Goal: Information Seeking & Learning: Learn about a topic

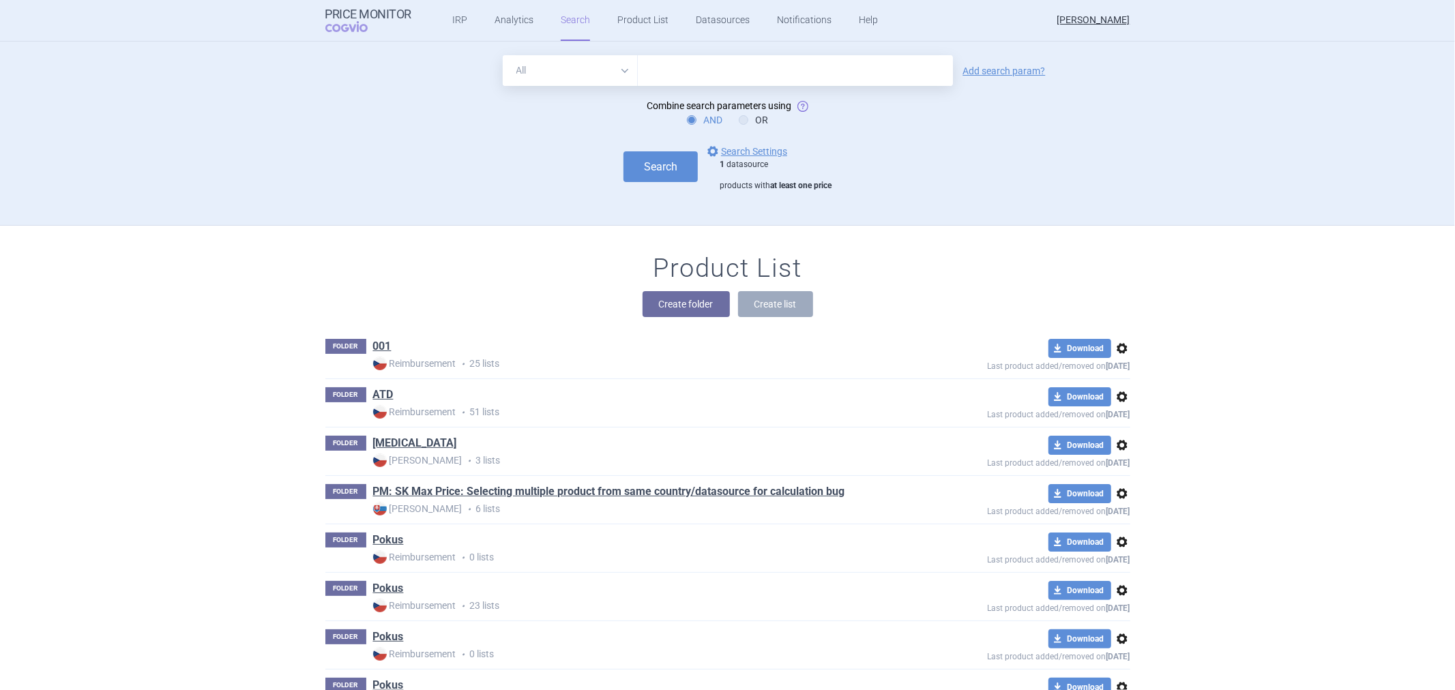
scroll to position [76, 0]
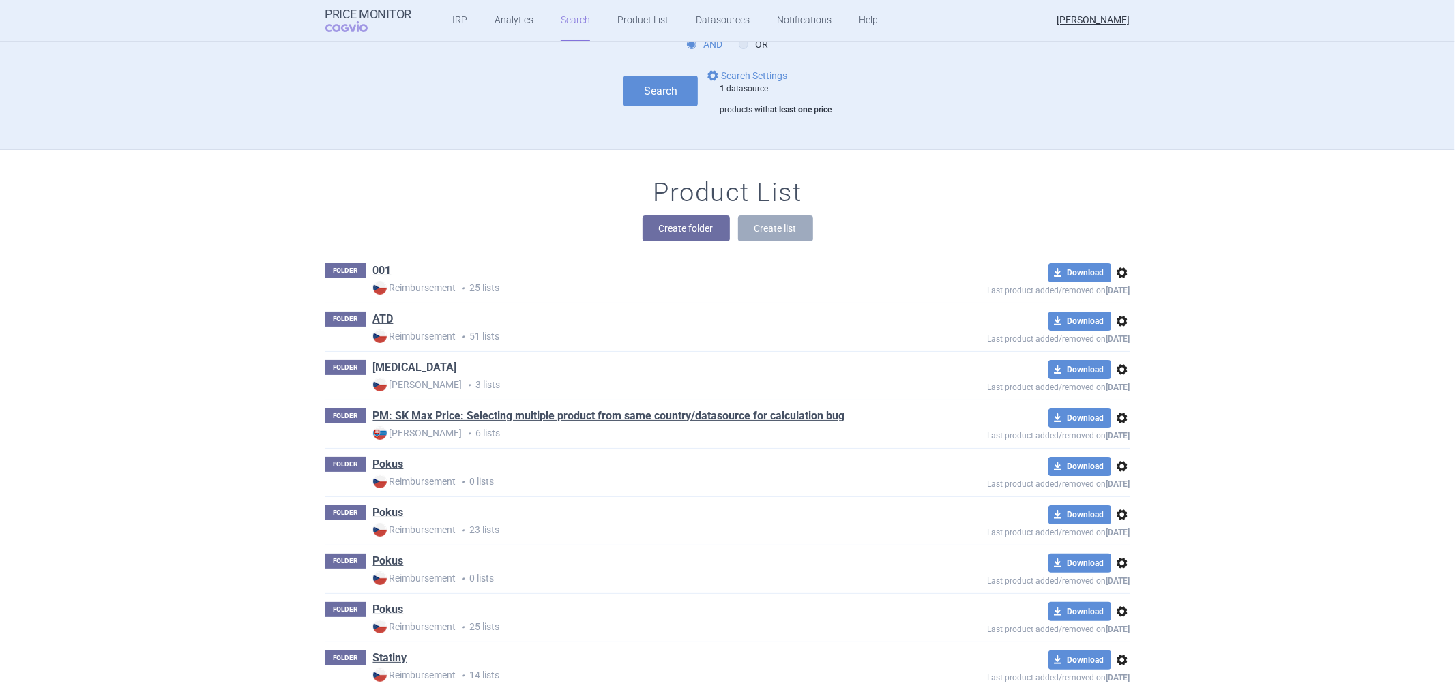
click at [379, 368] on link "[MEDICAL_DATA]" at bounding box center [415, 367] width 84 height 15
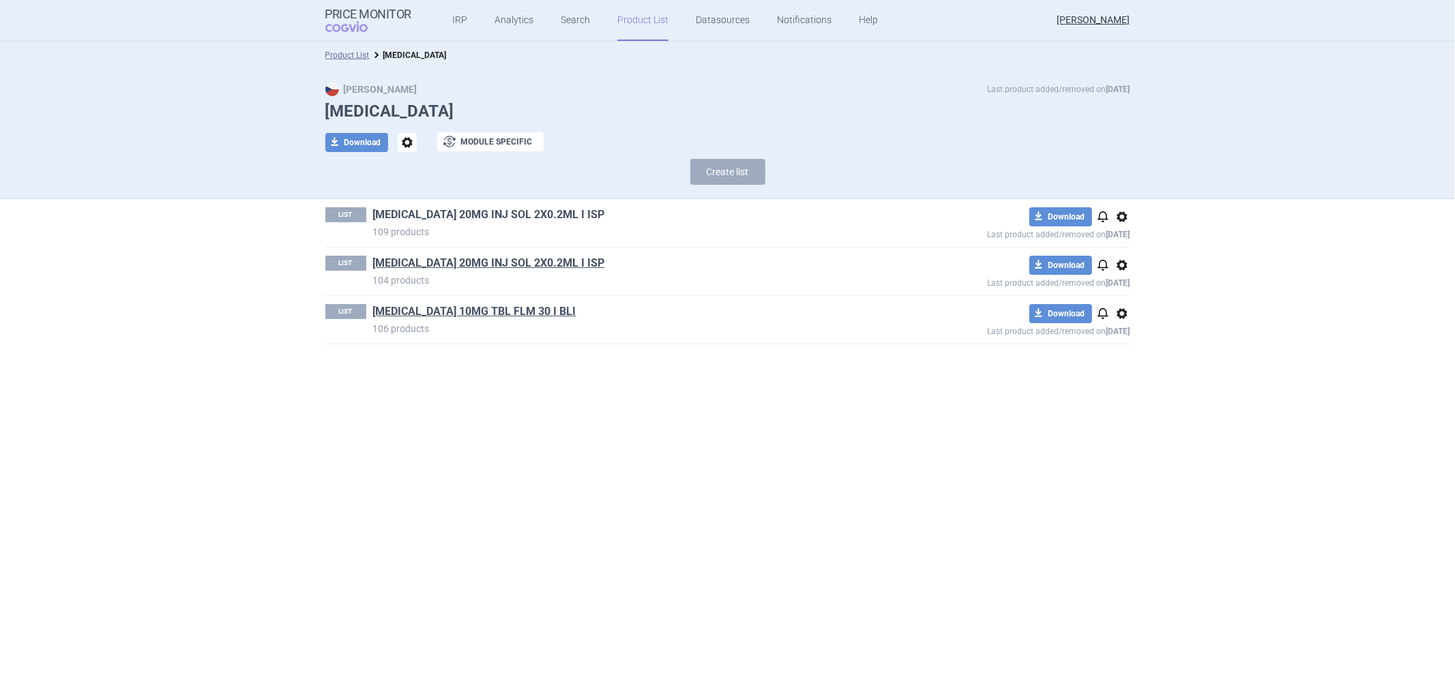
click at [475, 210] on link "[MEDICAL_DATA] 20MG INJ SOL 2X0.2ML I ISP" at bounding box center [489, 214] width 232 height 15
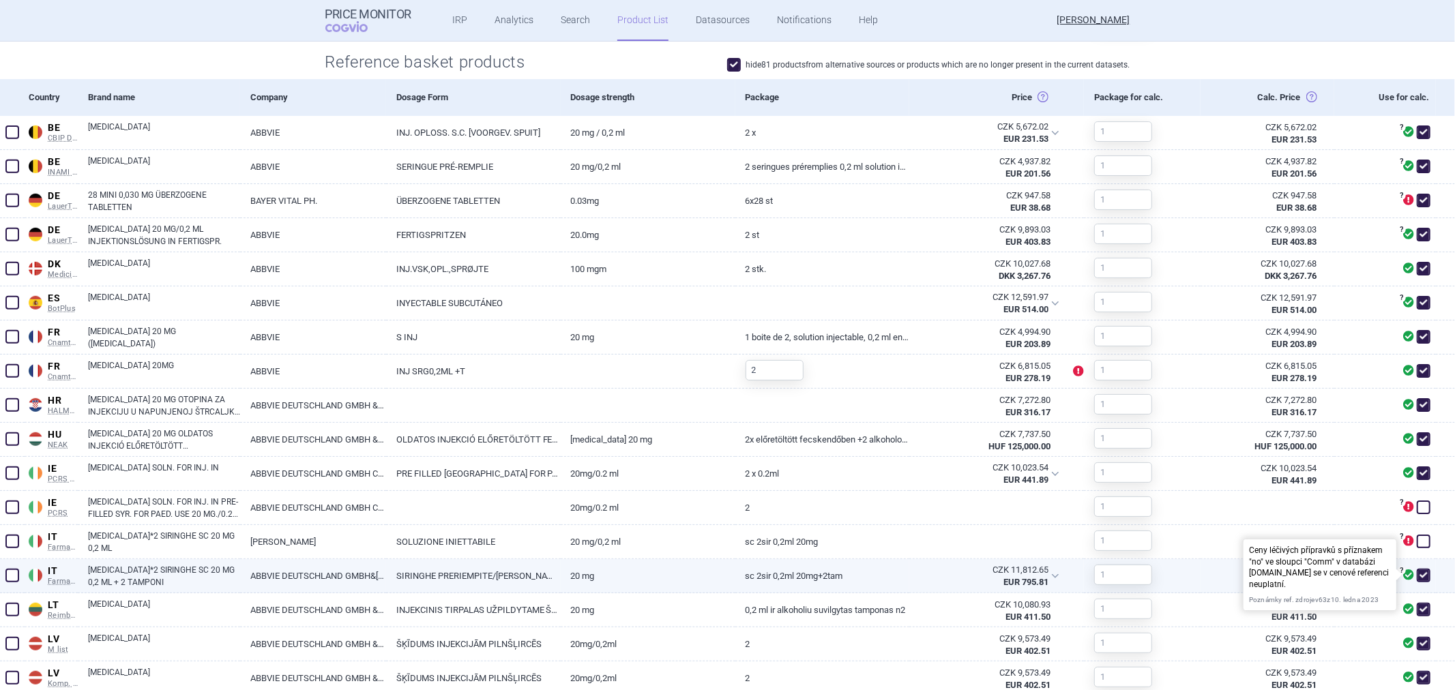
scroll to position [151, 0]
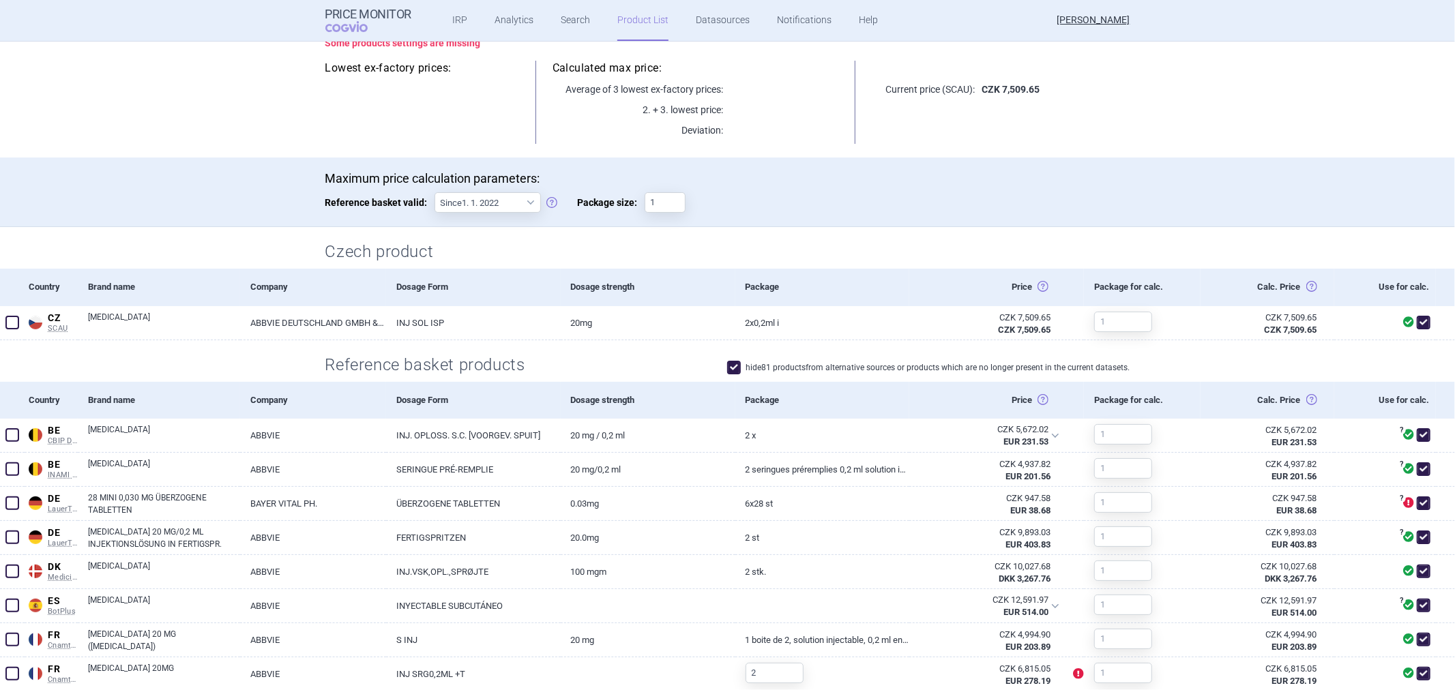
click at [1383, 400] on div "Use for calc." at bounding box center [1385, 400] width 102 height 37
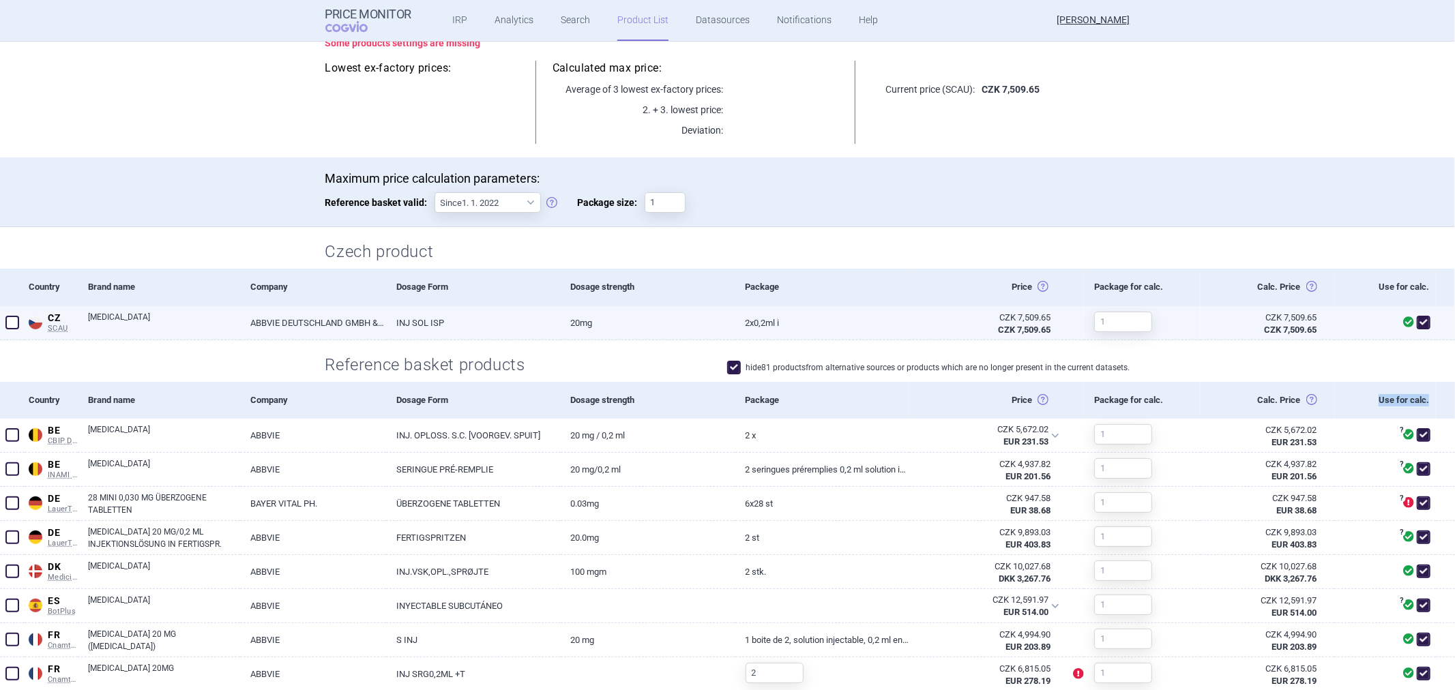
copy div "Use for calc."
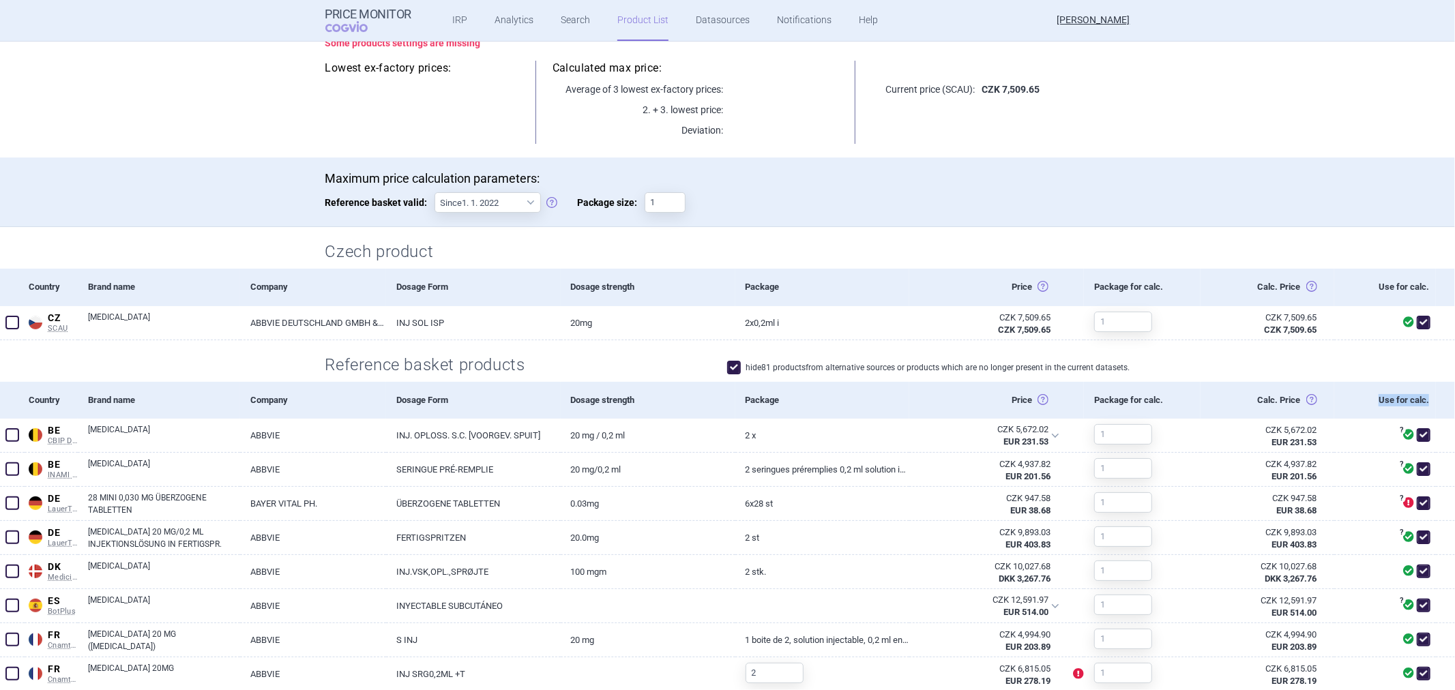
click at [1334, 401] on div "Use for calc." at bounding box center [1385, 400] width 102 height 37
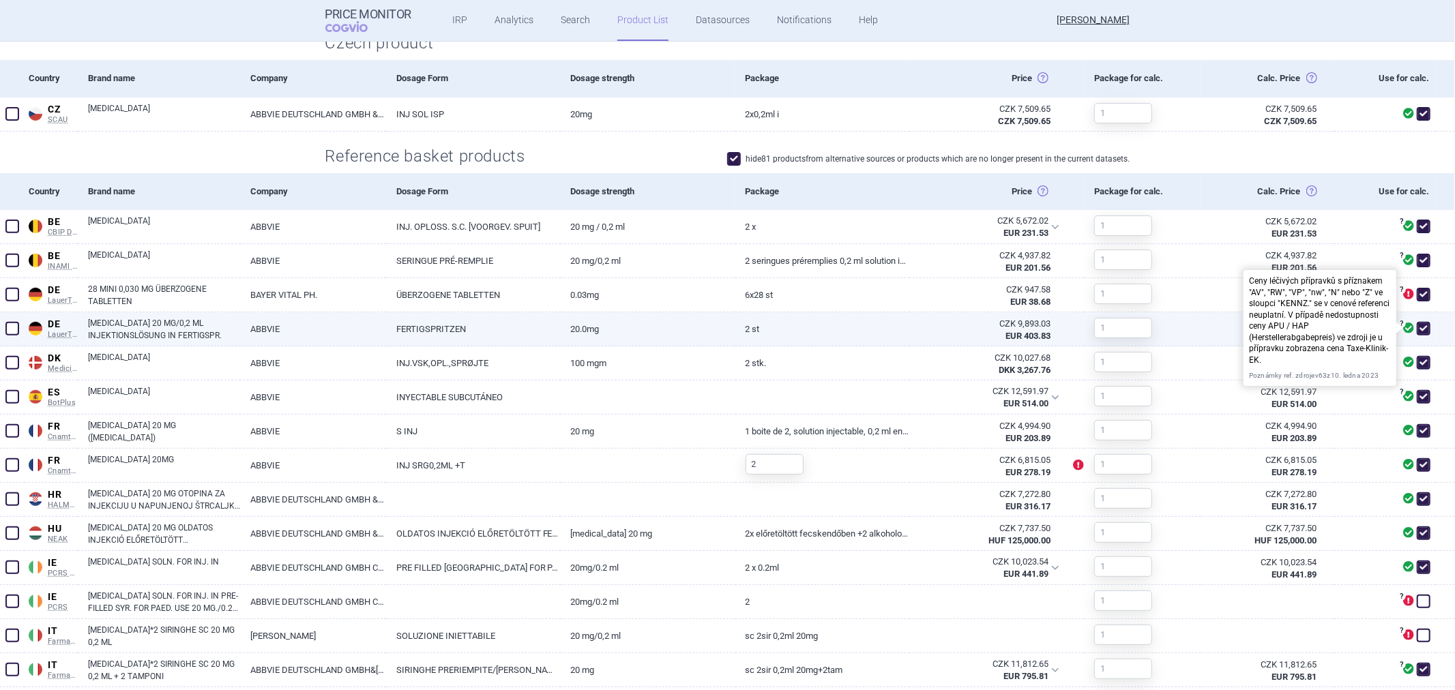
scroll to position [357, 0]
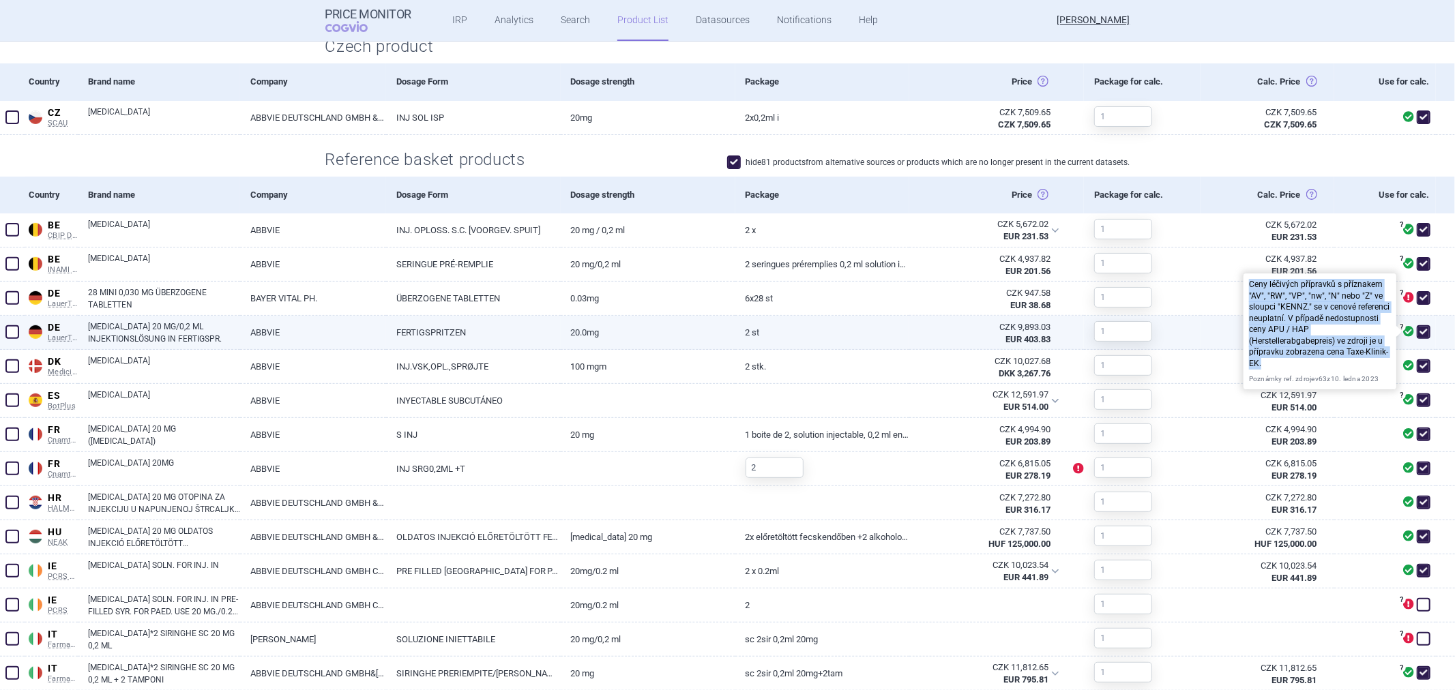
copy p "Ceny léčivých přípravků s příznakem "AV", "RW", "VP", "nw", "N" nebo "Z" ve slo…"
drag, startPoint x: 1258, startPoint y: 360, endPoint x: 1237, endPoint y: 276, distance: 86.5
click at [1243, 276] on div "Ceny léčivých přípravků s příznakem "AV", "RW", "VP", "nw", "N" nebo "Z" ve slo…" at bounding box center [1319, 332] width 153 height 116
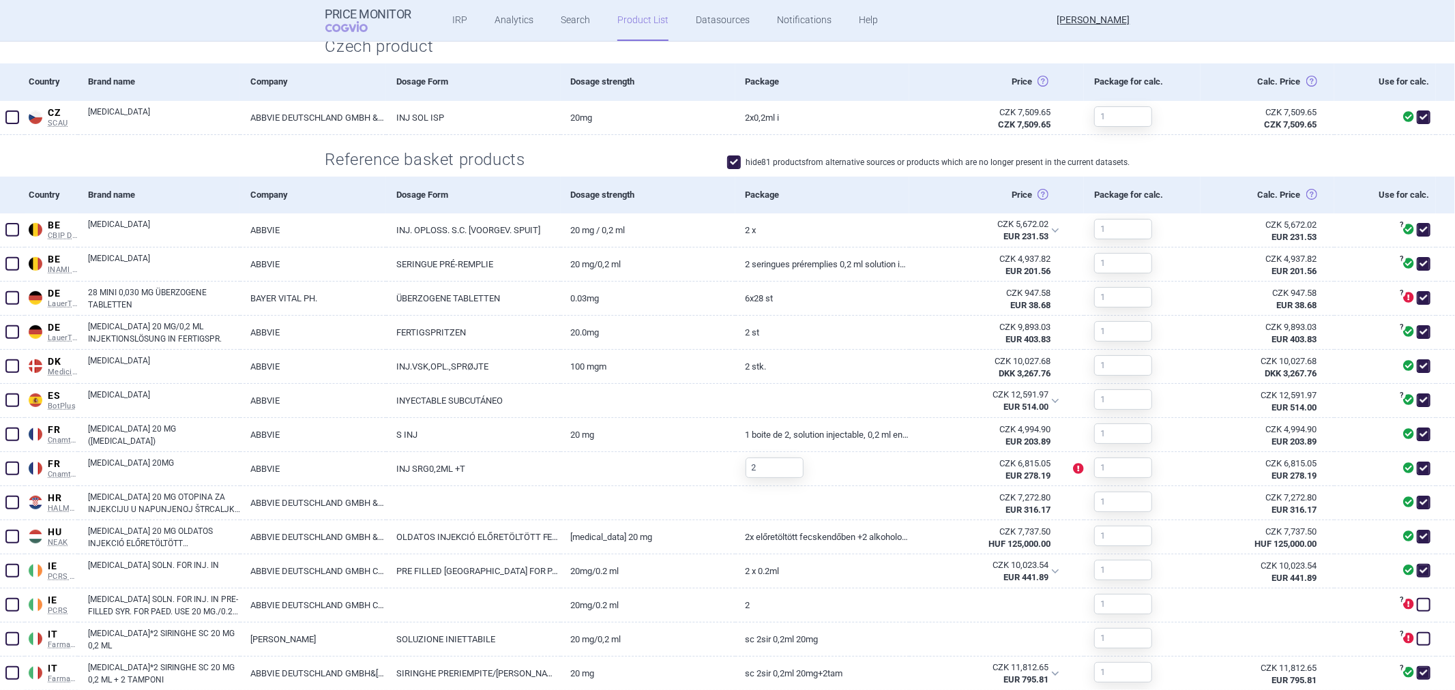
click at [1183, 157] on section "Some products settings are missing Lowest ex-factory prices: Calculated max pri…" at bounding box center [727, 519] width 1455 height 1404
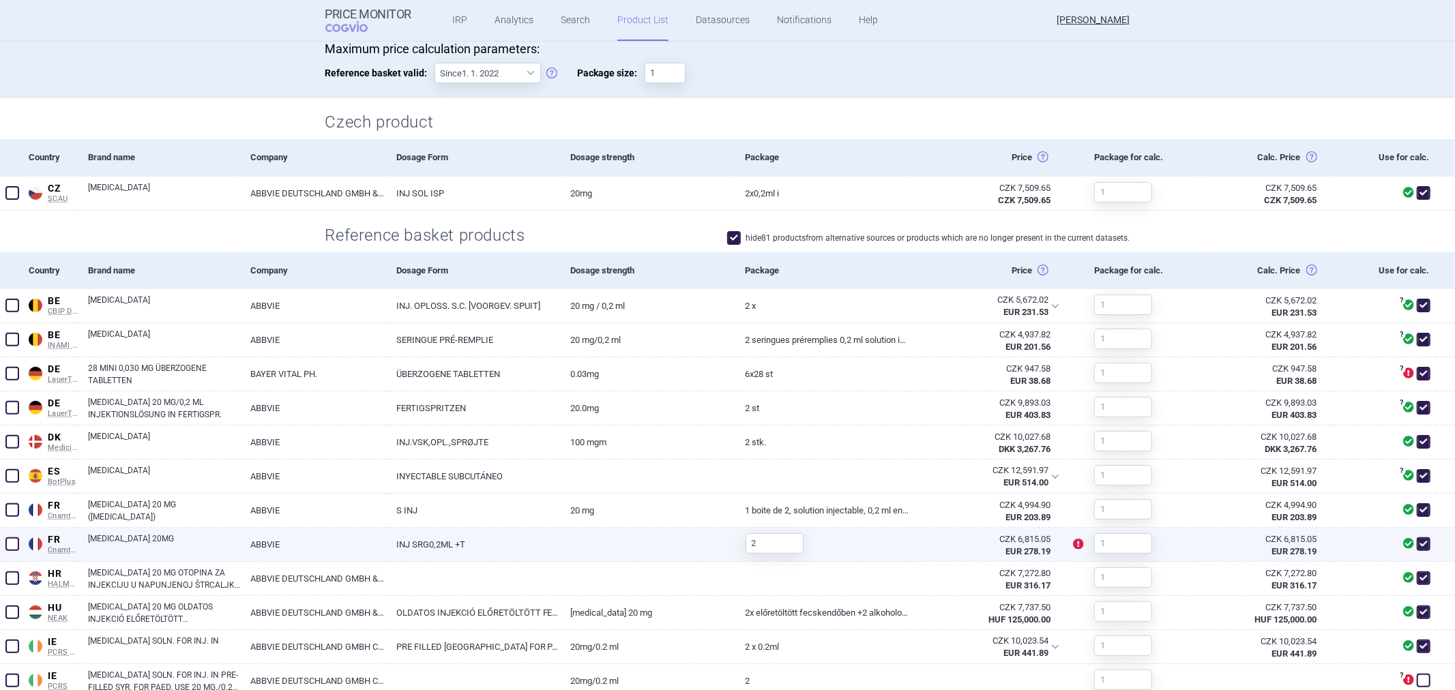
scroll to position [0, 0]
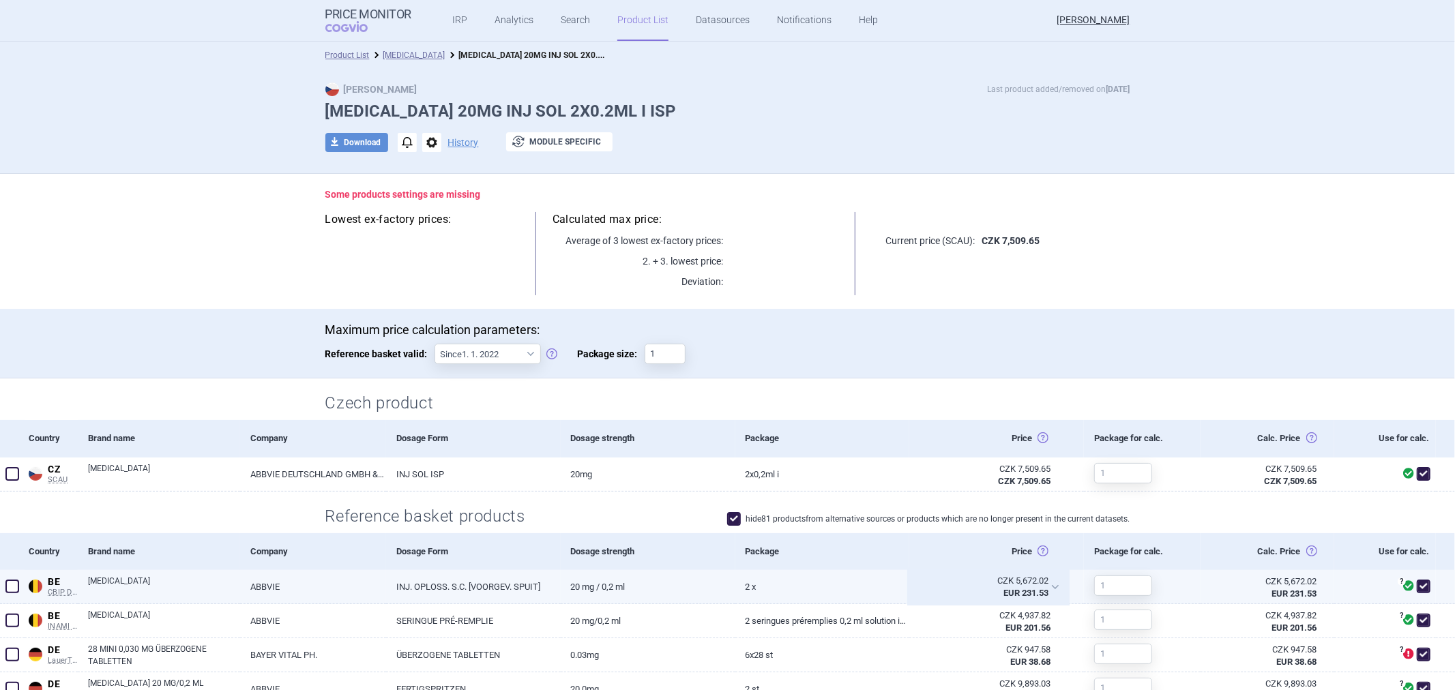
click at [933, 585] on div "CZK 5,672.02" at bounding box center [984, 581] width 130 height 12
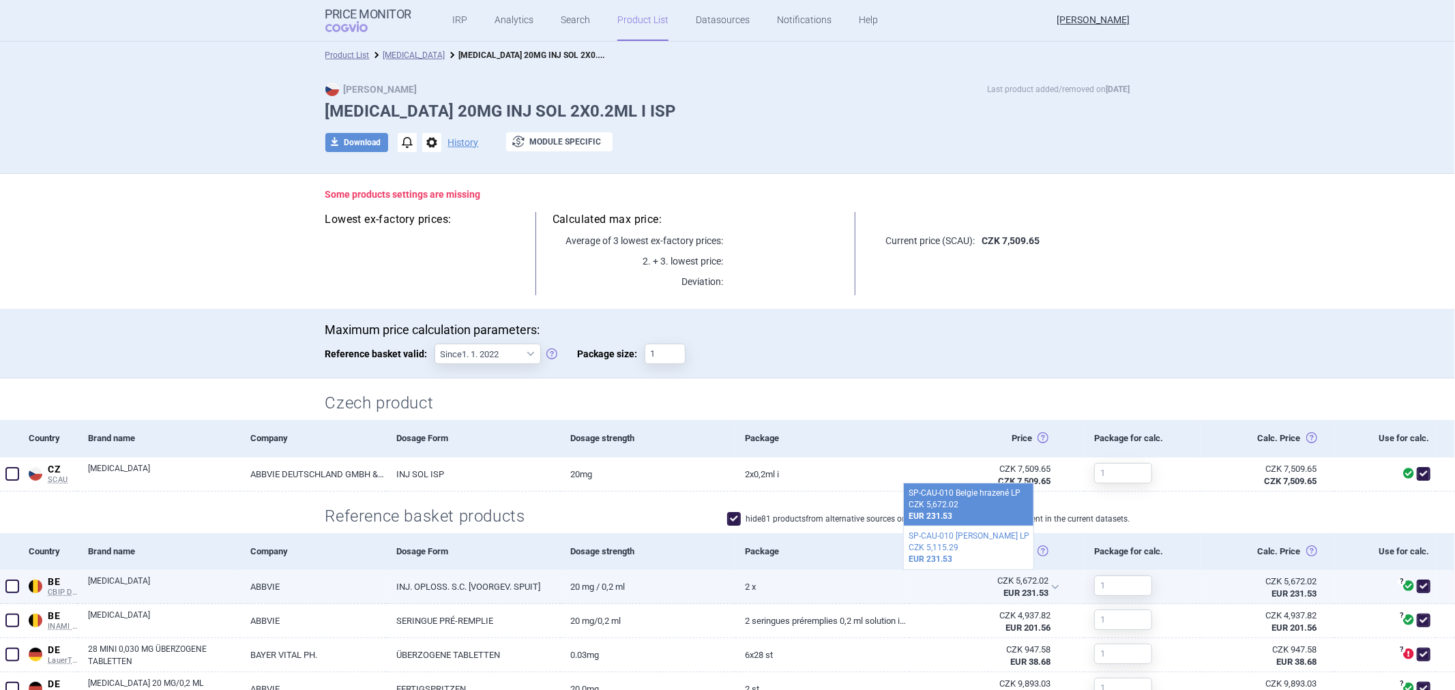
click at [780, 583] on link "2 x" at bounding box center [822, 586] width 175 height 33
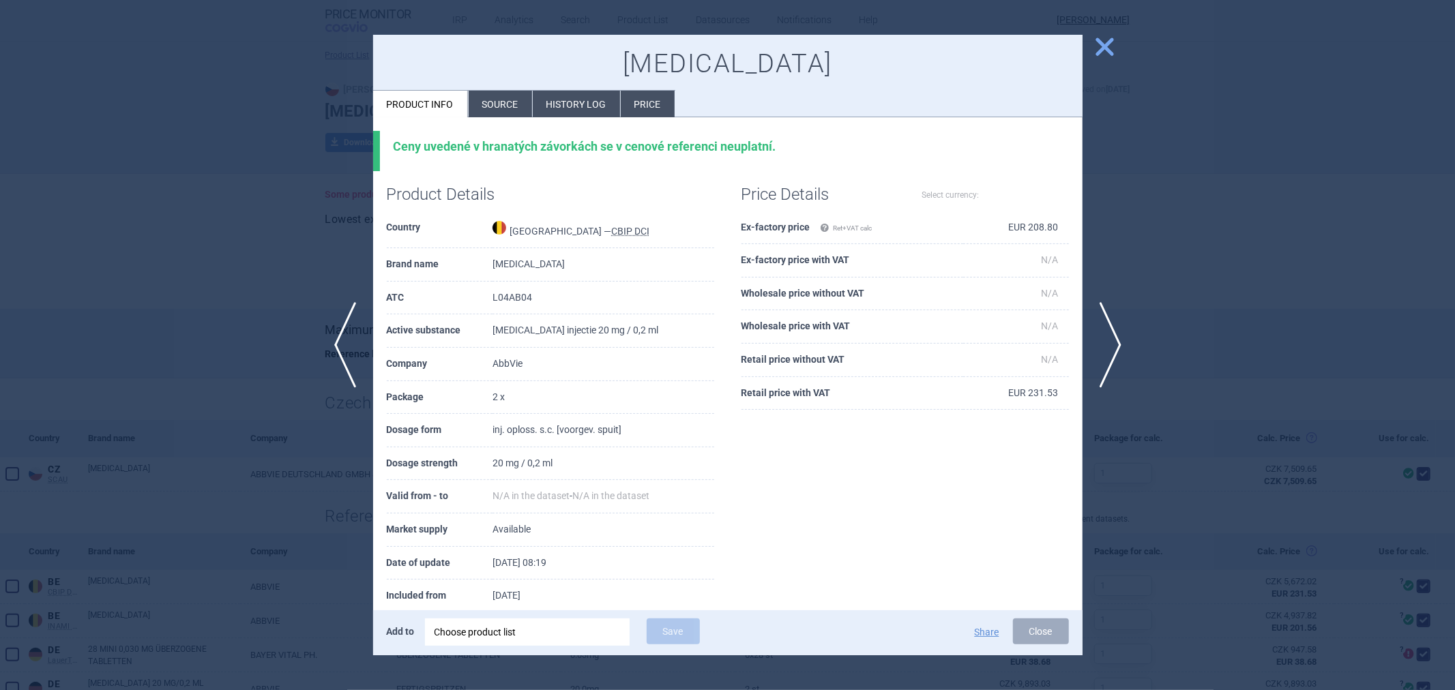
select select "EUR"
click at [1126, 252] on div at bounding box center [727, 345] width 1455 height 690
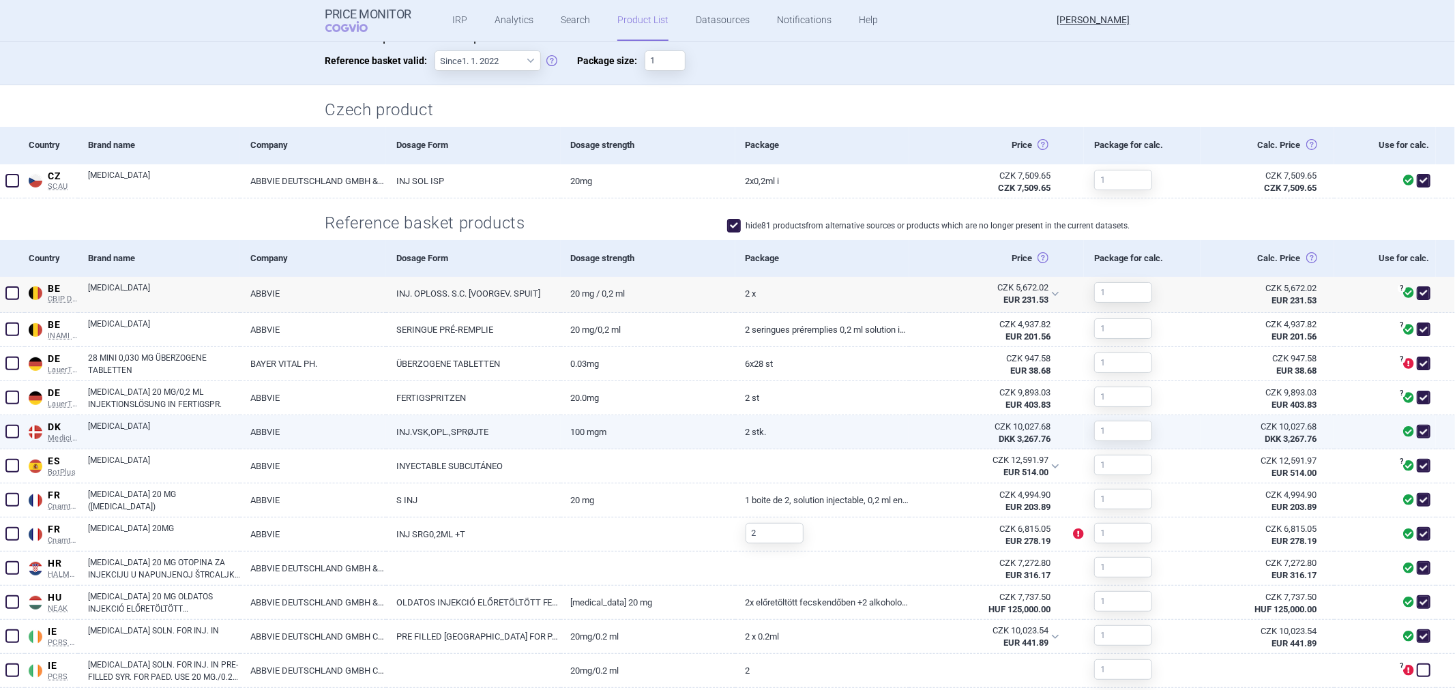
scroll to position [303, 0]
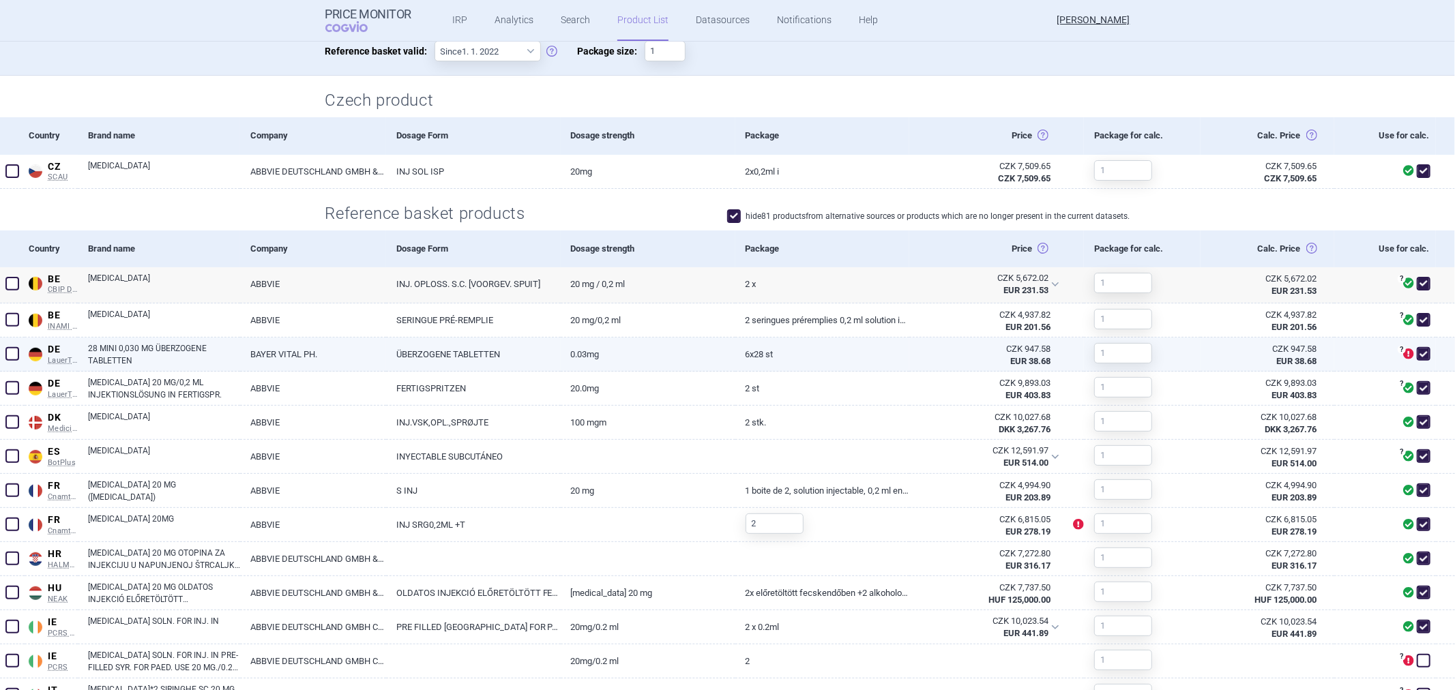
click at [713, 353] on link "0.03mg" at bounding box center [648, 354] width 175 height 33
select select "EUR"
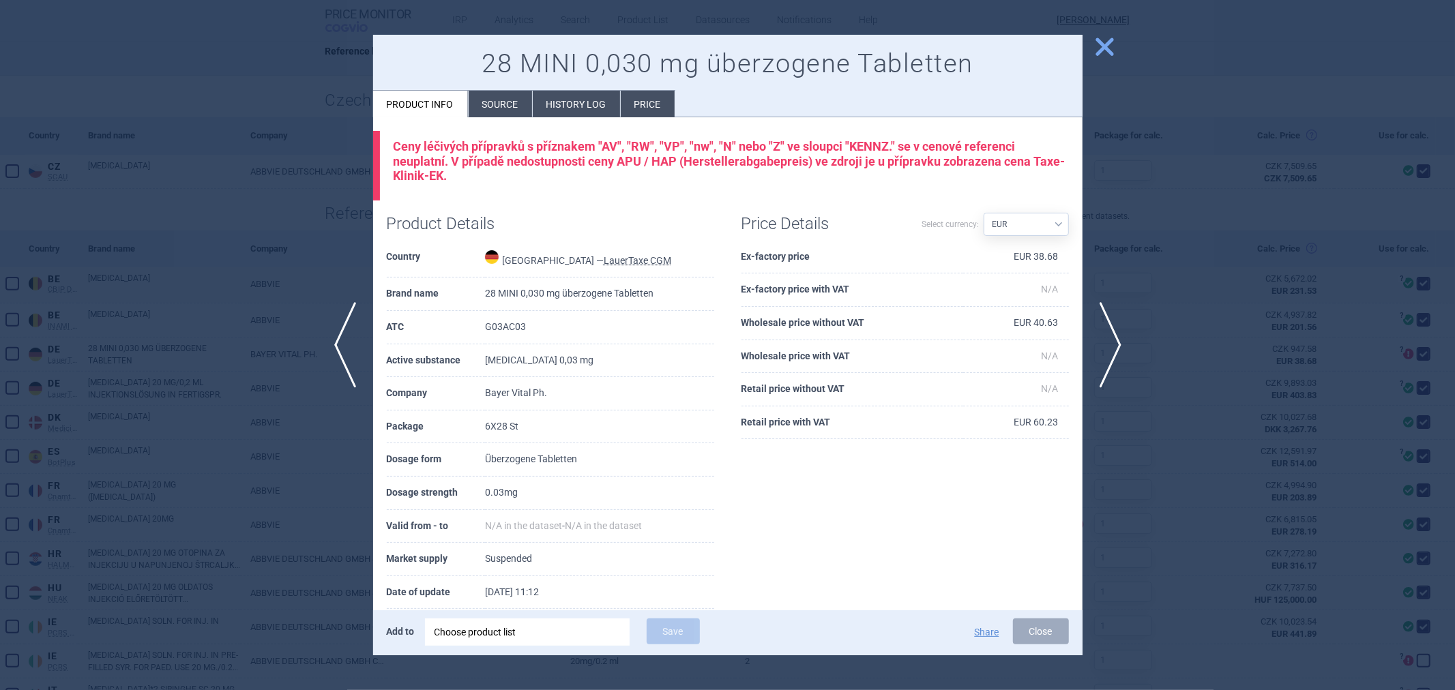
click at [299, 237] on div at bounding box center [727, 345] width 1455 height 690
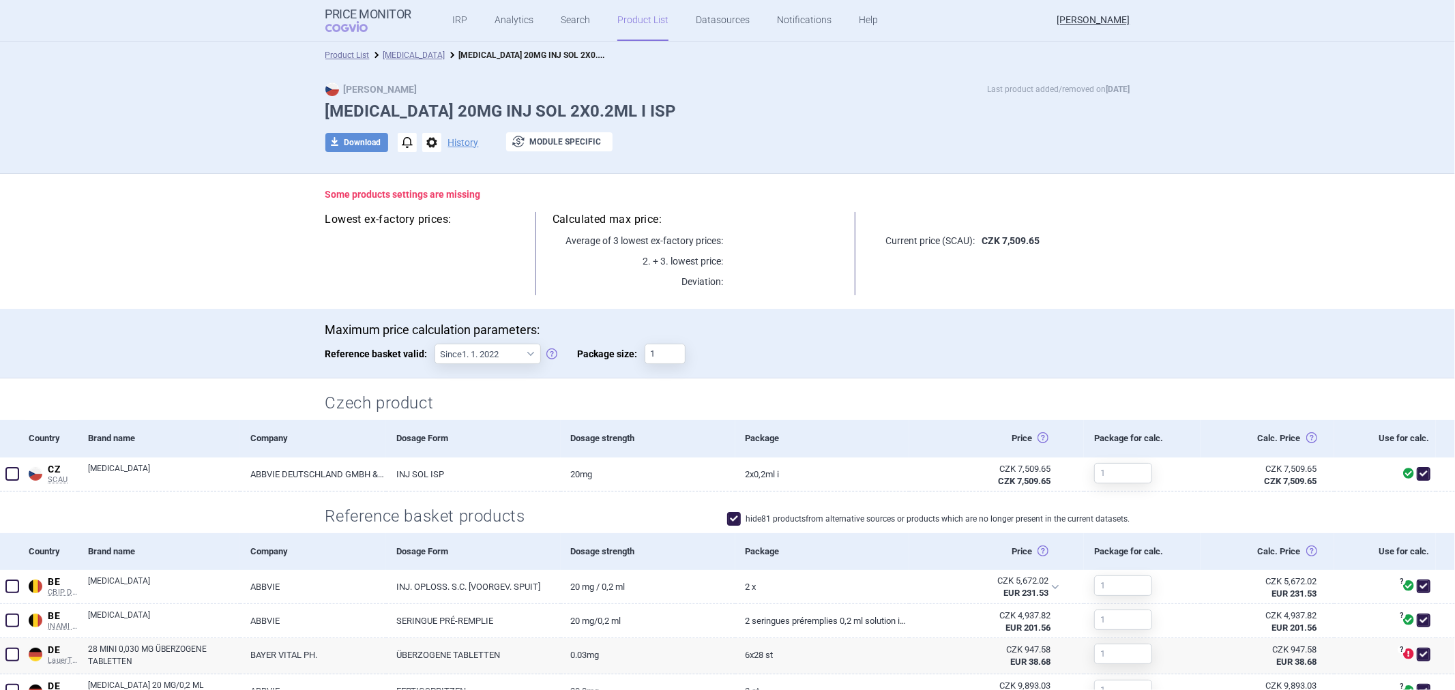
click at [585, 14] on ul "IRP Analytics Search Product List Datasources Notifications Help" at bounding box center [647, 20] width 473 height 41
click at [577, 18] on link "Search" at bounding box center [575, 20] width 29 height 41
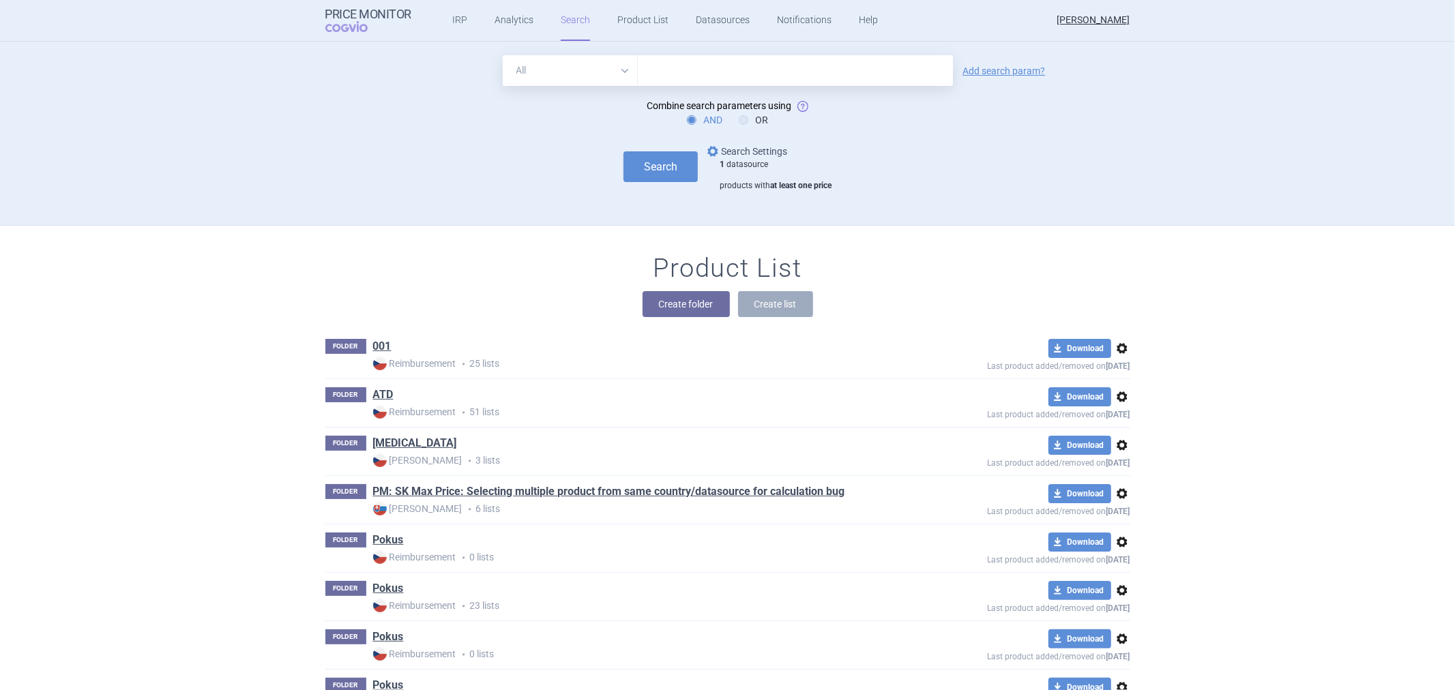
click at [720, 143] on link "options Search Settings" at bounding box center [746, 151] width 83 height 16
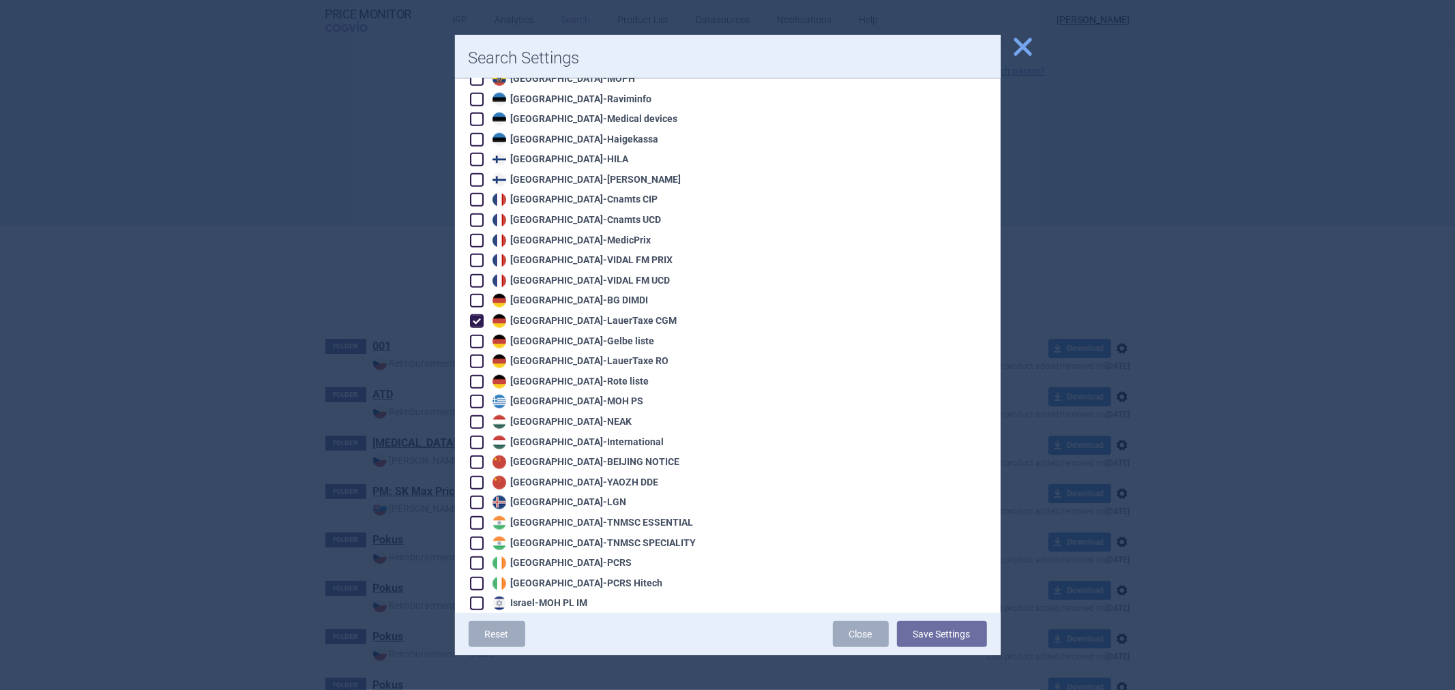
scroll to position [985, 0]
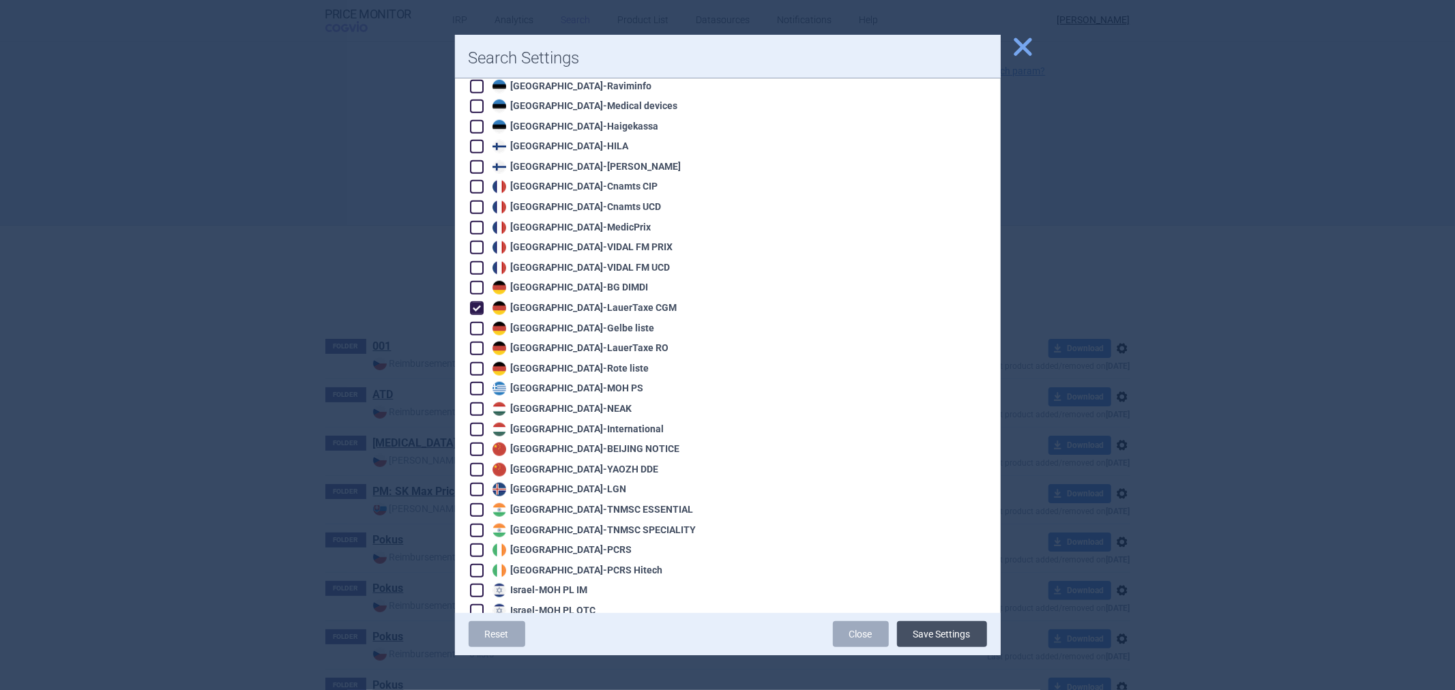
click at [964, 629] on button "Save Settings" at bounding box center [942, 634] width 90 height 26
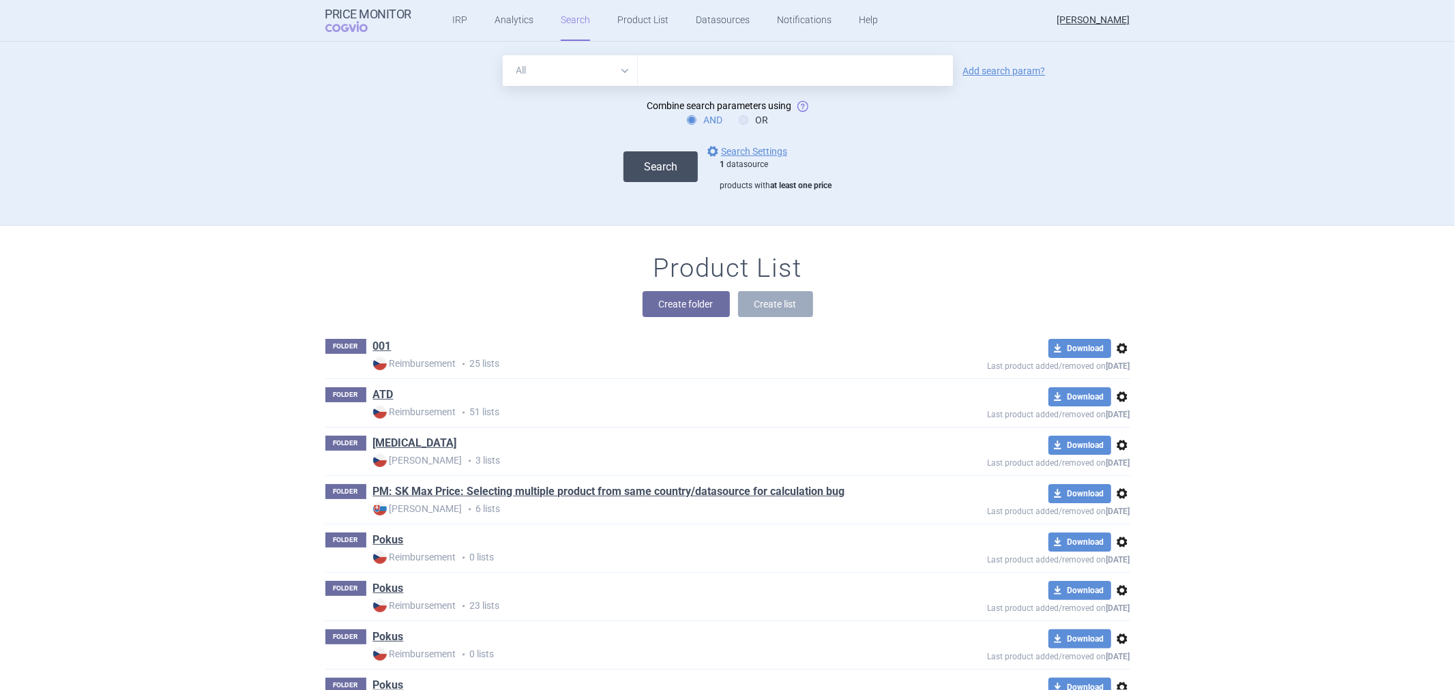
click at [625, 153] on button "Search" at bounding box center [660, 166] width 74 height 31
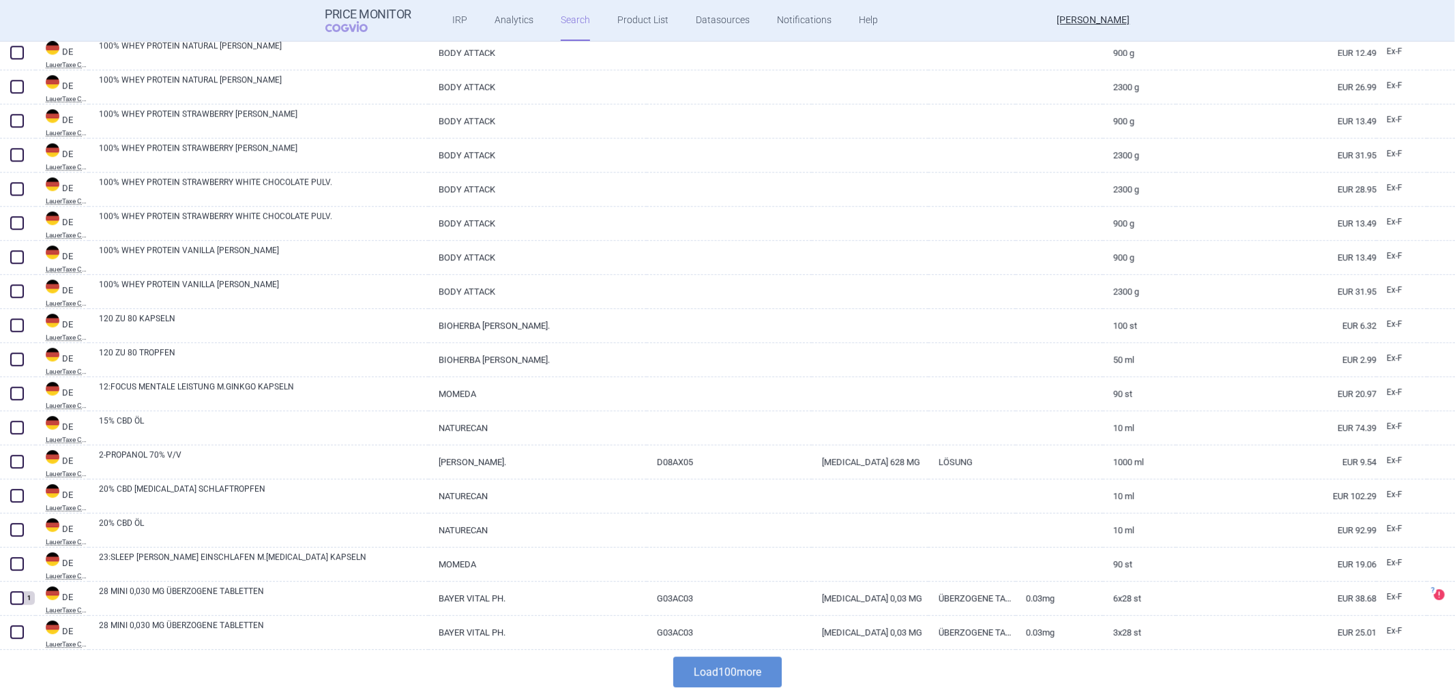
scroll to position [3108, 0]
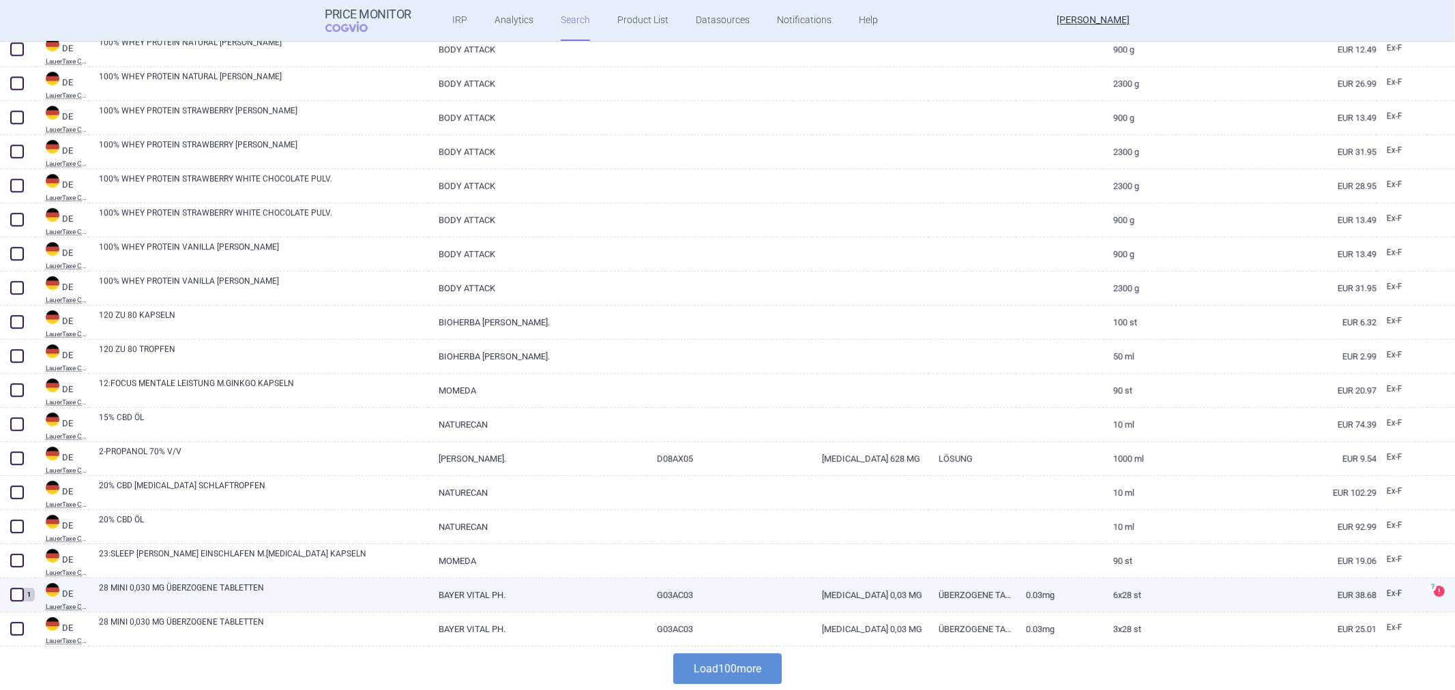
click at [1001, 601] on link "ÜBERZOGENE TABLETTEN" at bounding box center [971, 594] width 87 height 33
select select "EUR"
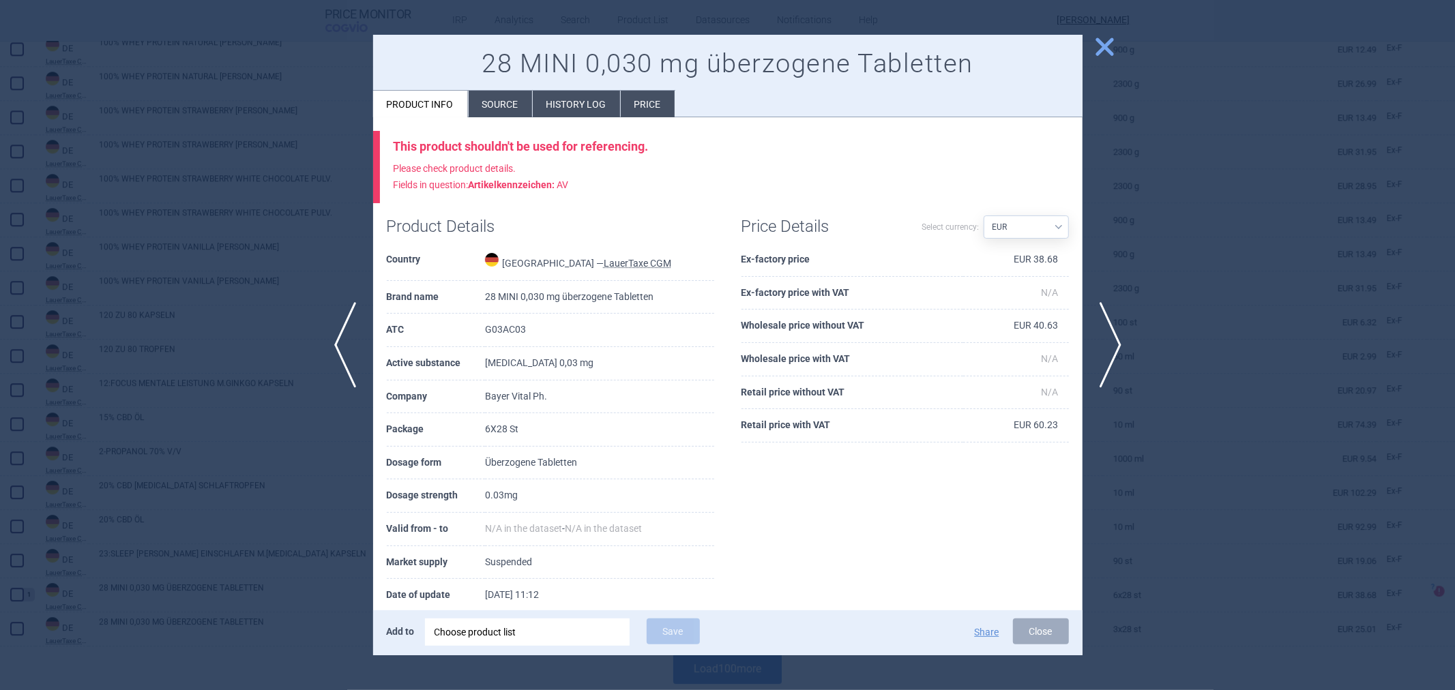
click at [1169, 263] on div at bounding box center [727, 345] width 1455 height 690
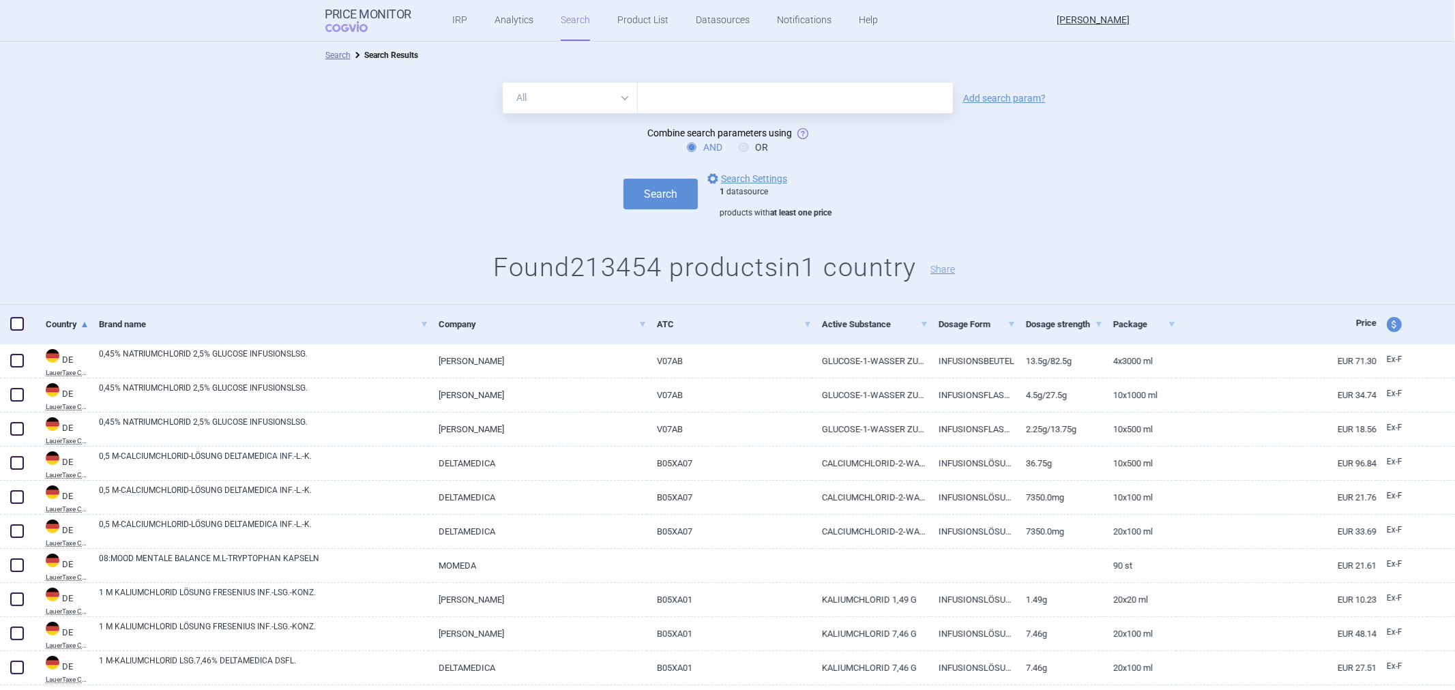
select select "EUR"
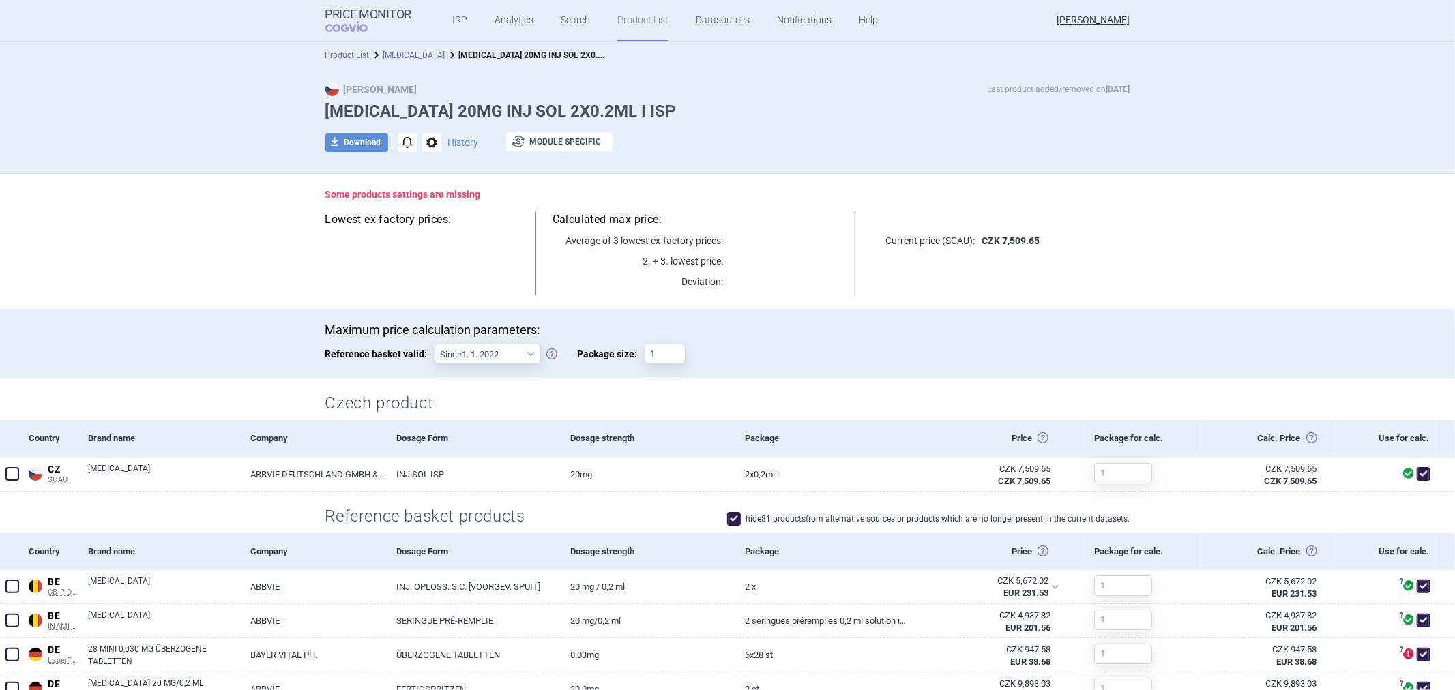
click at [1389, 546] on div "Use for calc." at bounding box center [1385, 551] width 102 height 37
click at [1383, 555] on div "Use for calc." at bounding box center [1385, 551] width 102 height 37
click at [1383, 557] on div "Use for calc." at bounding box center [1385, 551] width 102 height 37
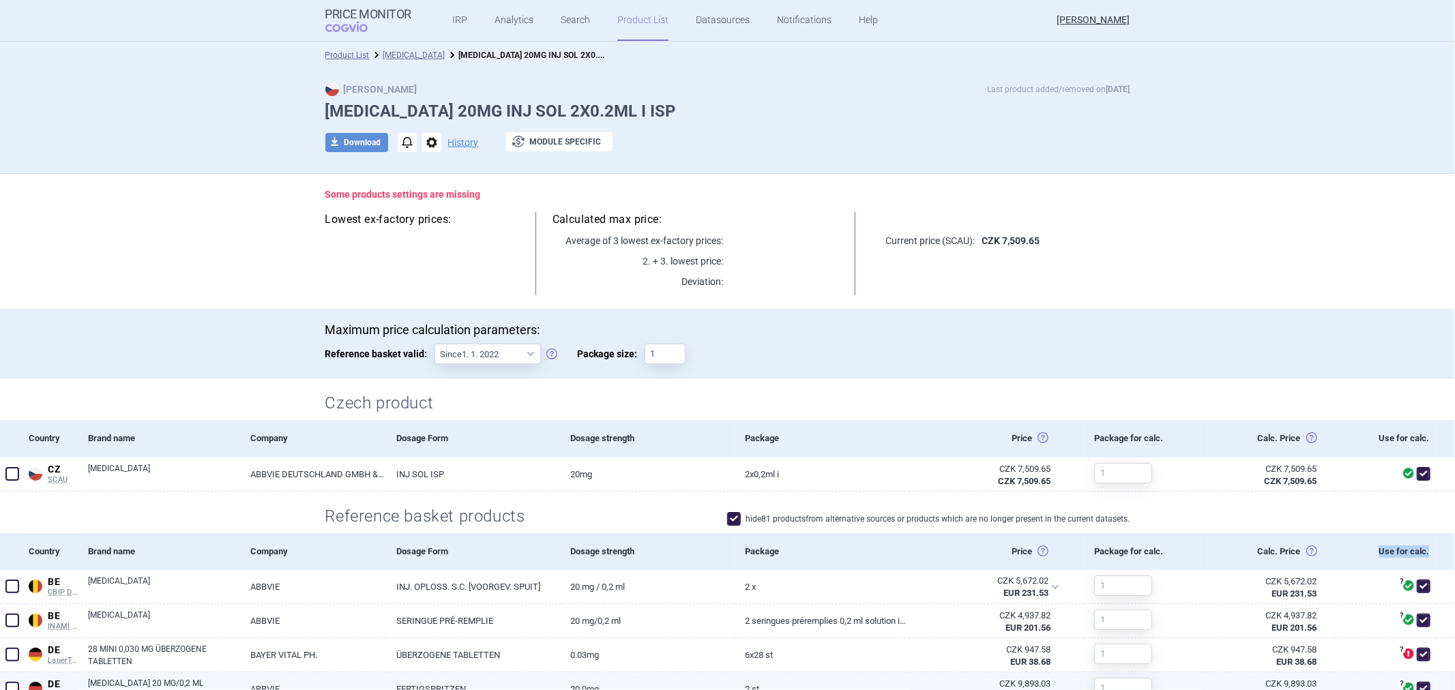
copy div "Use for calc."
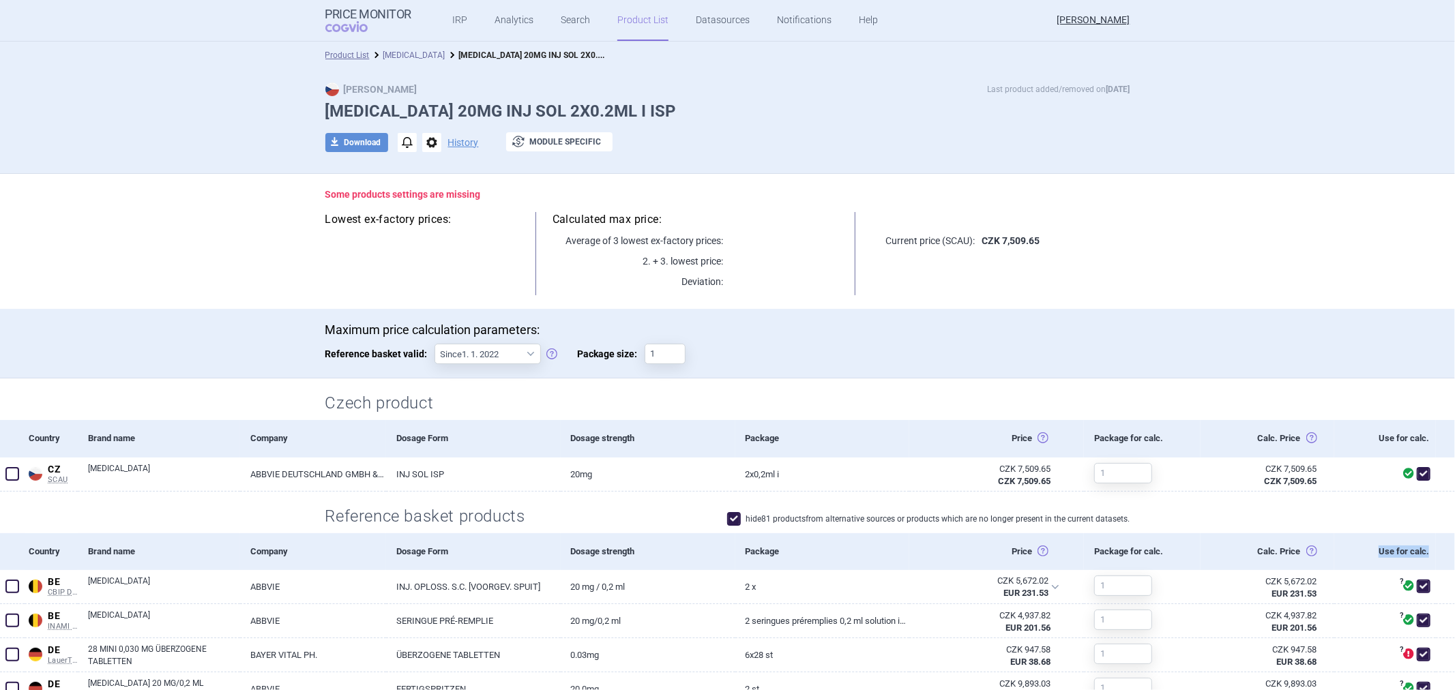
click at [383, 53] on link "[MEDICAL_DATA]" at bounding box center [414, 55] width 62 height 10
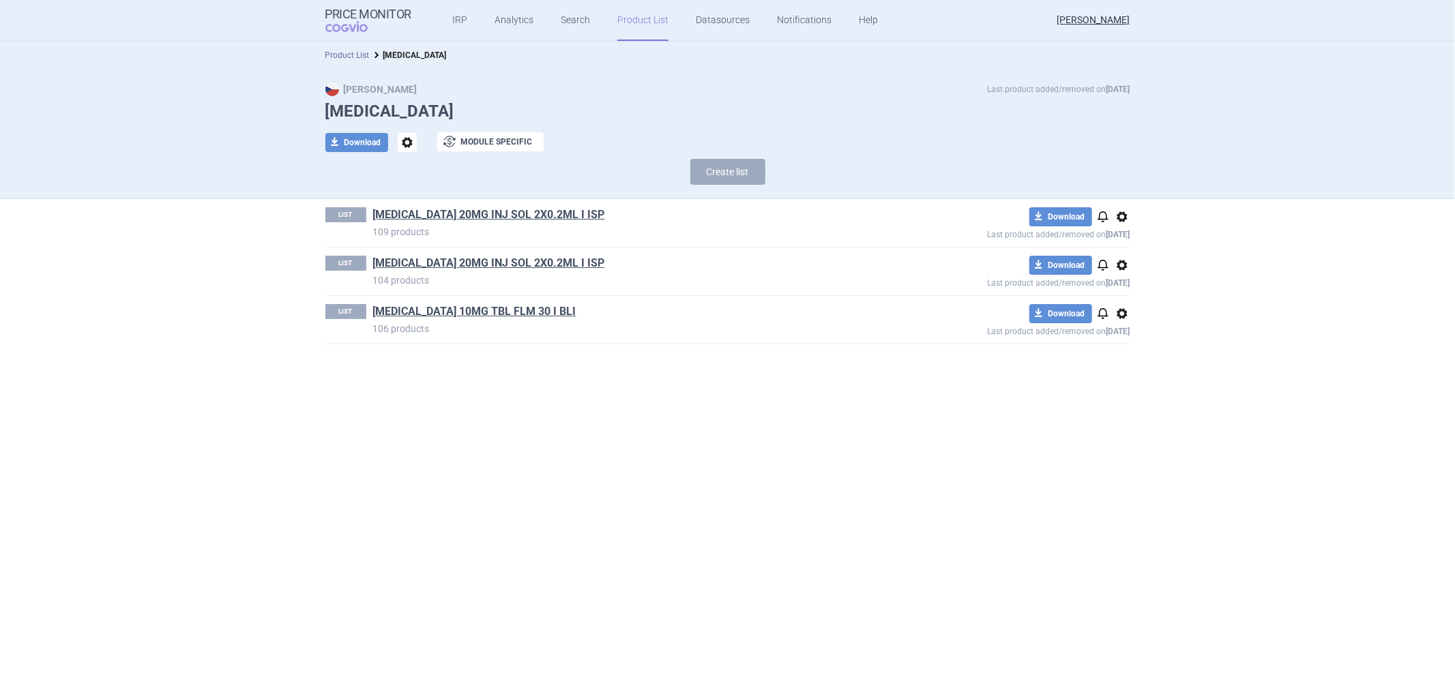
click at [355, 50] on link "Product List" at bounding box center [347, 55] width 44 height 10
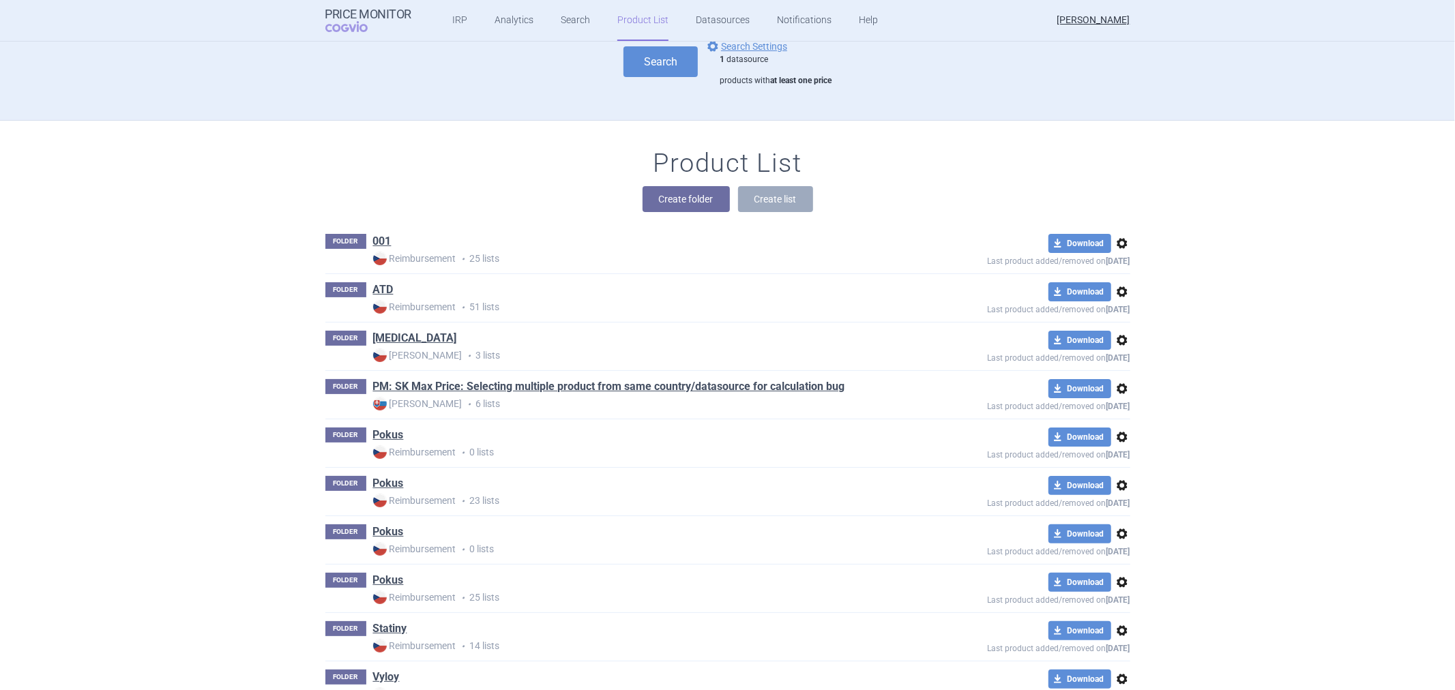
scroll to position [139, 0]
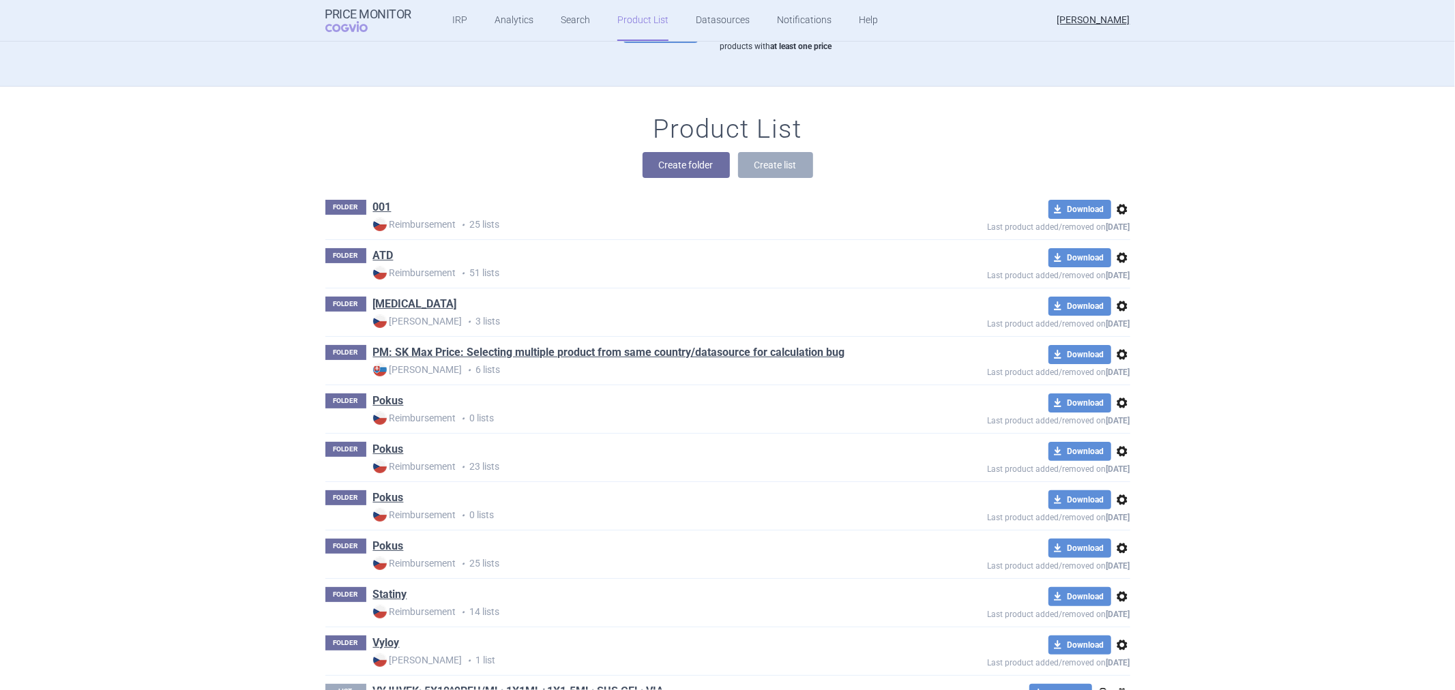
click at [467, 362] on h1 "PM: SK Max Price: Selecting multiple product from same country/datasource for c…" at bounding box center [609, 354] width 472 height 18
click at [469, 362] on h1 "PM: SK Max Price: Selecting multiple product from same country/datasource for c…" at bounding box center [609, 354] width 472 height 18
click at [475, 352] on link "PM: SK Max Price: Selecting multiple product from same country/datasource for c…" at bounding box center [609, 352] width 472 height 15
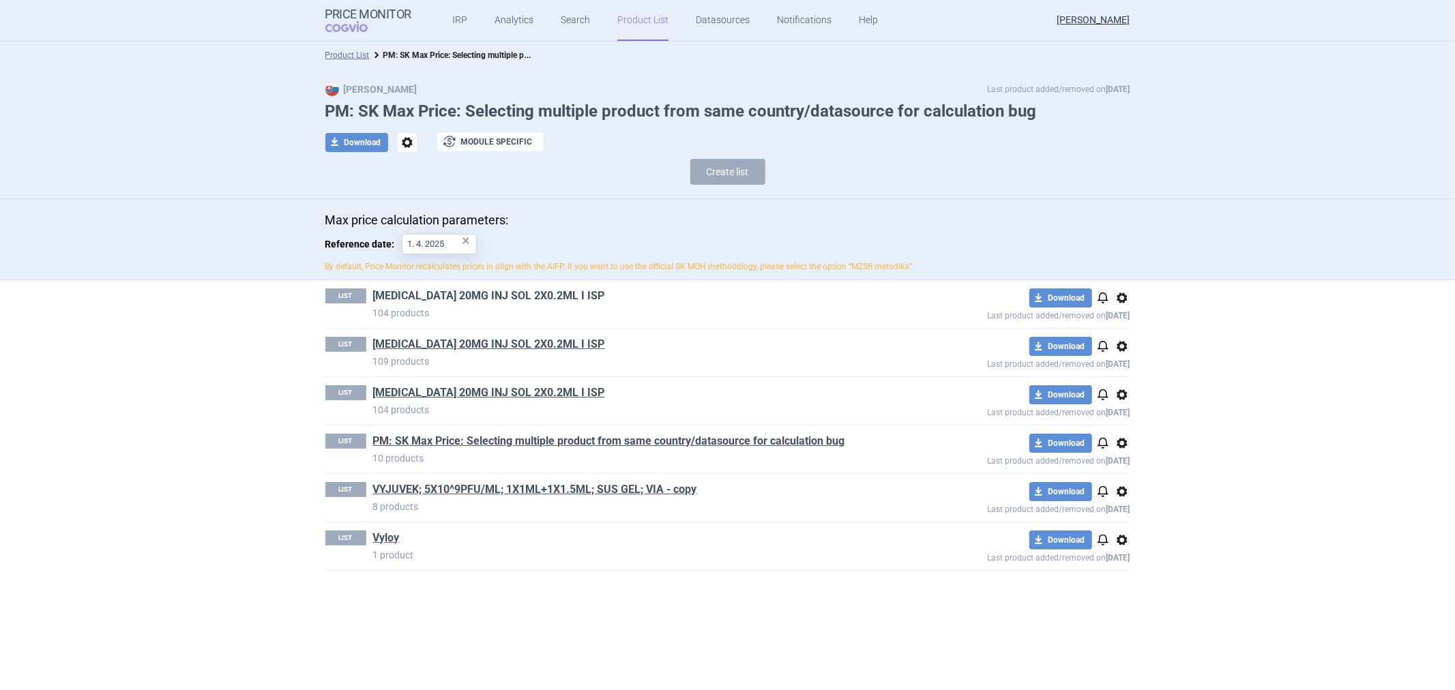
click at [458, 297] on link "[MEDICAL_DATA] 20MG INJ SOL 2X0.2ML I ISP" at bounding box center [489, 296] width 232 height 15
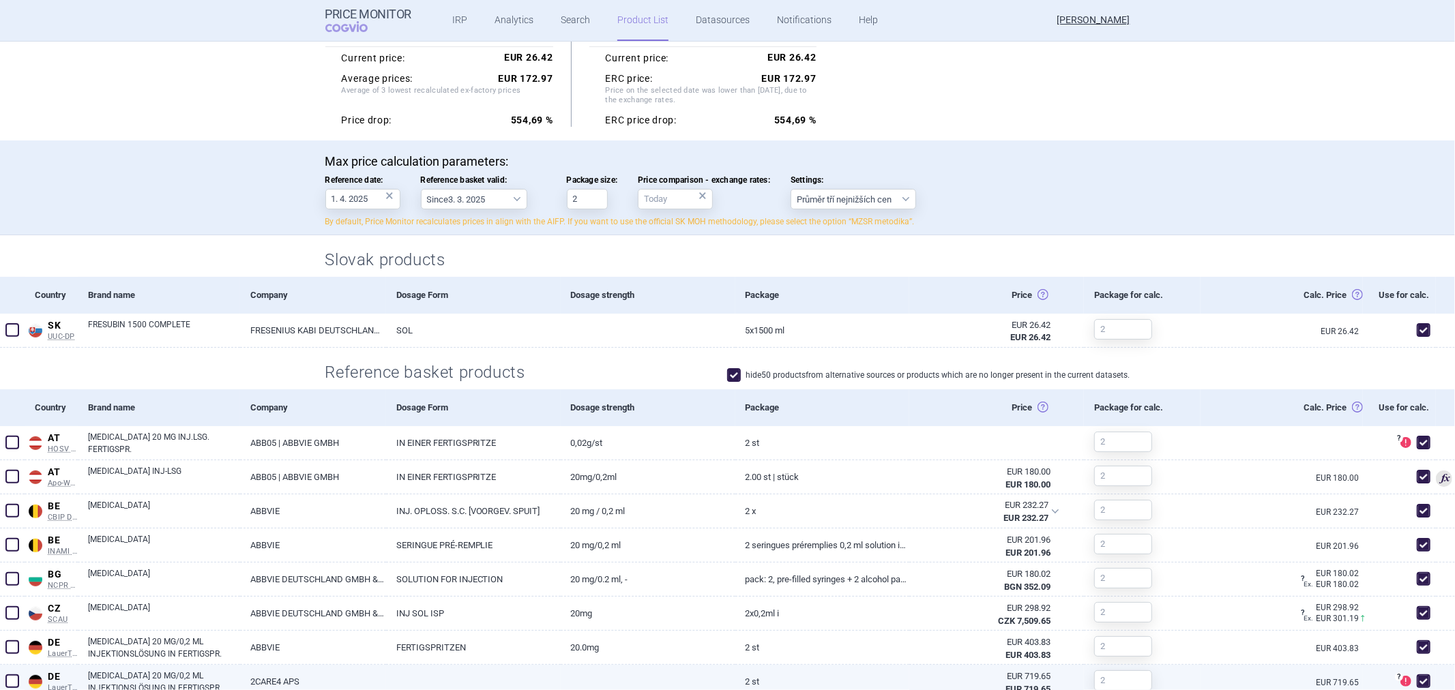
scroll to position [454, 0]
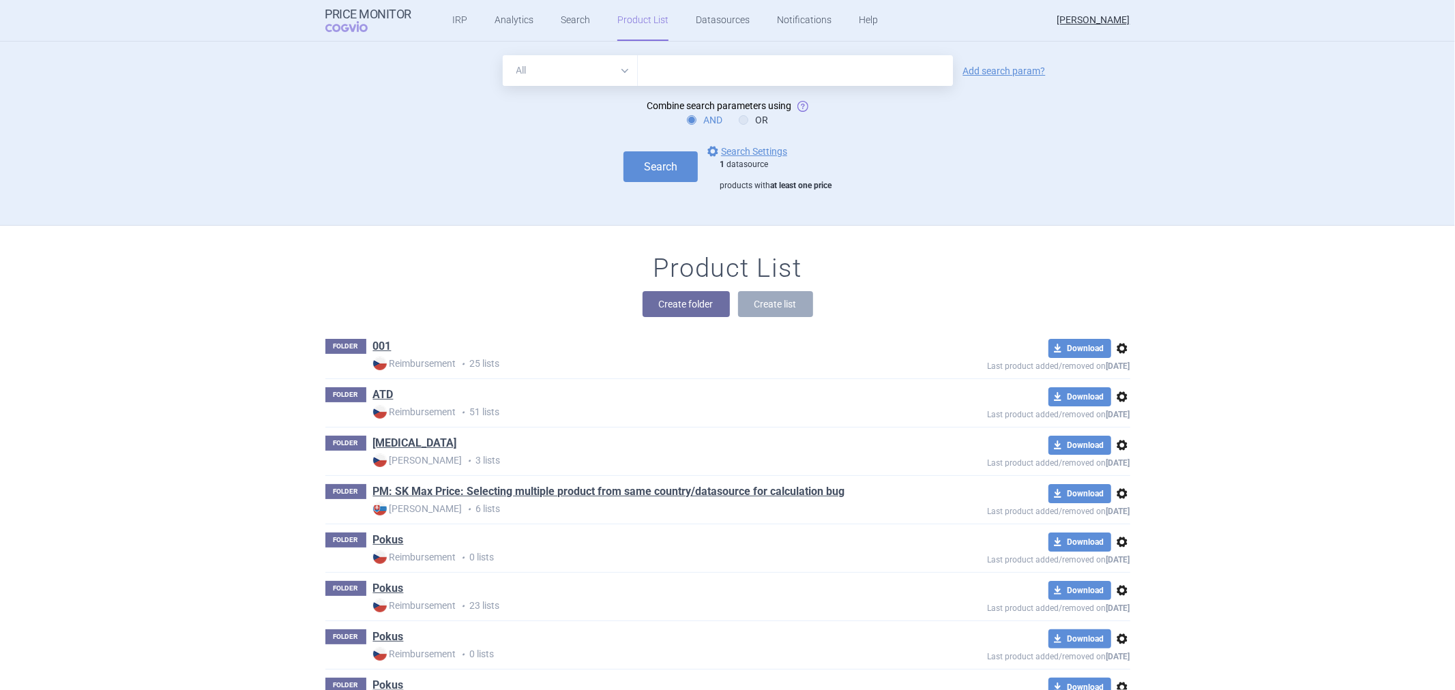
click at [550, 10] on ul "IRP Analytics Search Product List Datasources Notifications Help" at bounding box center [647, 20] width 473 height 41
click at [561, 18] on link "Search" at bounding box center [575, 20] width 29 height 41
click at [537, 17] on ul "IRP Analytics Search Product List Datasources Notifications Help" at bounding box center [647, 20] width 473 height 41
click at [509, 19] on link "Analytics" at bounding box center [514, 20] width 39 height 41
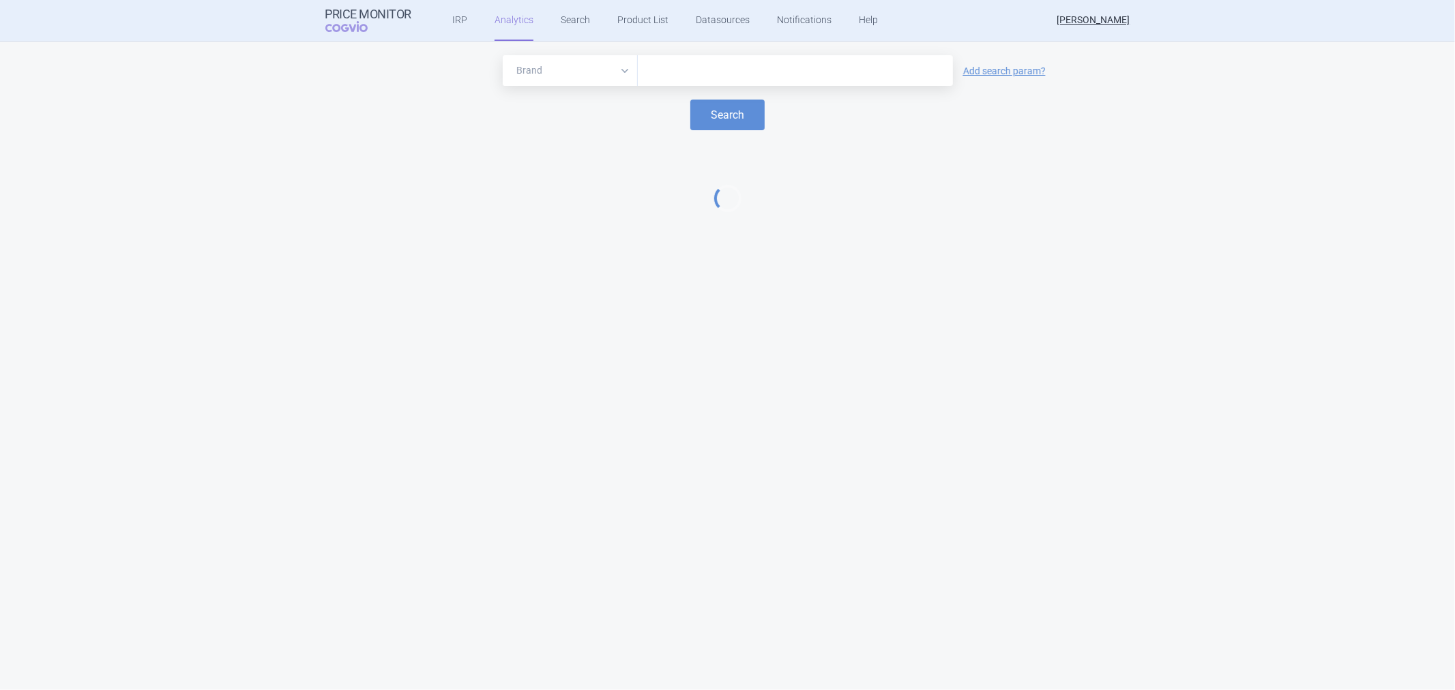
click at [676, 73] on input "text" at bounding box center [795, 71] width 301 height 18
type input "humir"
click at [708, 132] on div "Brand ATC/Active substance Therapeutic area [MEDICAL_DATA] Add search param? Se…" at bounding box center [728, 109] width 1428 height 109
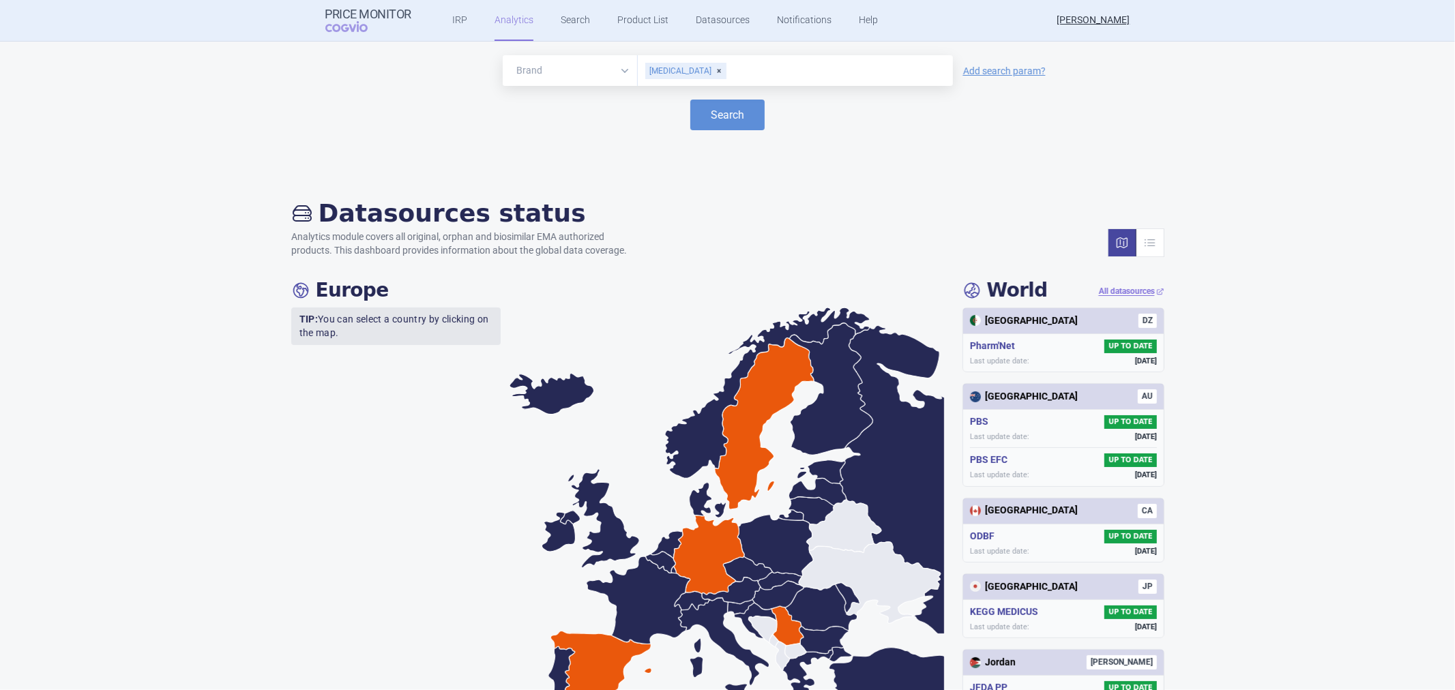
click at [710, 132] on div "Brand ATC/Active substance Therapeutic area [MEDICAL_DATA] Add search param? Se…" at bounding box center [728, 109] width 1428 height 109
click at [712, 119] on button "Search" at bounding box center [727, 115] width 74 height 31
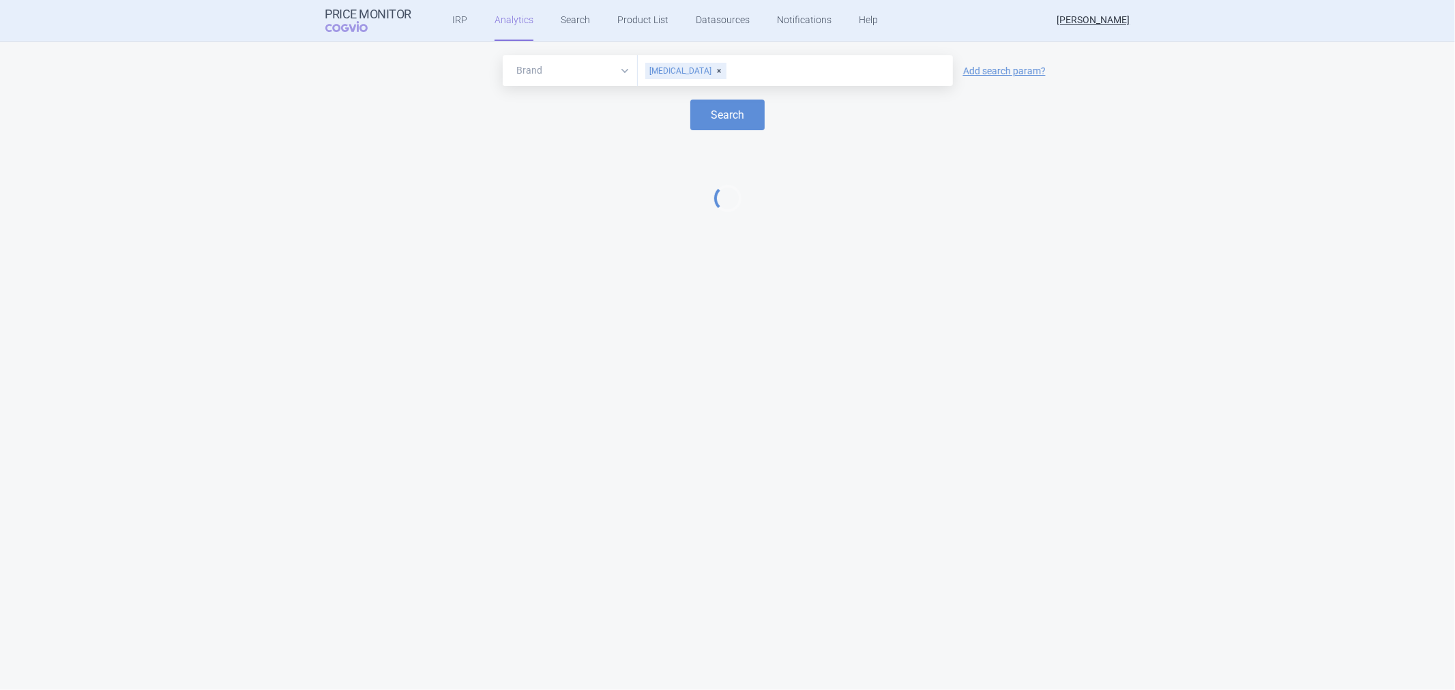
select select "EUR"
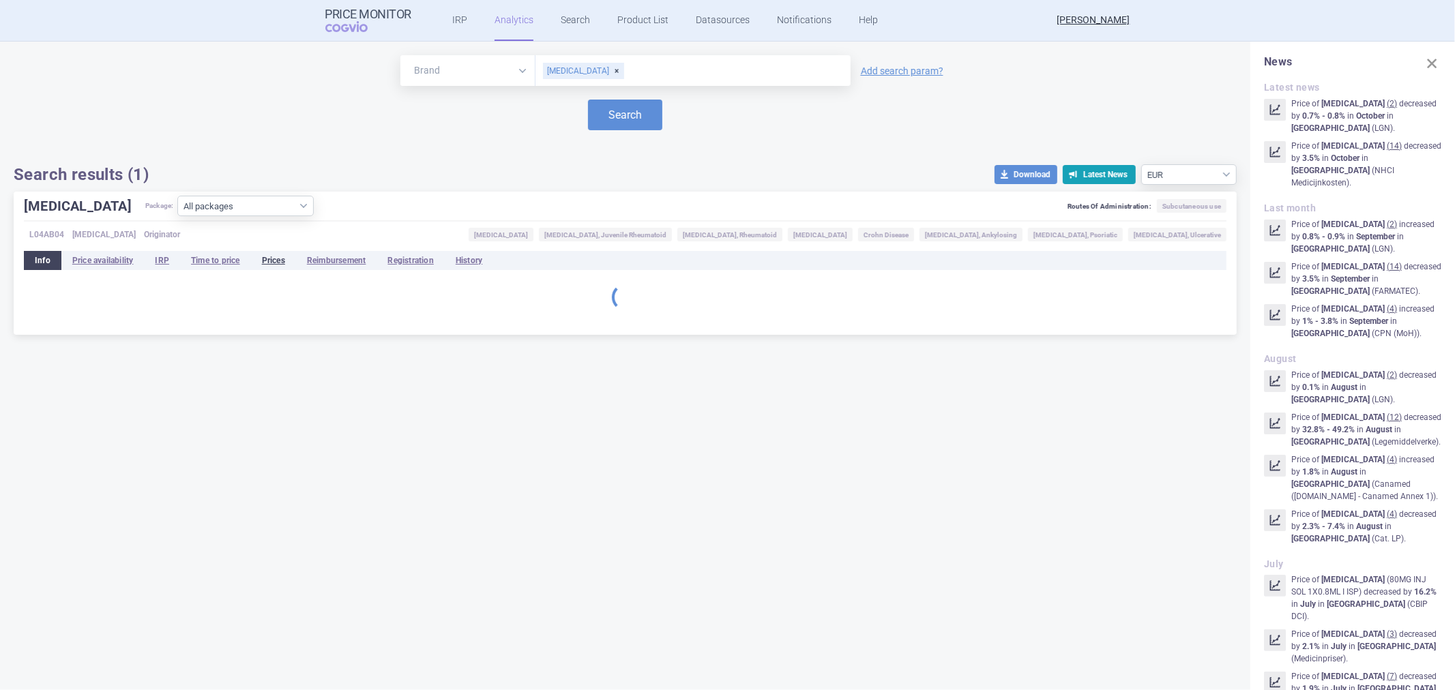
click at [278, 260] on li "Prices" at bounding box center [273, 260] width 45 height 19
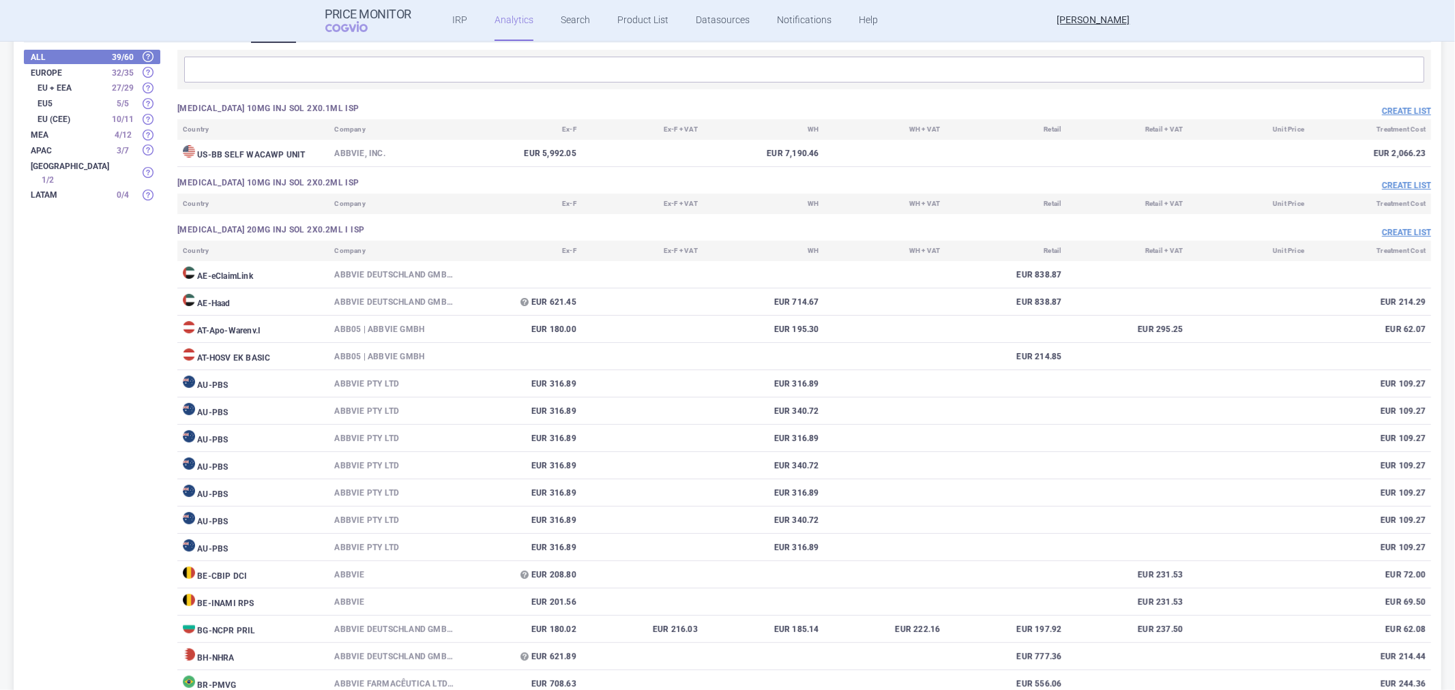
scroll to position [76, 0]
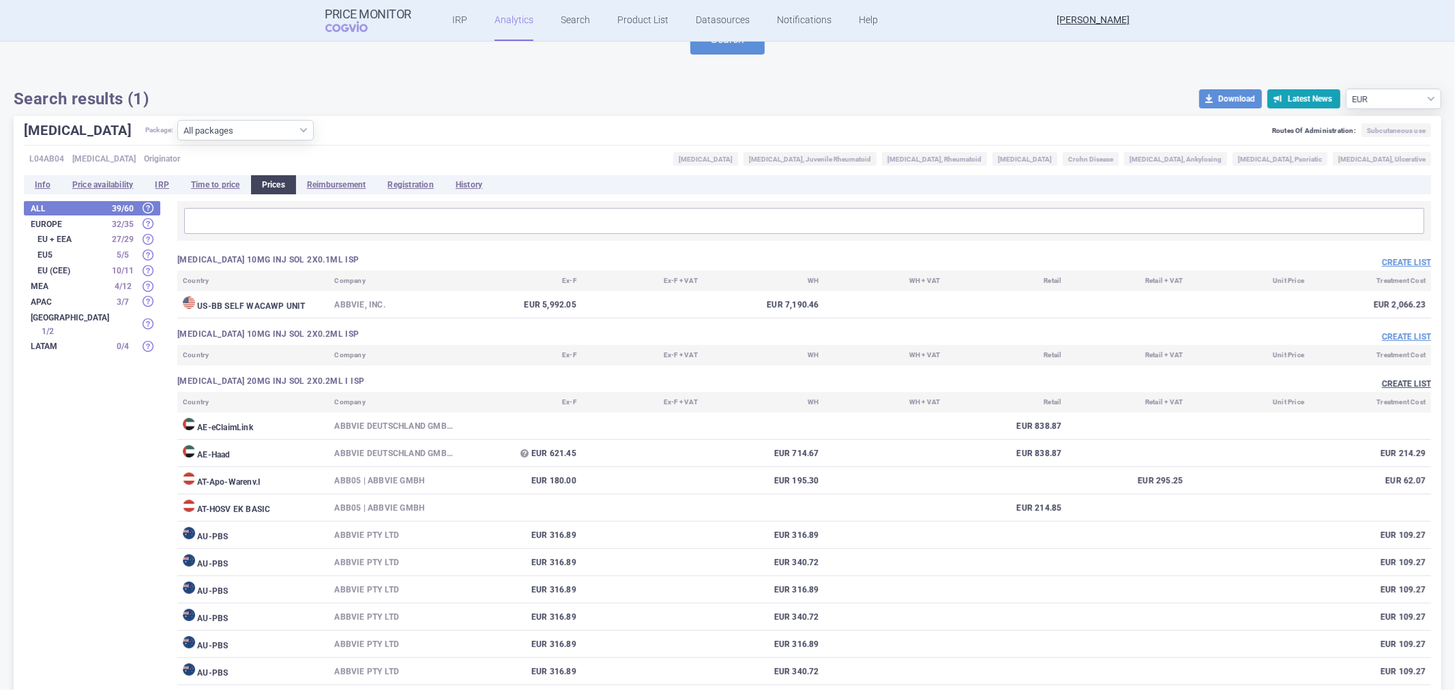
click at [1382, 383] on button "Create list" at bounding box center [1406, 385] width 49 height 12
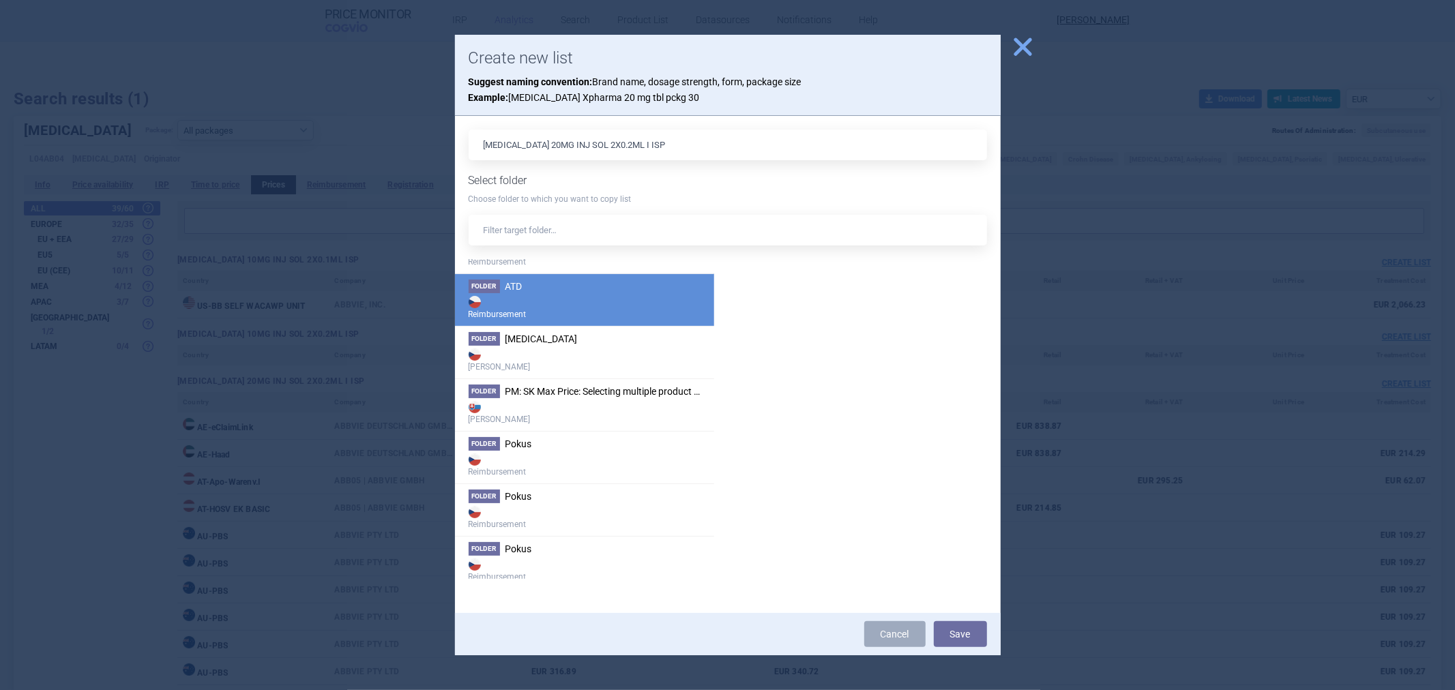
scroll to position [0, 0]
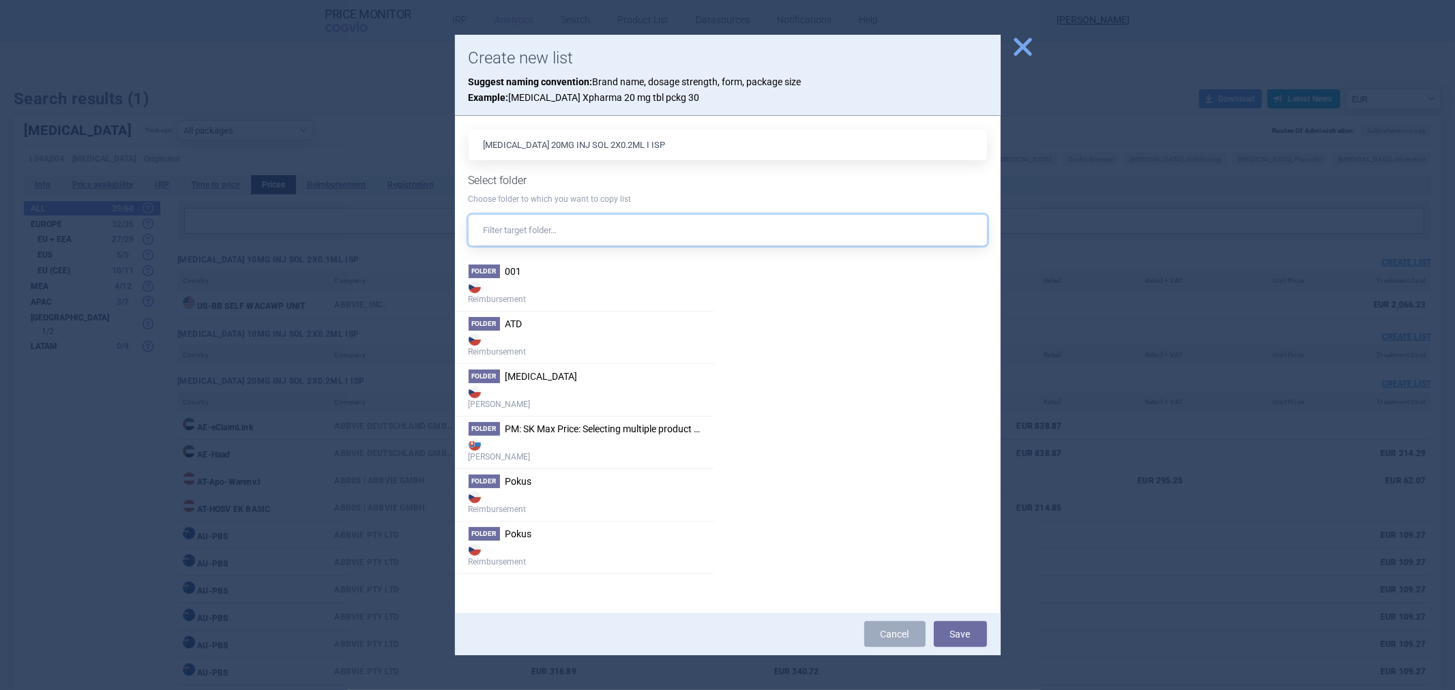
click at [585, 223] on input "text" at bounding box center [728, 230] width 518 height 31
click at [1017, 56] on span "close" at bounding box center [1023, 47] width 24 height 24
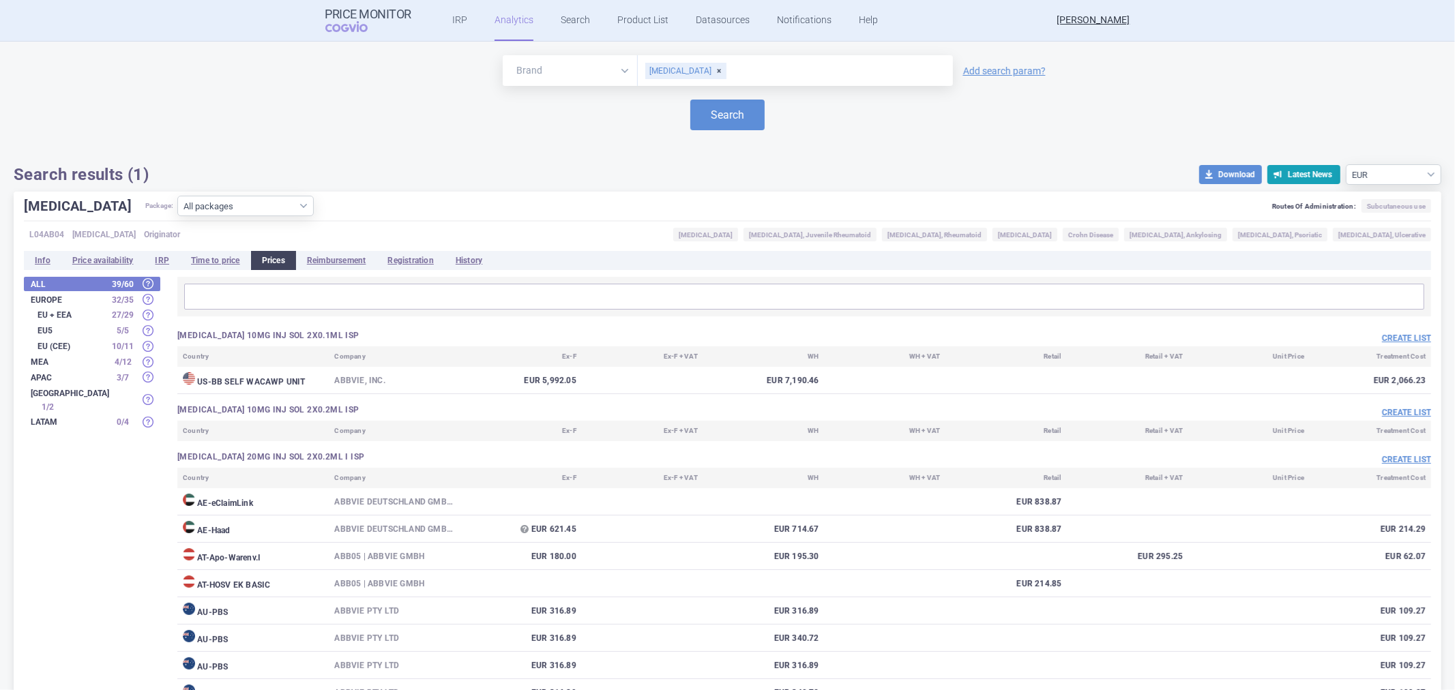
click at [585, 18] on ul "IRP Analytics Search Product List Datasources Notifications Help" at bounding box center [647, 20] width 473 height 41
click at [582, 16] on link "Search" at bounding box center [575, 20] width 29 height 41
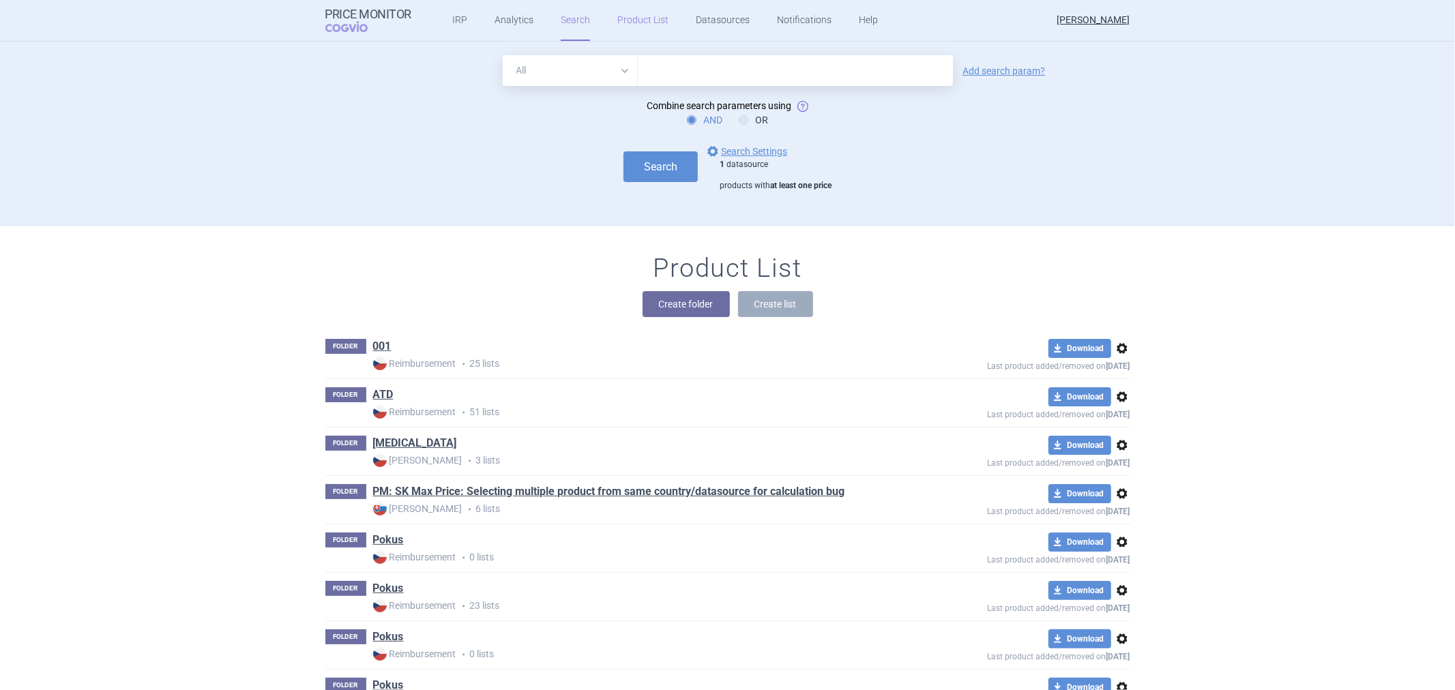
click at [633, 12] on link "Product List" at bounding box center [642, 20] width 51 height 41
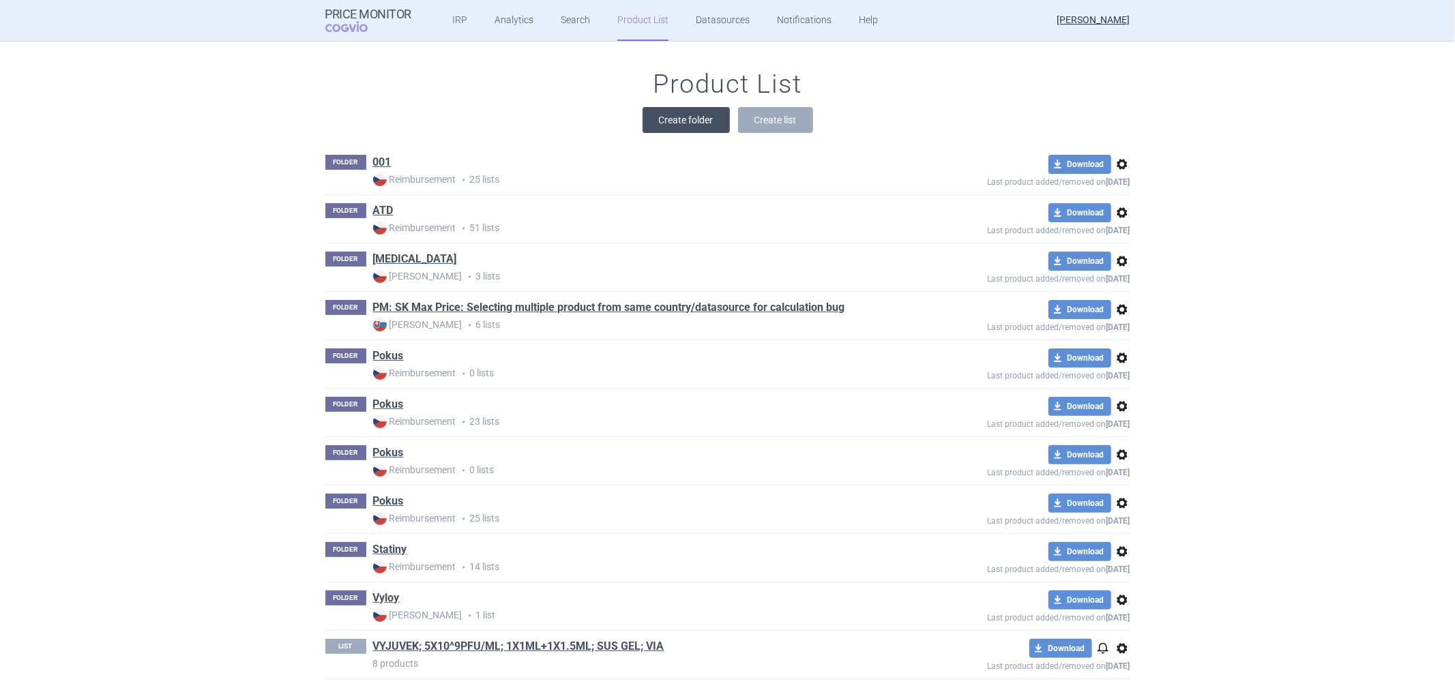
click at [691, 126] on button "Create folder" at bounding box center [686, 120] width 87 height 26
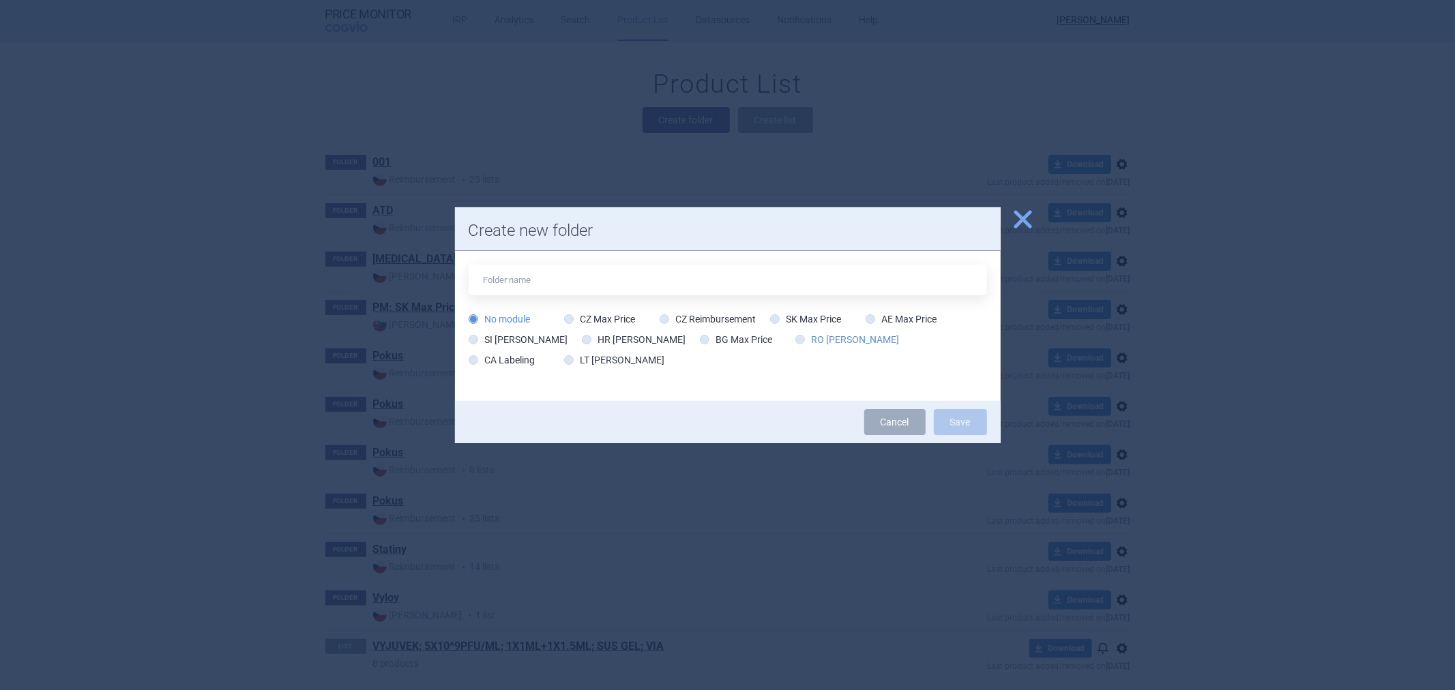
click at [795, 342] on label "RO [PERSON_NAME]" at bounding box center [847, 340] width 104 height 14
click at [796, 342] on input "RO [PERSON_NAME]" at bounding box center [803, 341] width 14 height 14
radio input "true"
click at [754, 257] on div "No module CZ Max Price CZ Reimbursement SK Max Price AE Max Price SI Max Price …" at bounding box center [728, 326] width 546 height 150
click at [742, 276] on input "text" at bounding box center [728, 280] width 518 height 31
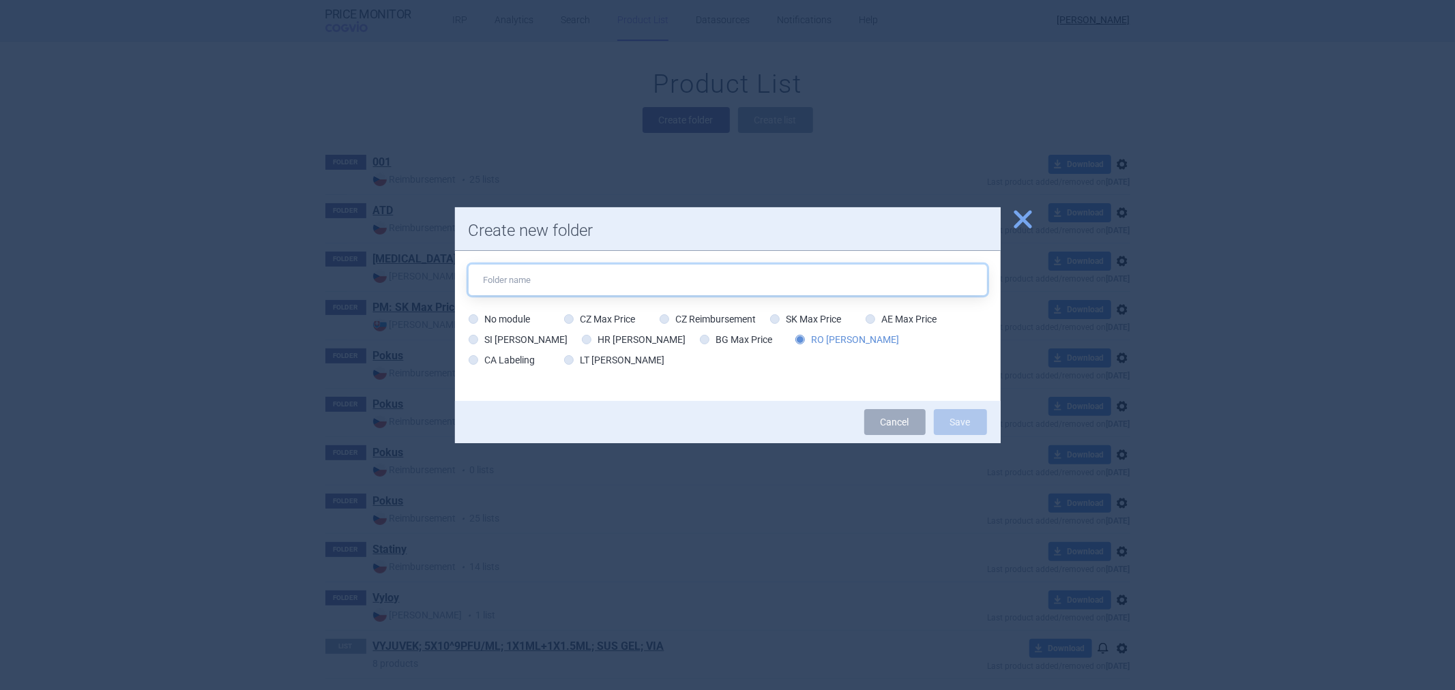
type input "Pokus"
click at [960, 416] on button "Save" at bounding box center [960, 422] width 53 height 26
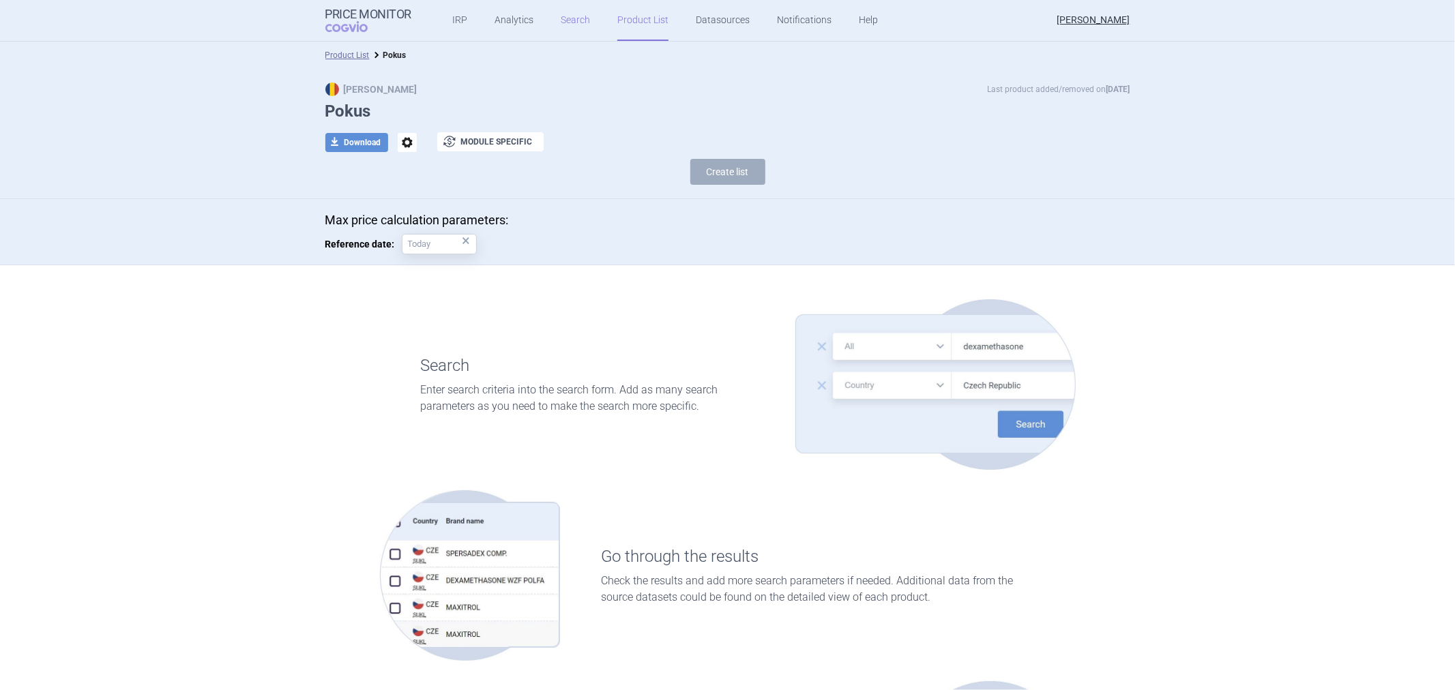
click at [576, 25] on link "Search" at bounding box center [575, 20] width 29 height 41
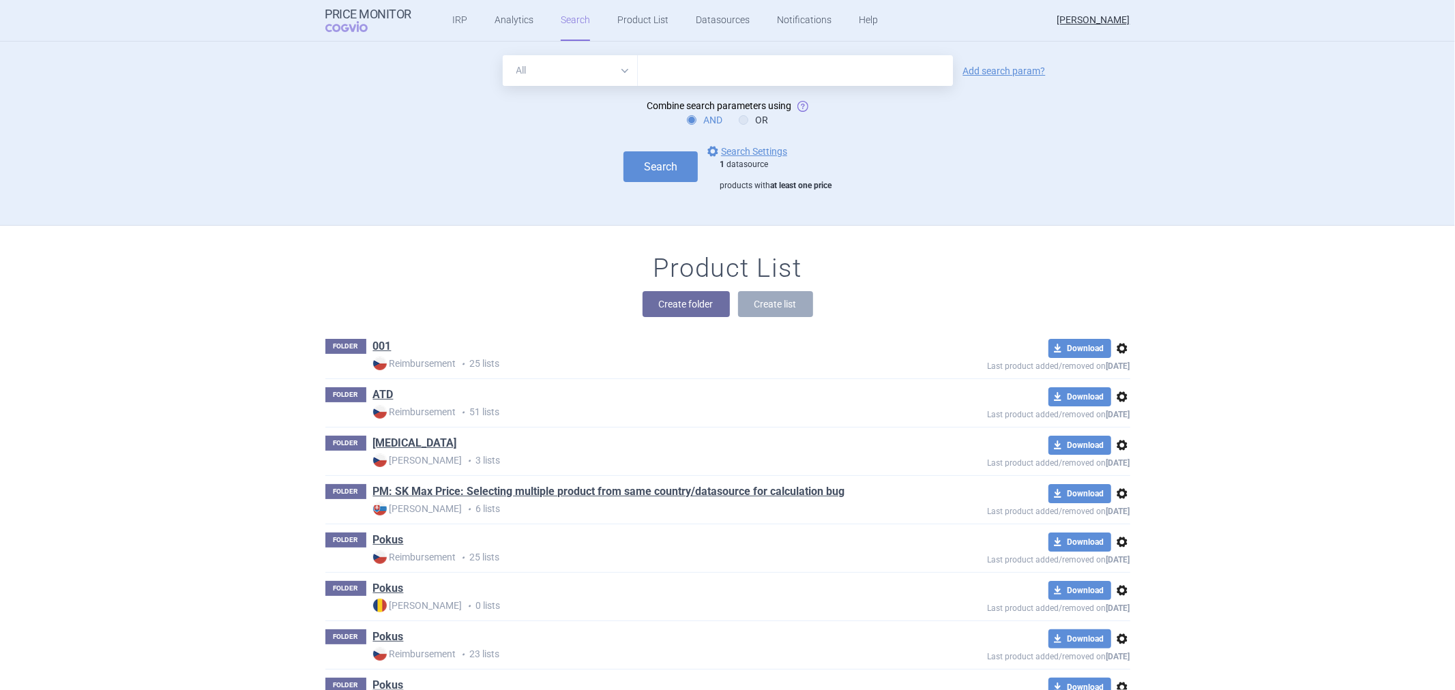
click at [652, 78] on input "text" at bounding box center [795, 70] width 315 height 31
type input "[MEDICAL_DATA]"
click at [664, 186] on div "Search options Search Settings 1 datasource products with at least one price" at bounding box center [727, 167] width 805 height 48
click at [672, 167] on button "Search" at bounding box center [660, 166] width 74 height 31
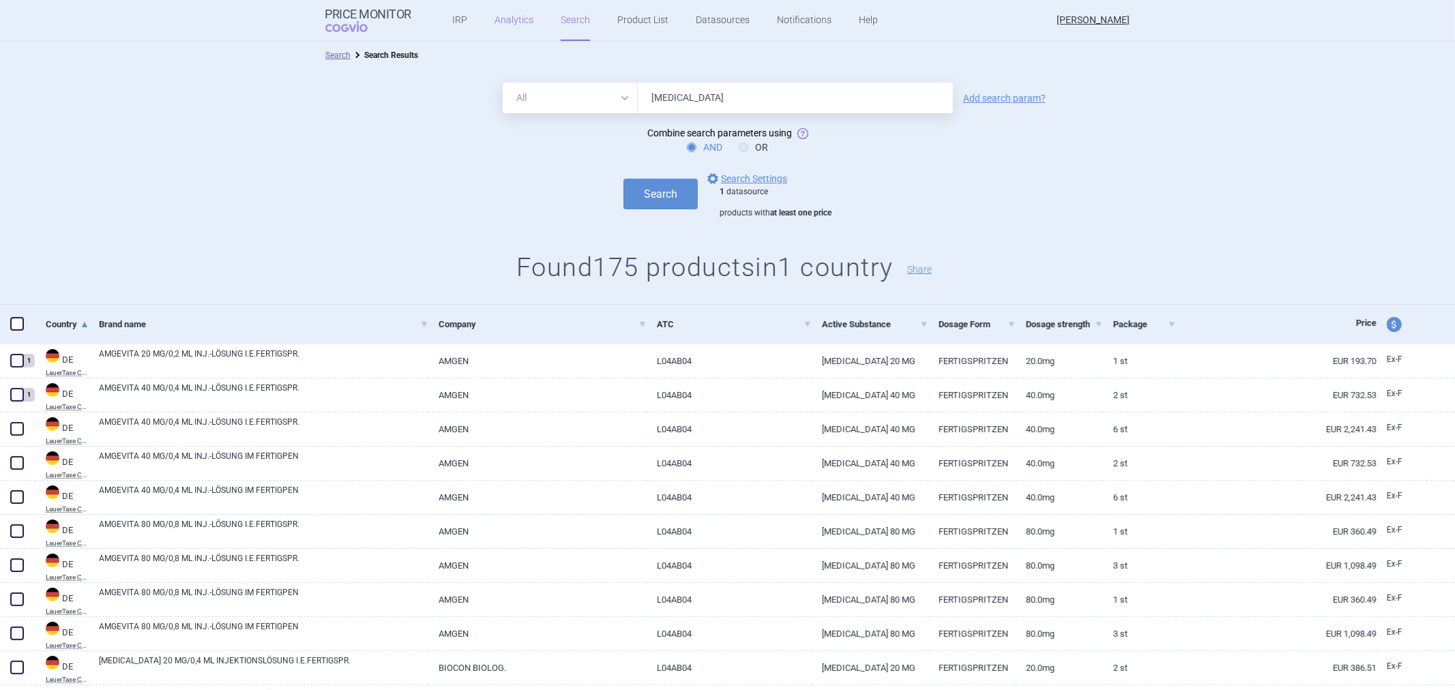
click at [503, 12] on link "Analytics" at bounding box center [514, 20] width 39 height 41
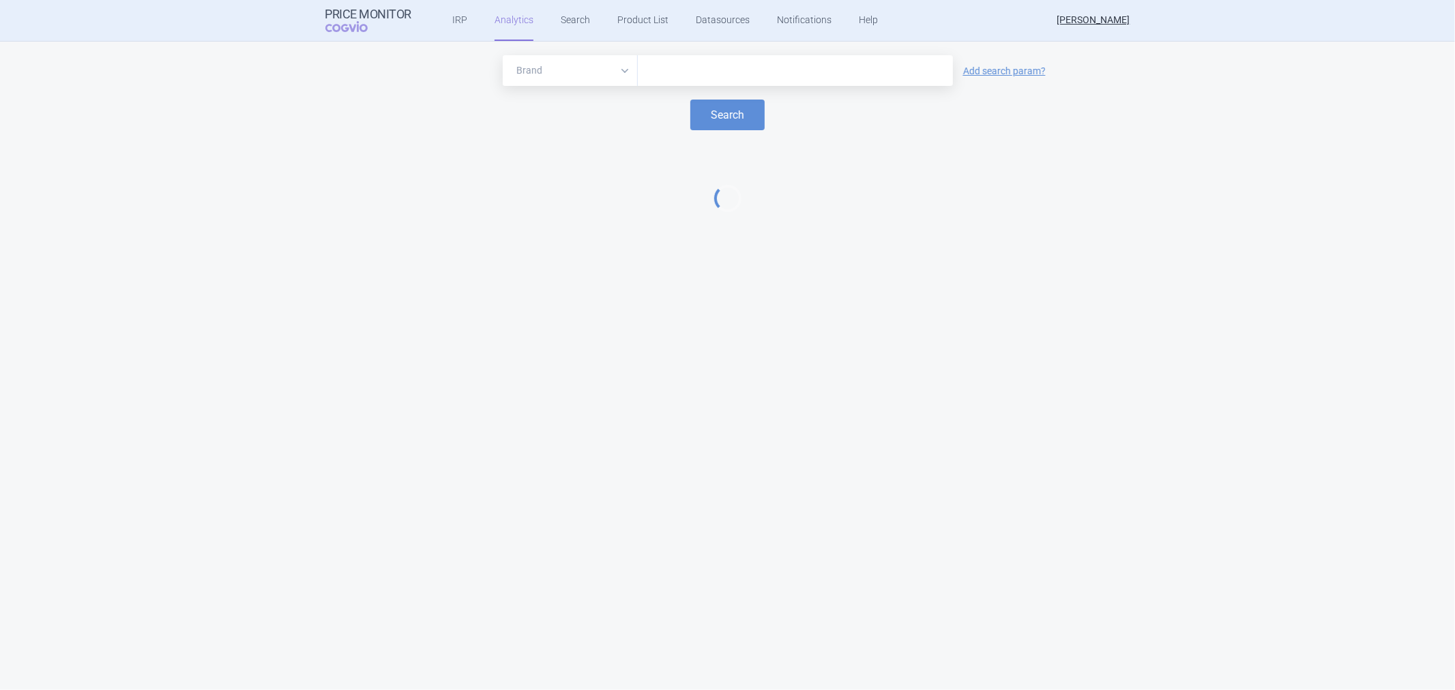
click at [564, 59] on select "Brand ATC/Active substance Therapeutic area" at bounding box center [570, 70] width 135 height 31
click at [664, 68] on input "text" at bounding box center [795, 71] width 301 height 18
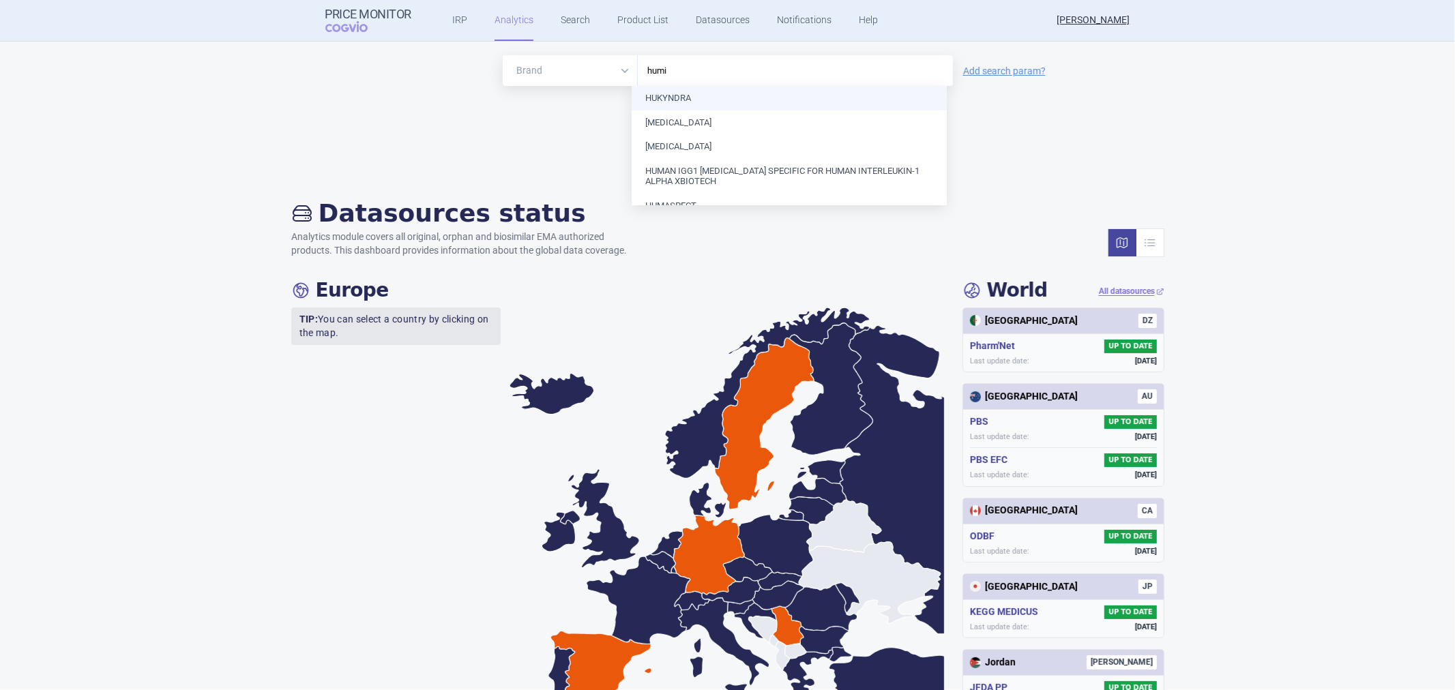
type input "humir"
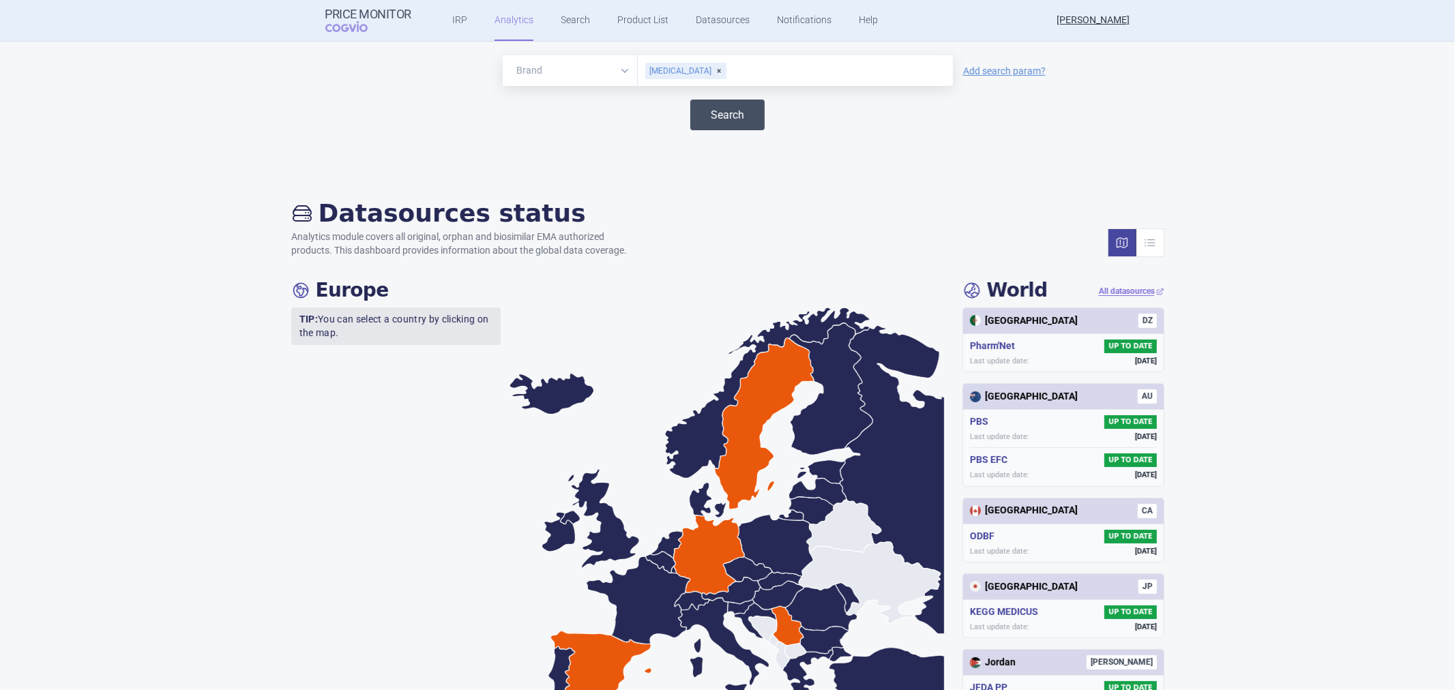
click at [731, 106] on button "Search" at bounding box center [727, 115] width 74 height 31
select select "EUR"
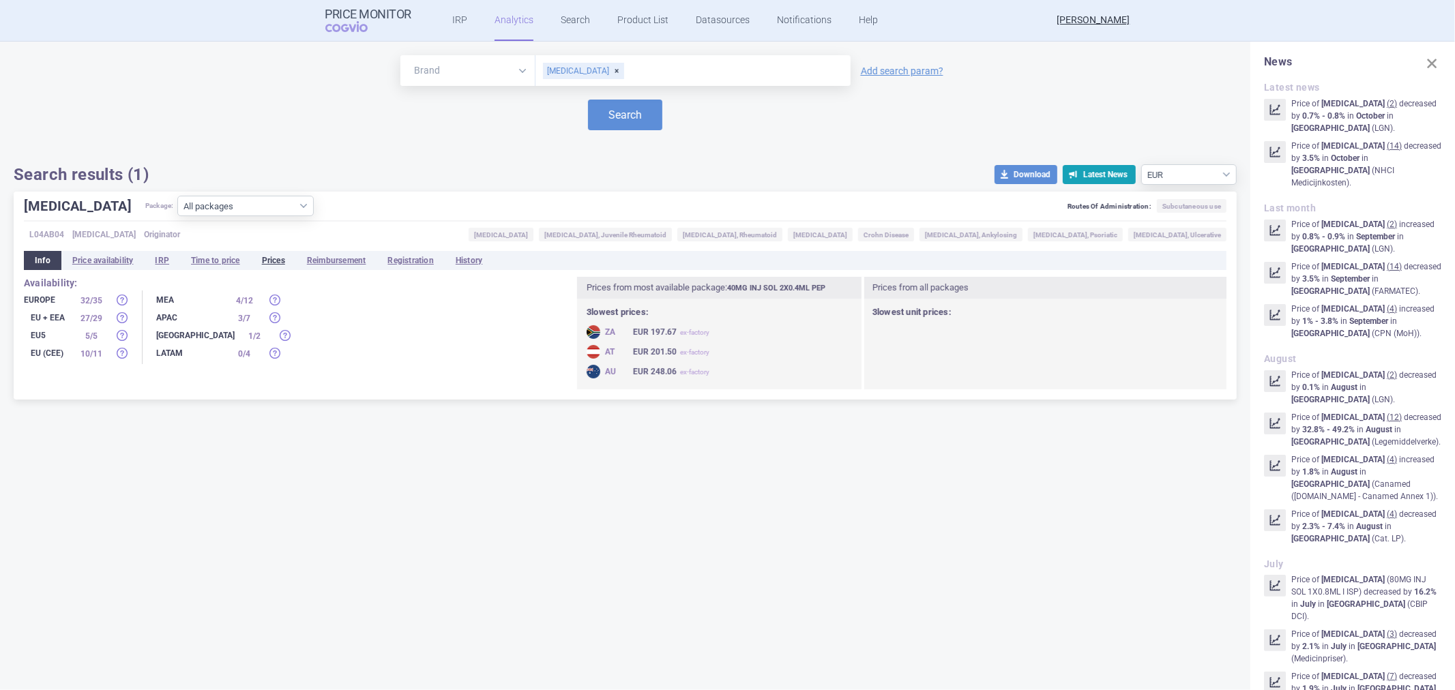
click at [296, 257] on li "Prices" at bounding box center [273, 260] width 45 height 19
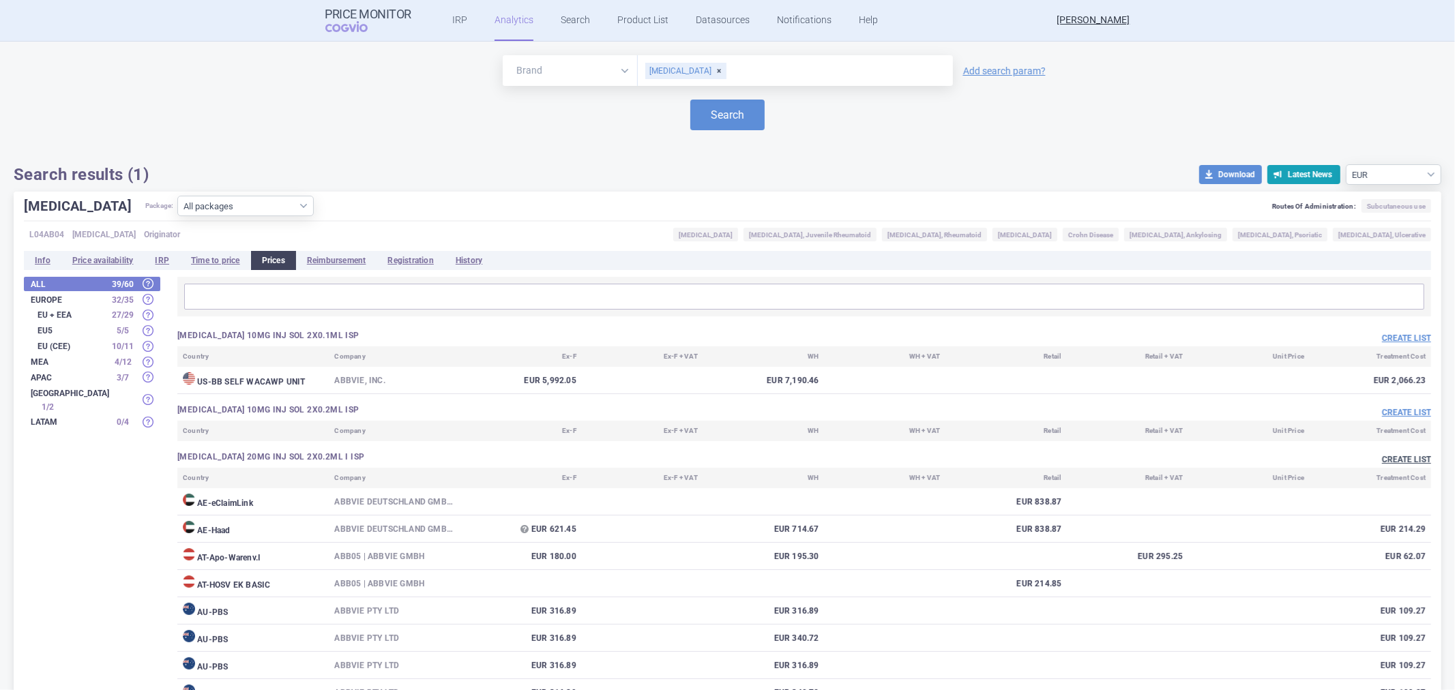
click at [1406, 462] on button "Create list" at bounding box center [1406, 460] width 49 height 12
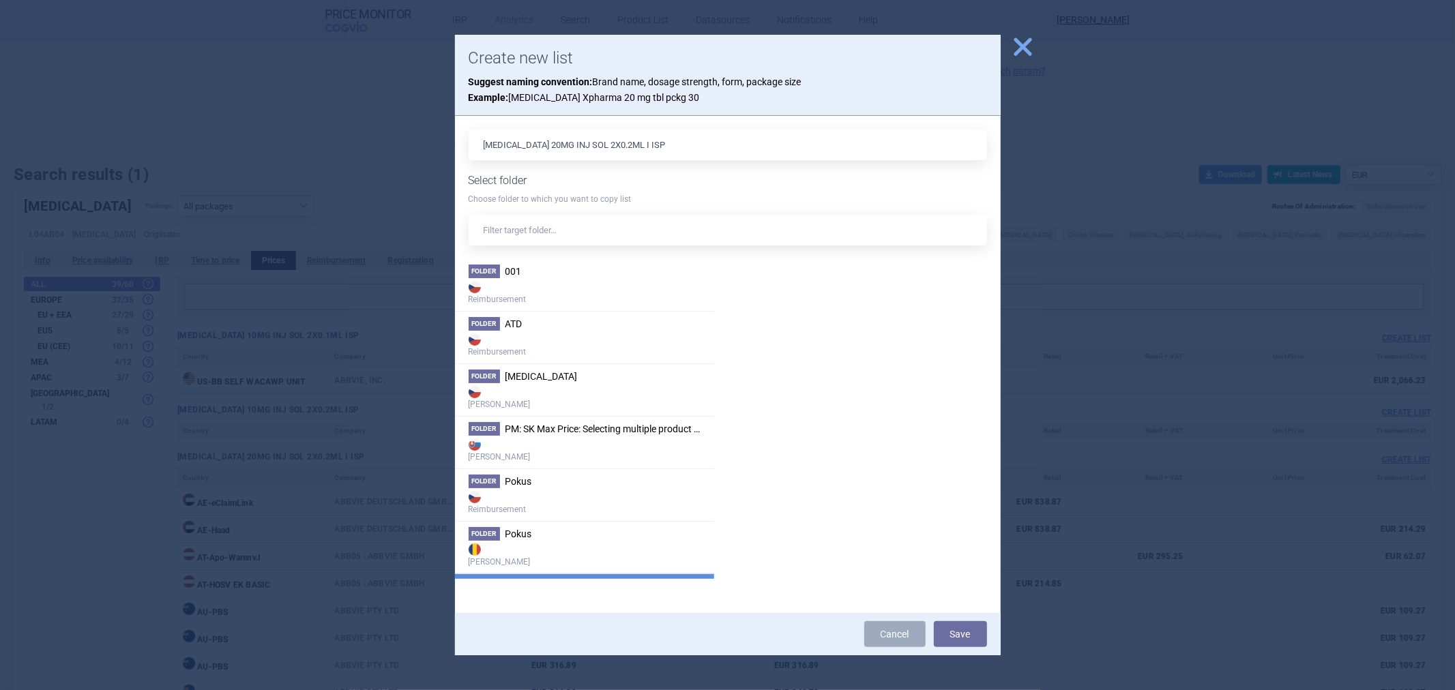
scroll to position [76, 0]
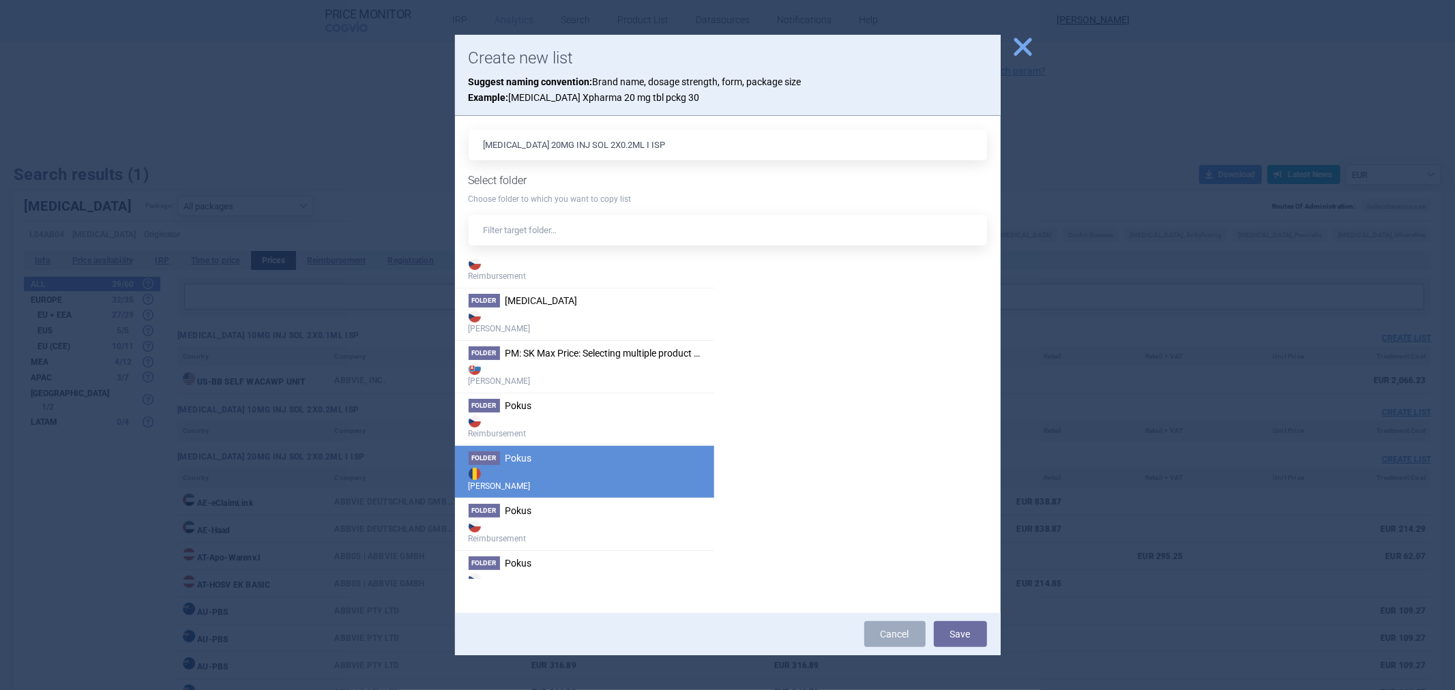
click at [578, 476] on strong "[PERSON_NAME]" at bounding box center [585, 478] width 232 height 27
click at [949, 633] on button "Save" at bounding box center [960, 634] width 53 height 26
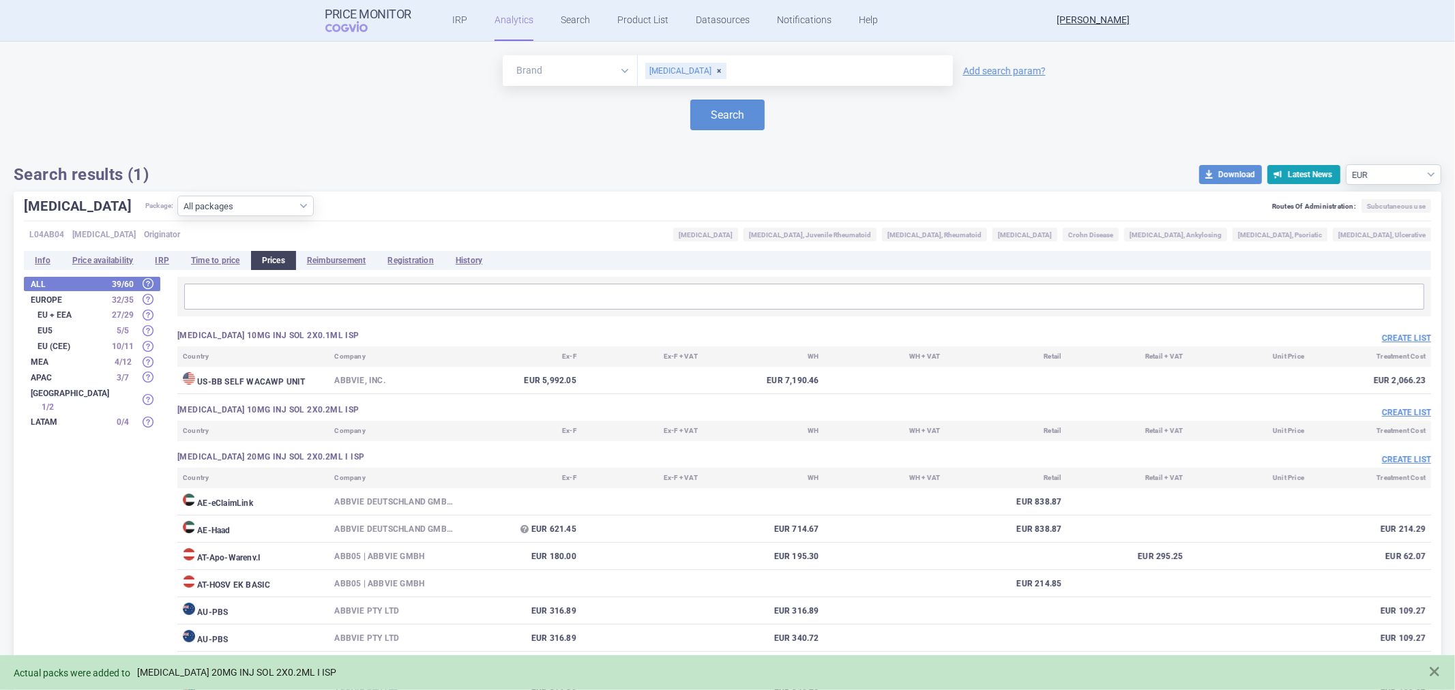
click at [210, 670] on link "[MEDICAL_DATA] 20MG INJ SOL 2X0.2ML I ISP" at bounding box center [236, 673] width 199 height 12
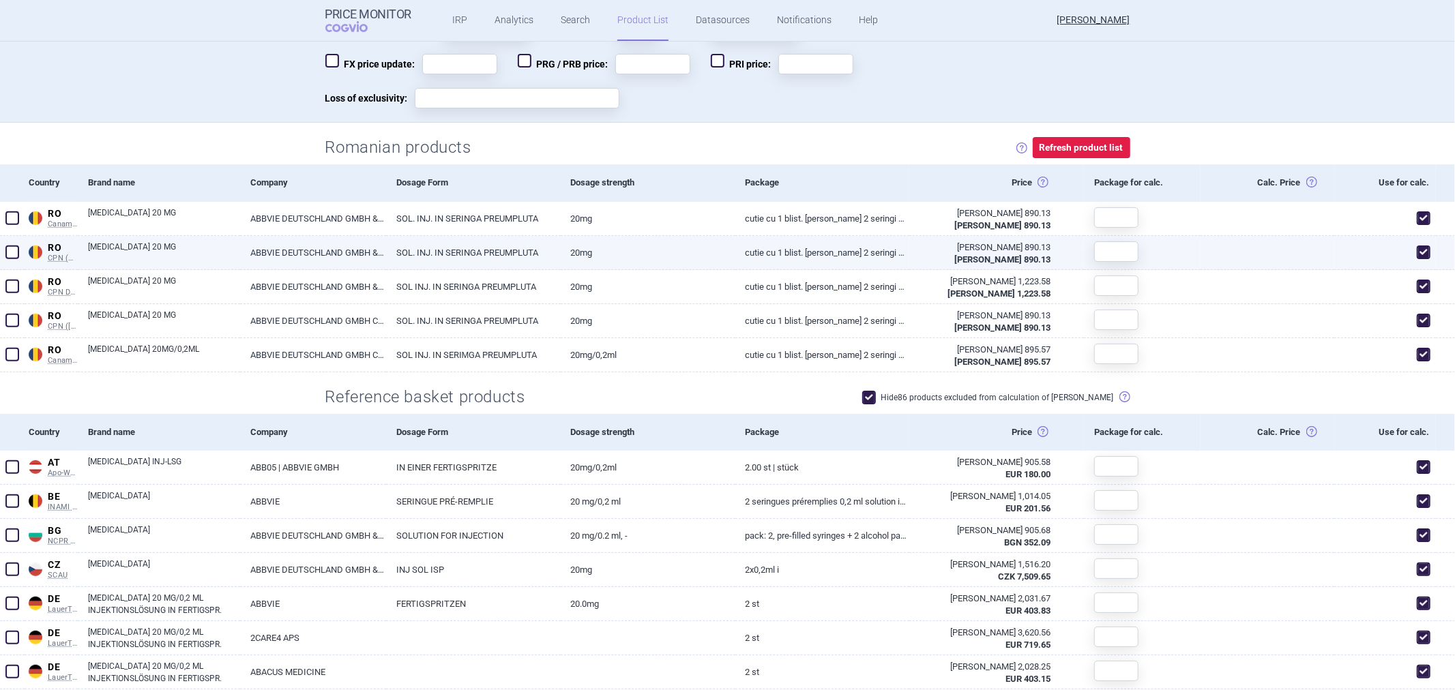
scroll to position [227, 0]
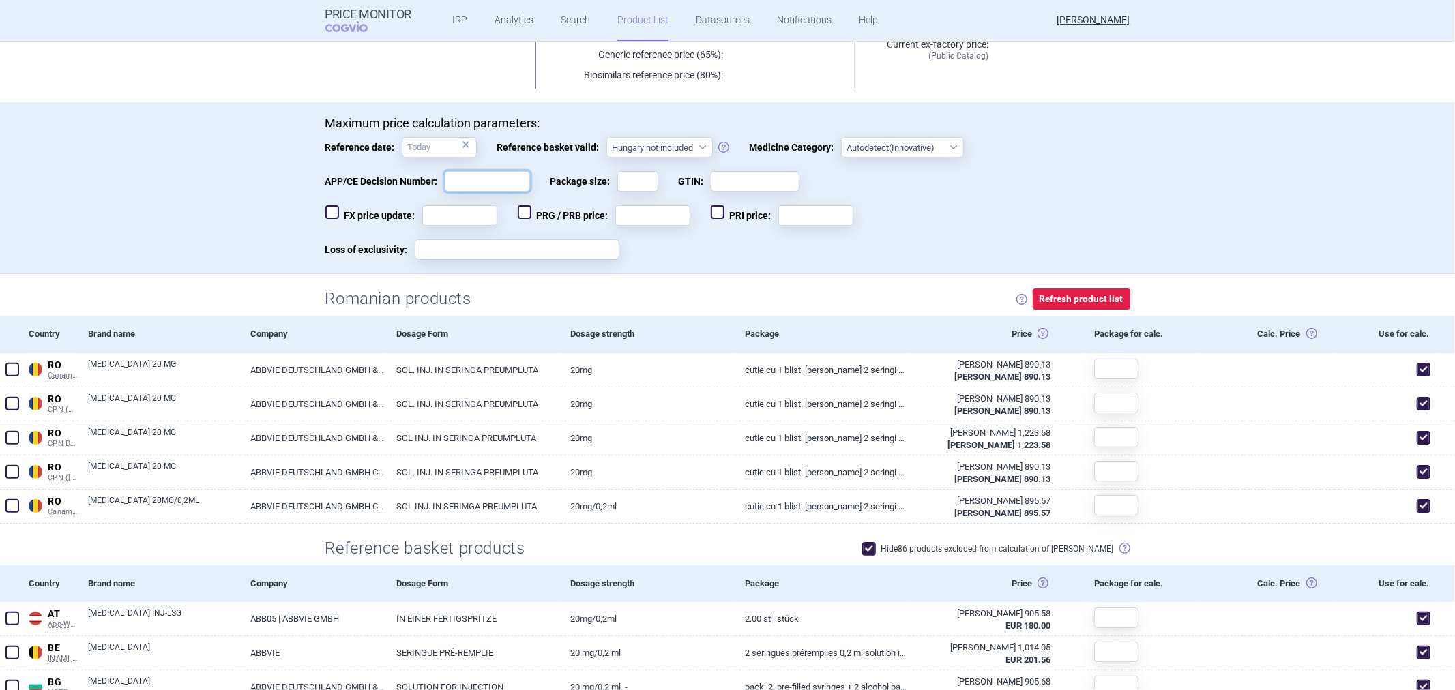
drag, startPoint x: 473, startPoint y: 184, endPoint x: 486, endPoint y: 184, distance: 13.0
click at [473, 184] on input "APP/CE Decision Number:" at bounding box center [487, 181] width 85 height 20
click at [630, 180] on input "Package size:" at bounding box center [637, 181] width 41 height 20
click at [783, 250] on div "Loss of exclusivity: Saving…" at bounding box center [727, 256] width 805 height 34
click at [617, 169] on div "Reference date: × Reference basket valid: [GEOGRAPHIC_DATA] not included [GEOGR…" at bounding box center [727, 154] width 805 height 34
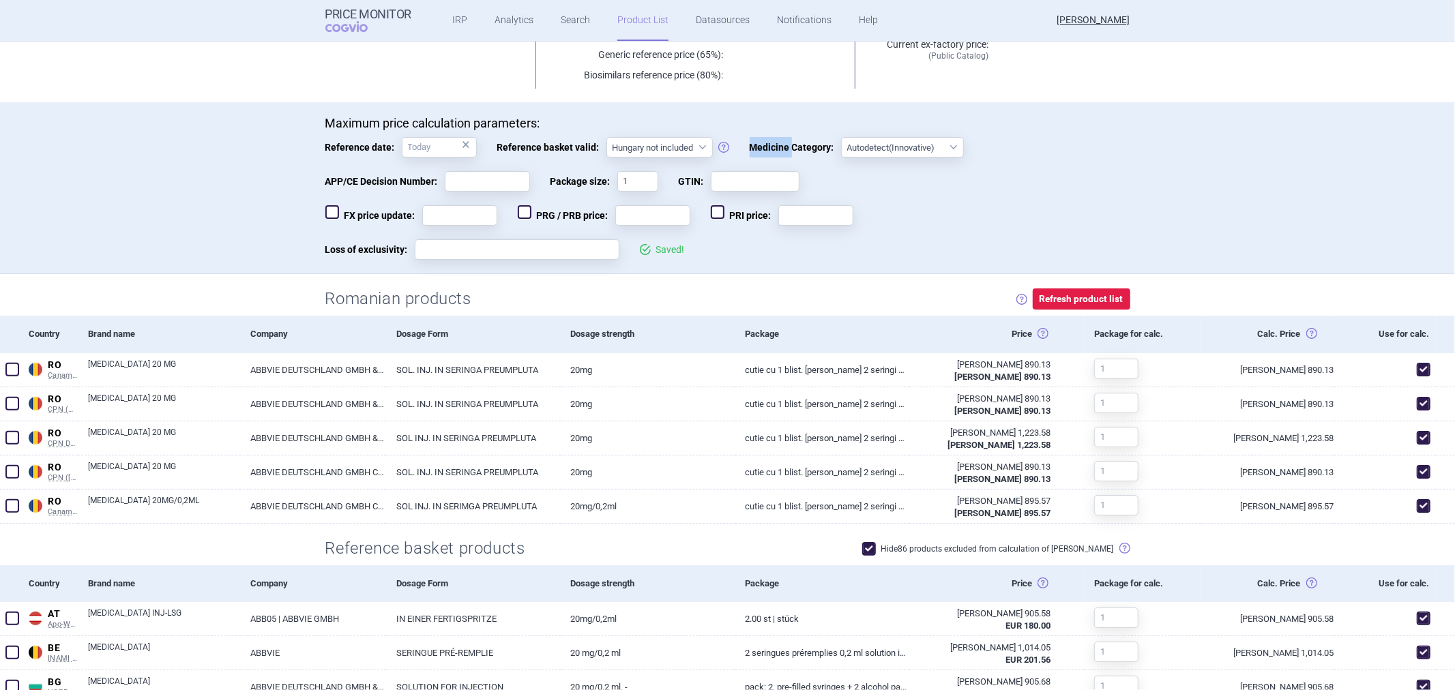
click at [617, 169] on div "Reference date: × Reference basket valid: [GEOGRAPHIC_DATA] not included [GEOGR…" at bounding box center [727, 154] width 805 height 34
click at [617, 181] on input "1" at bounding box center [637, 181] width 41 height 20
type input "2"
click at [769, 250] on div "Loss of exclusivity: Saving…" at bounding box center [727, 256] width 805 height 34
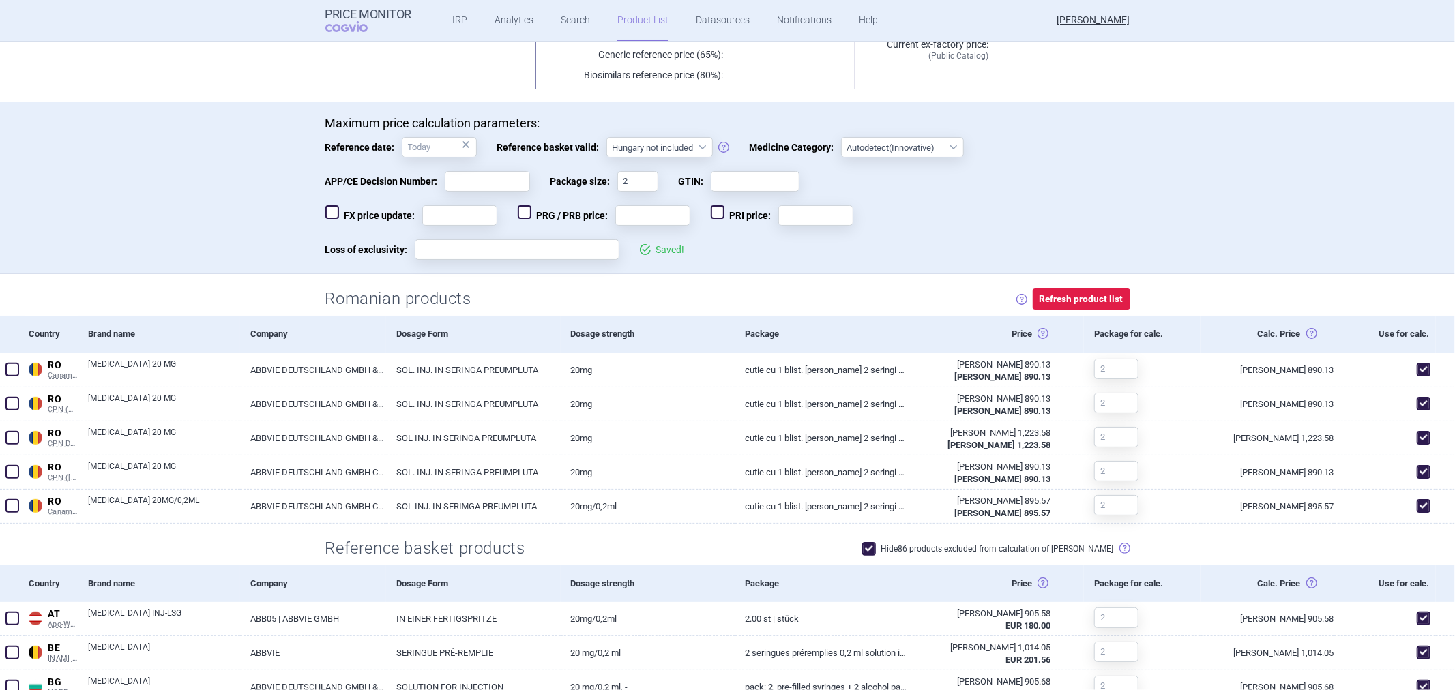
click at [754, 284] on div "Romanian products Clicking this button will automatically refresh prices, valid…" at bounding box center [727, 295] width 859 height 42
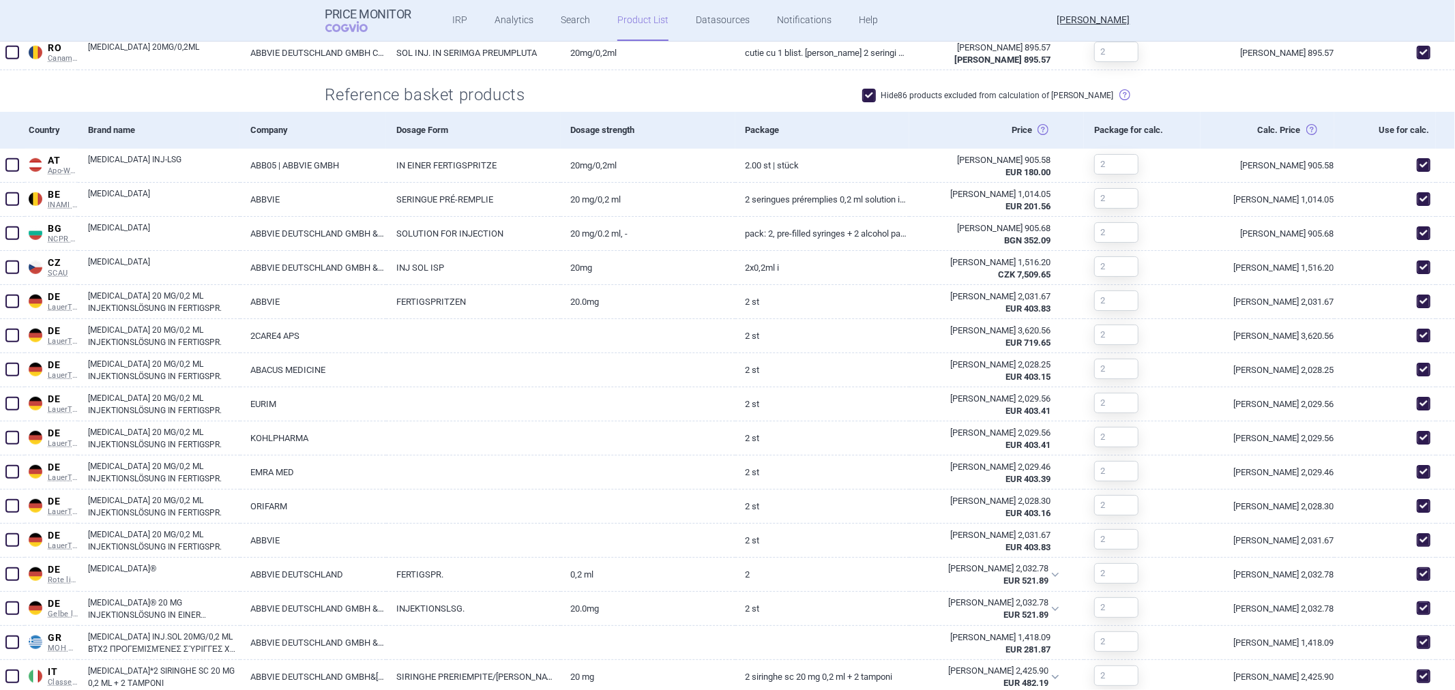
scroll to position [682, 0]
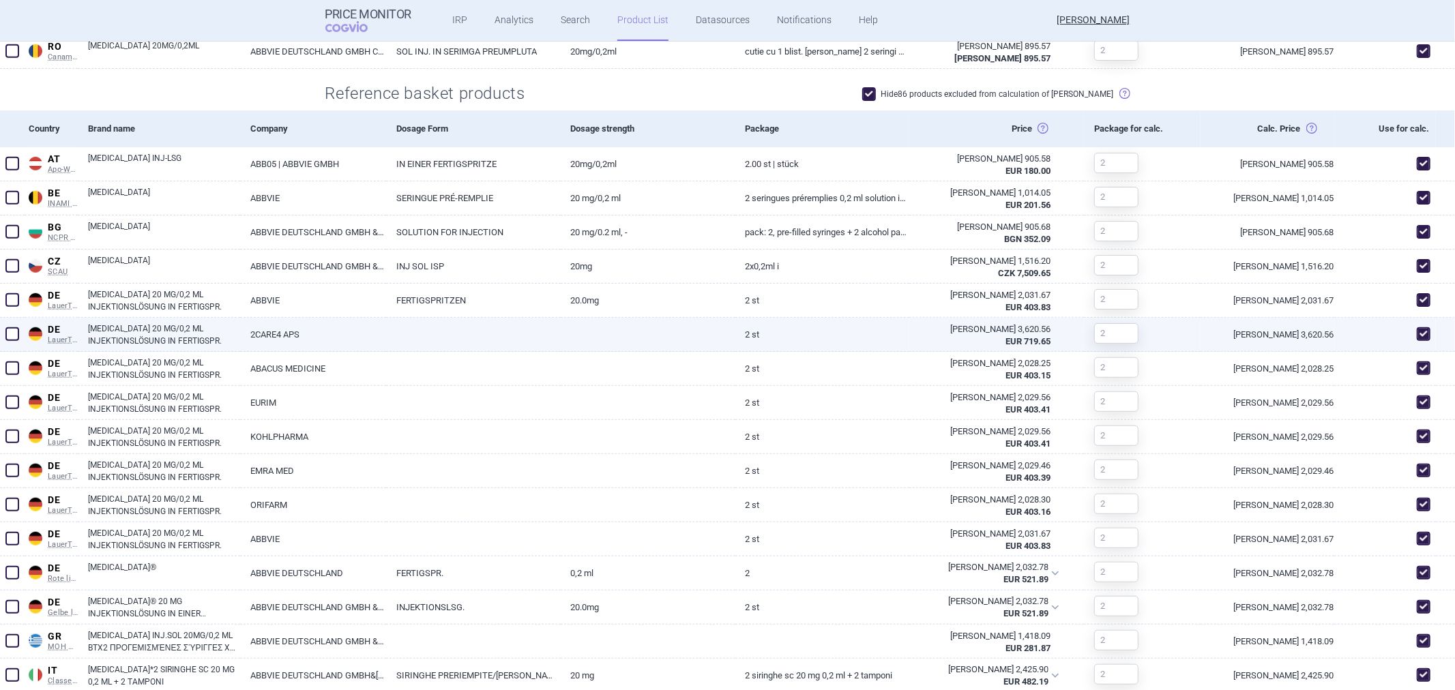
click at [21, 339] on div at bounding box center [12, 335] width 25 height 34
click at [16, 336] on span at bounding box center [12, 334] width 14 height 14
checkbox input "true"
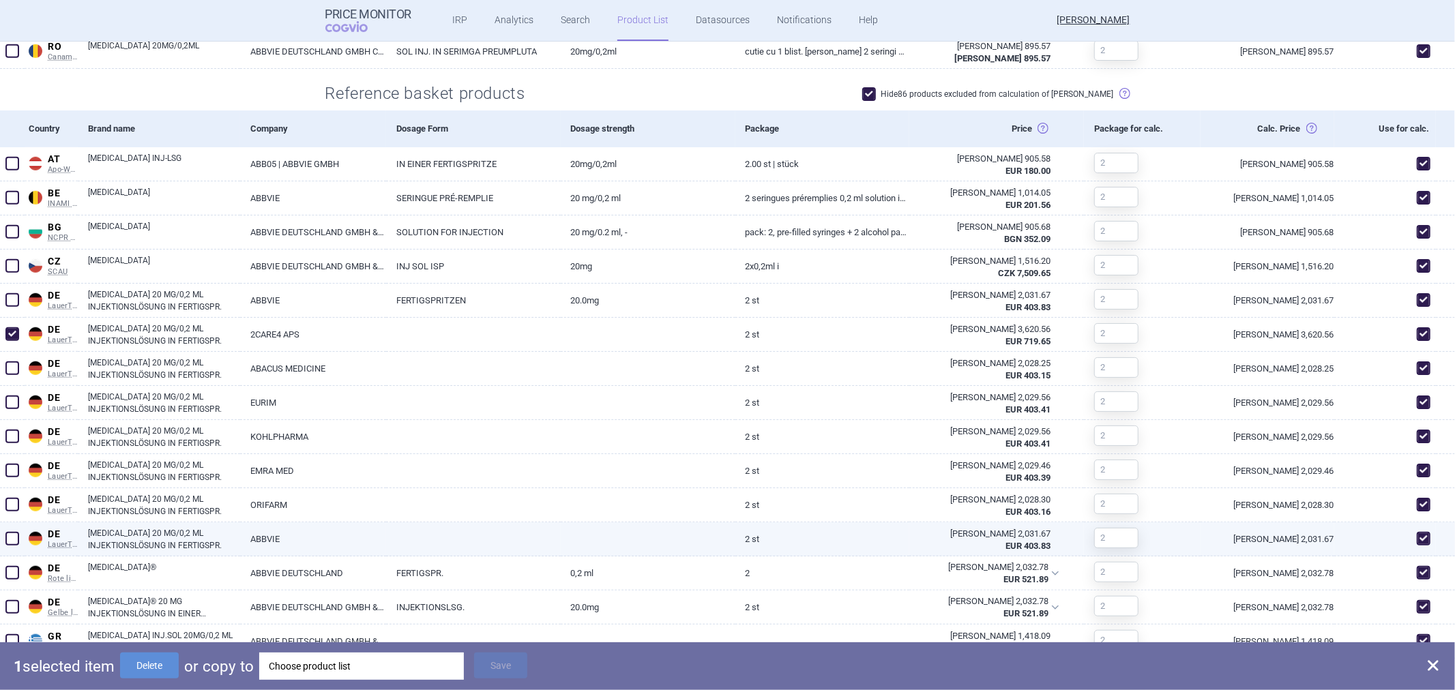
click at [15, 533] on span at bounding box center [12, 539] width 14 height 14
checkbox input "true"
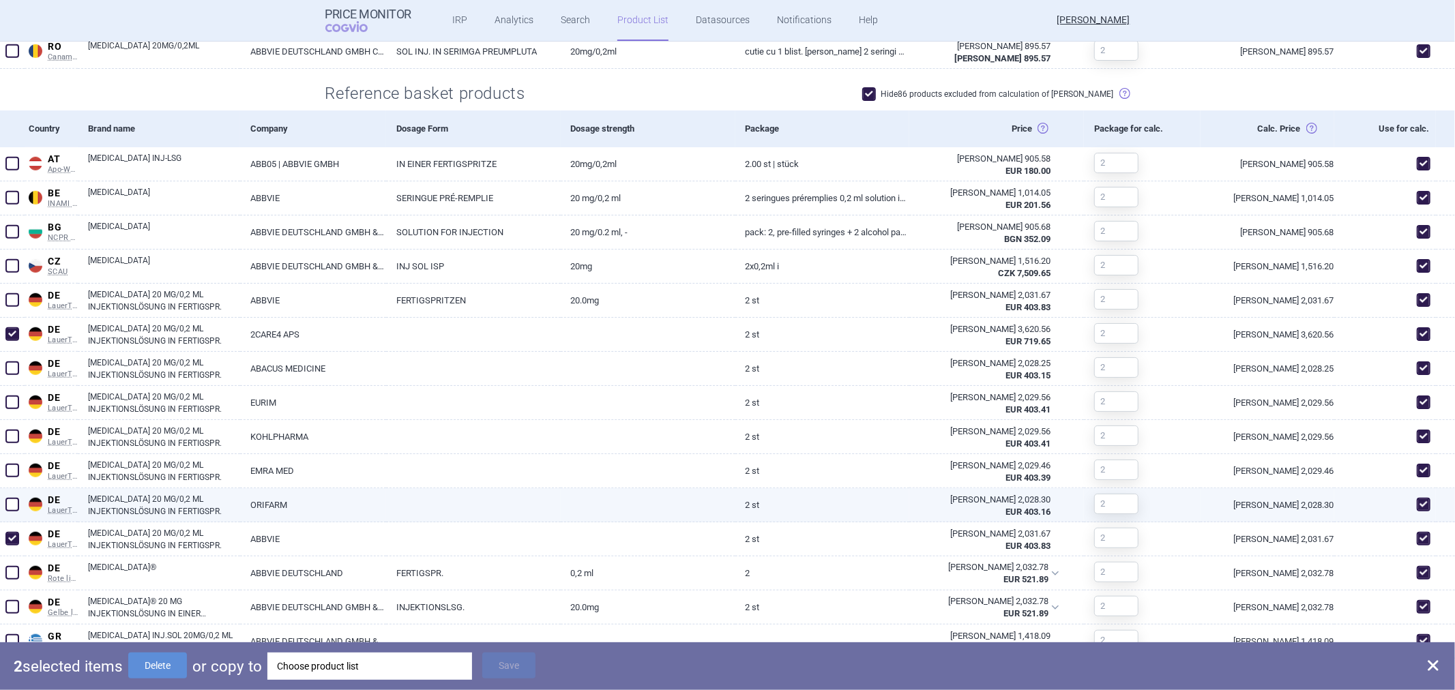
click at [12, 503] on span at bounding box center [12, 505] width 14 height 14
checkbox input "true"
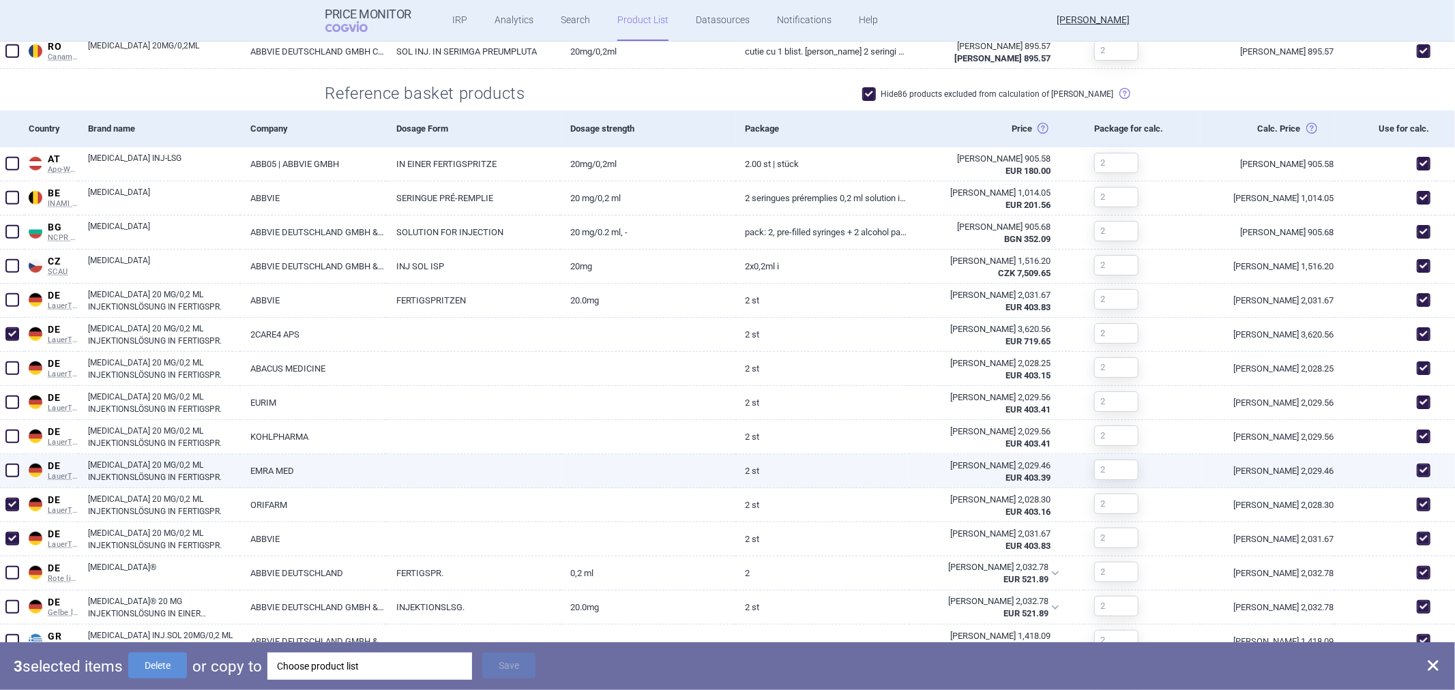
click at [8, 471] on span at bounding box center [12, 471] width 14 height 14
checkbox input "true"
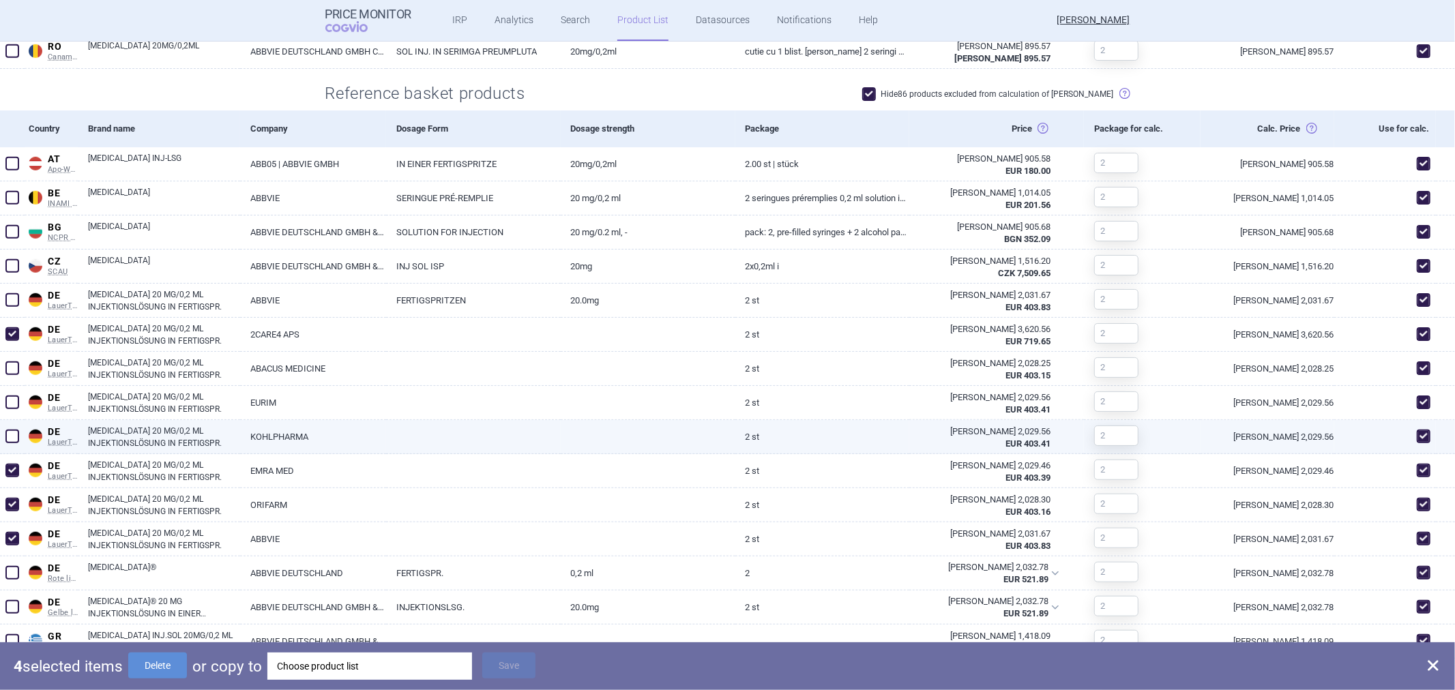
click at [8, 434] on span at bounding box center [12, 437] width 14 height 14
checkbox input "true"
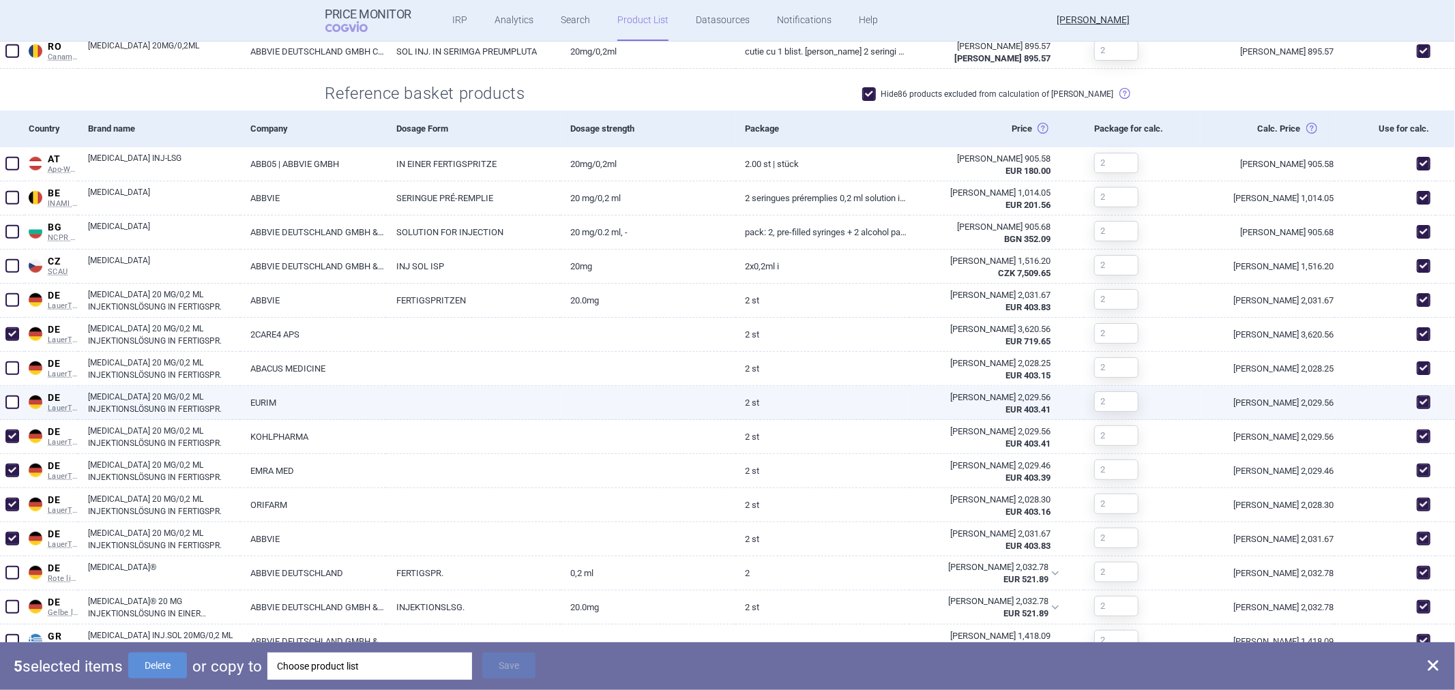
click at [14, 396] on span at bounding box center [12, 403] width 14 height 14
checkbox input "true"
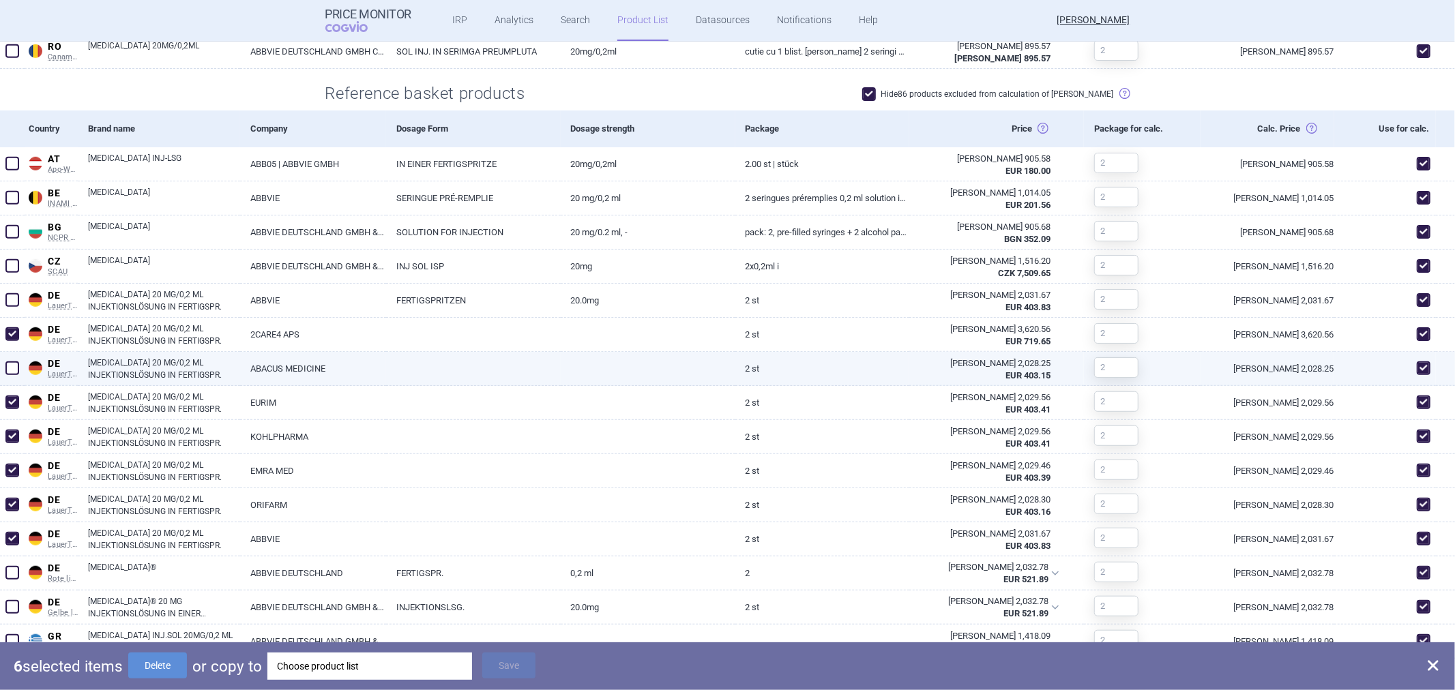
click at [16, 364] on span at bounding box center [12, 369] width 14 height 14
checkbox input "true"
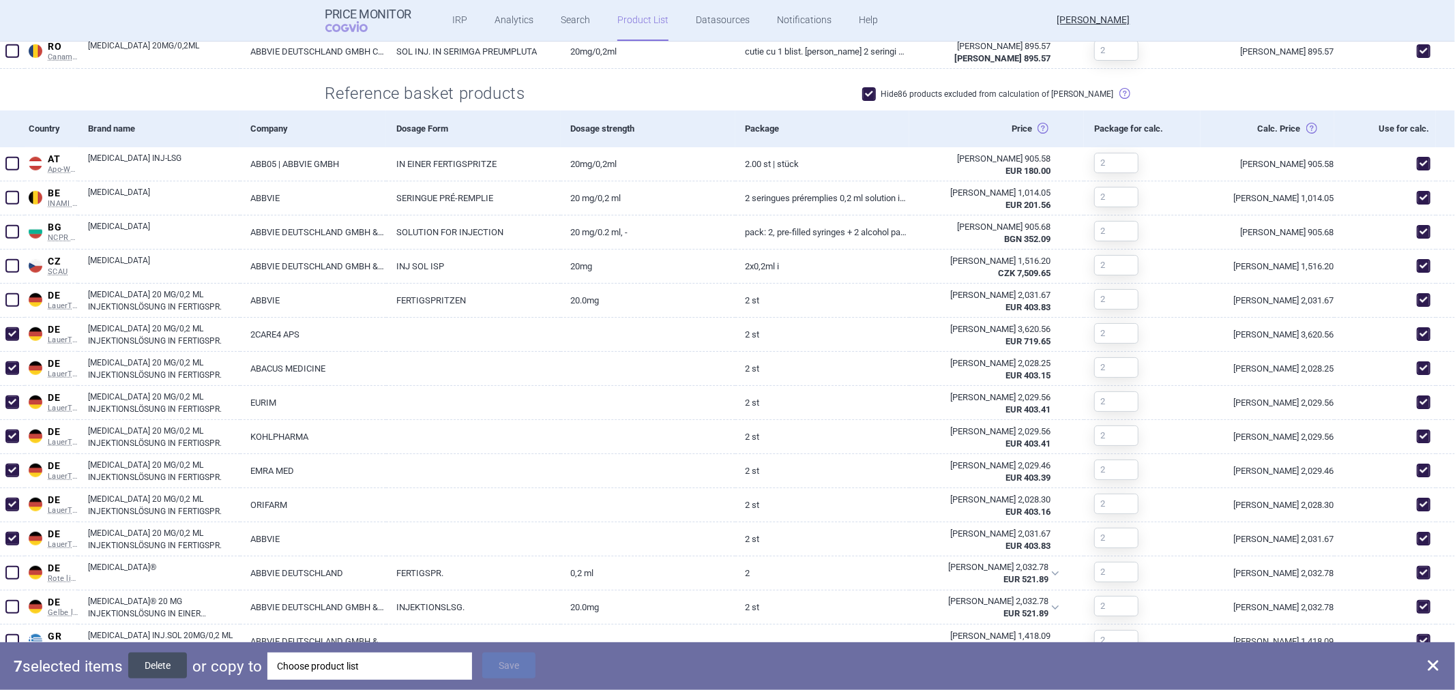
click at [175, 660] on button "Delete" at bounding box center [157, 666] width 59 height 26
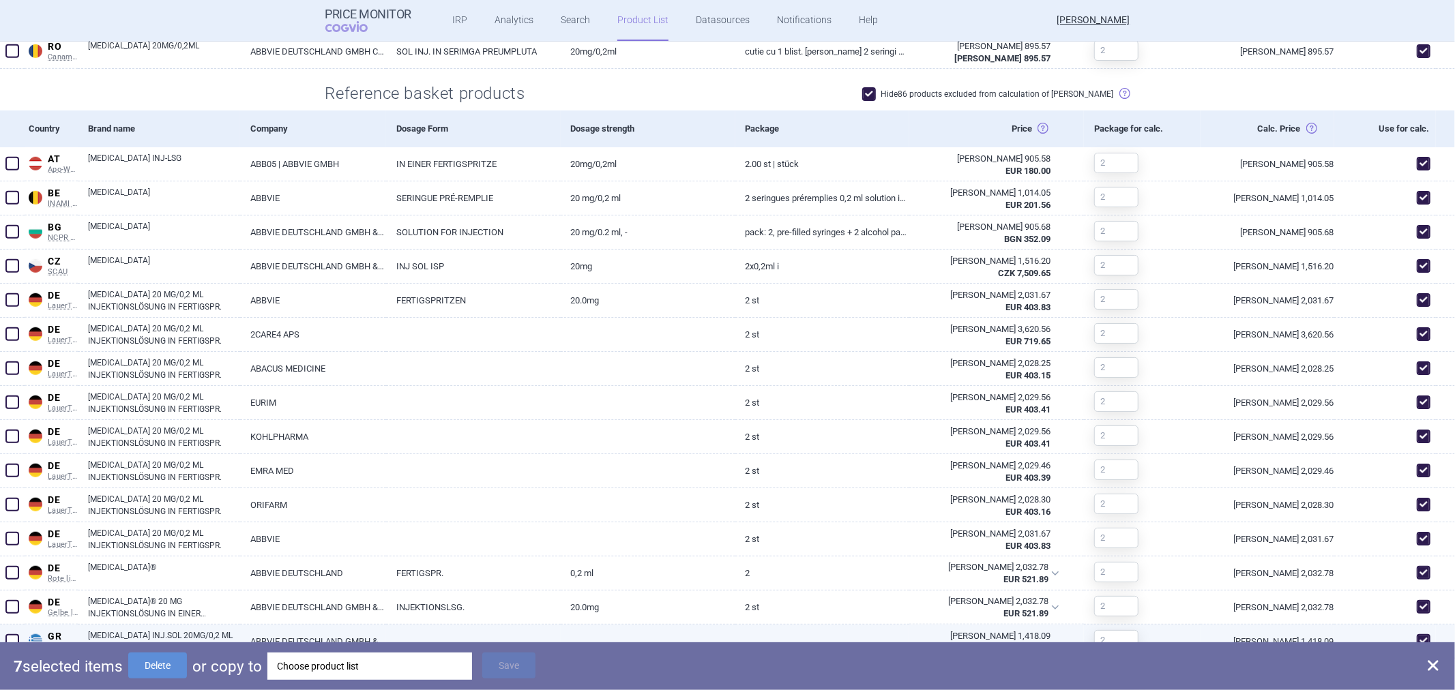
checkbox input "false"
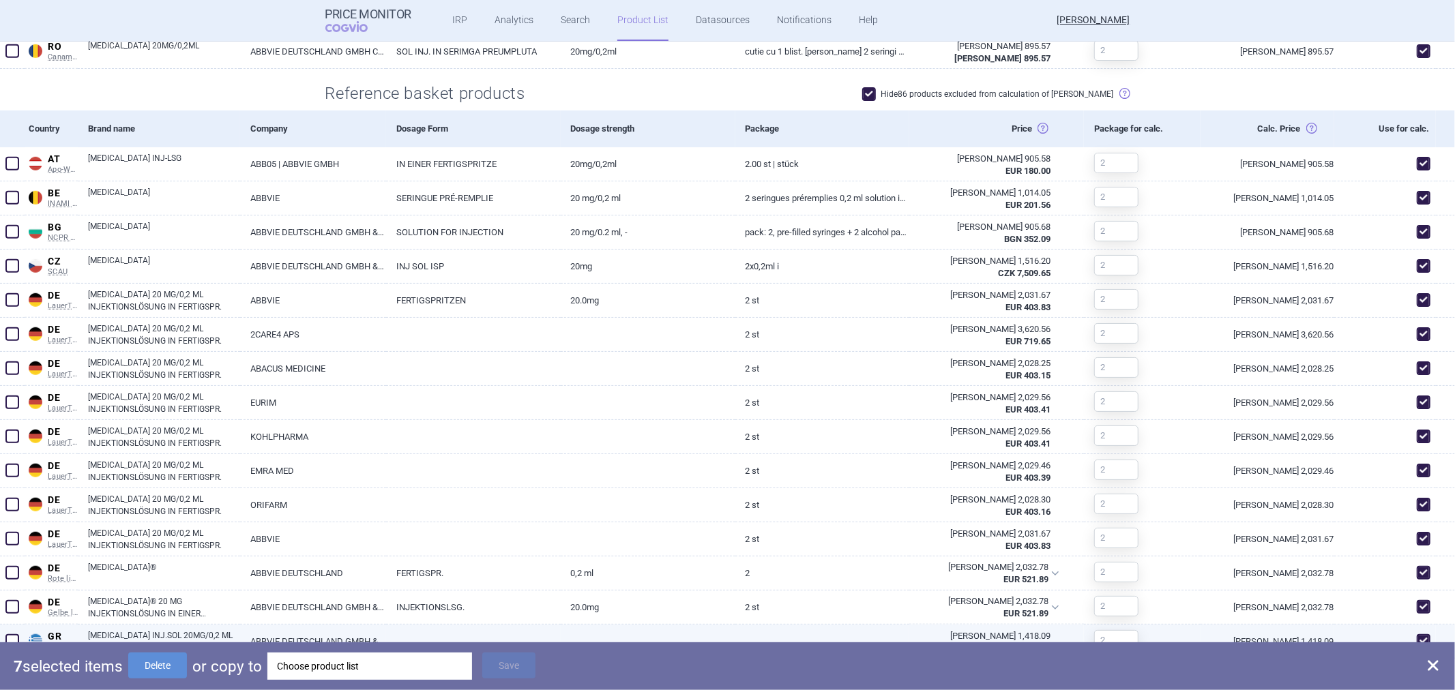
checkbox input "false"
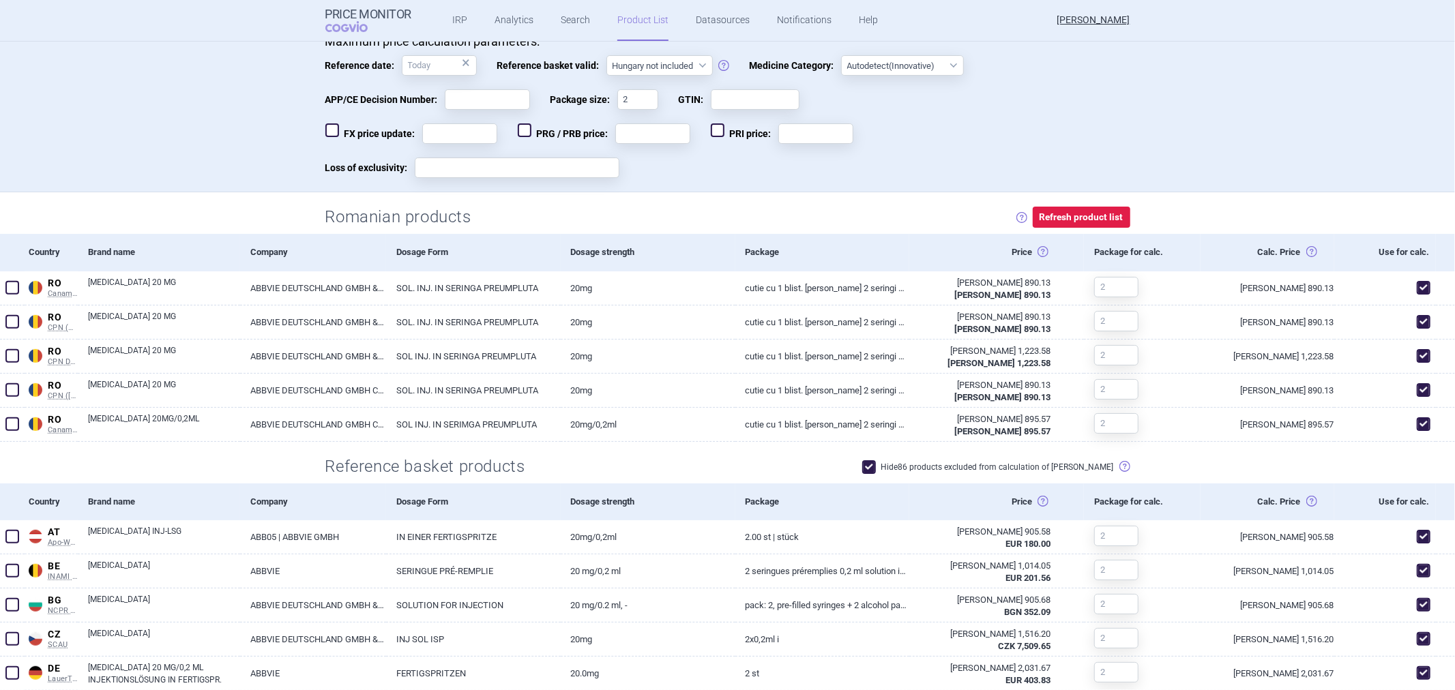
scroll to position [454, 0]
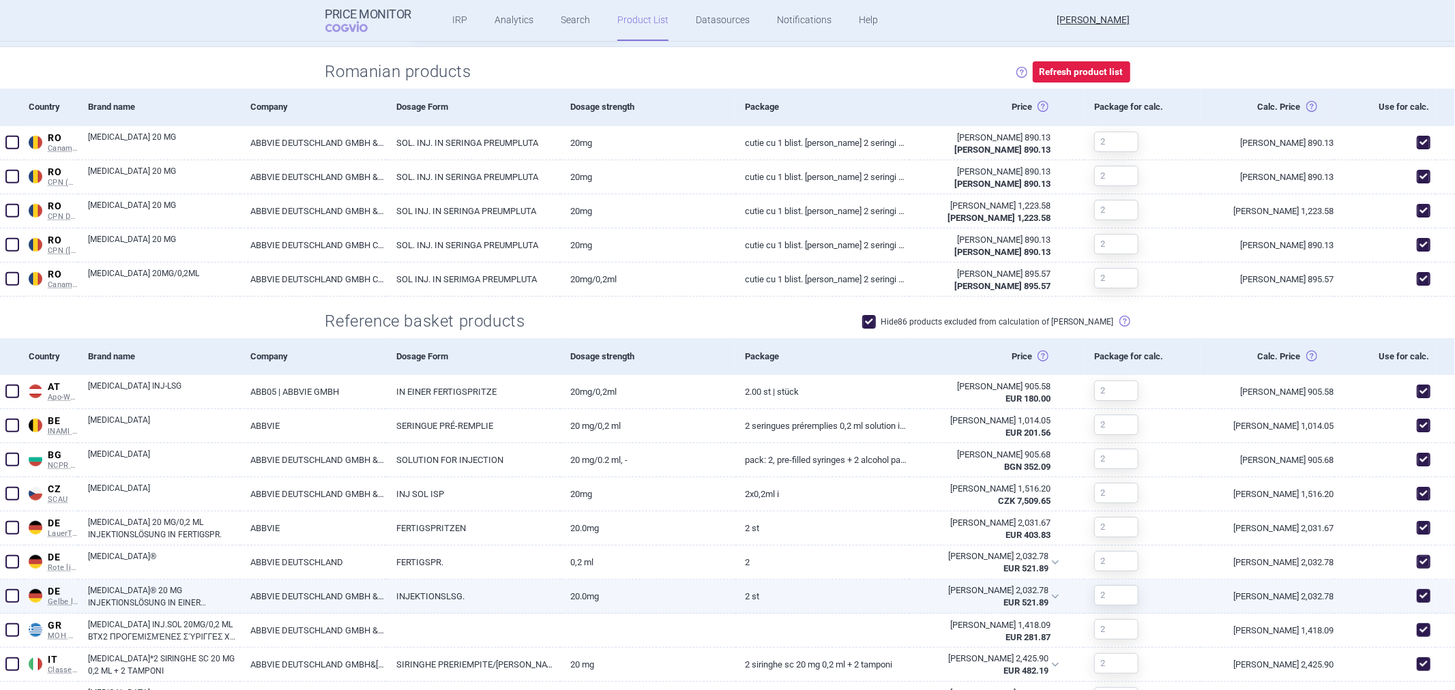
click at [0, 598] on div at bounding box center [12, 597] width 25 height 34
click at [8, 587] on div at bounding box center [12, 597] width 25 height 34
click at [8, 587] on span at bounding box center [12, 596] width 20 height 20
checkbox input "true"
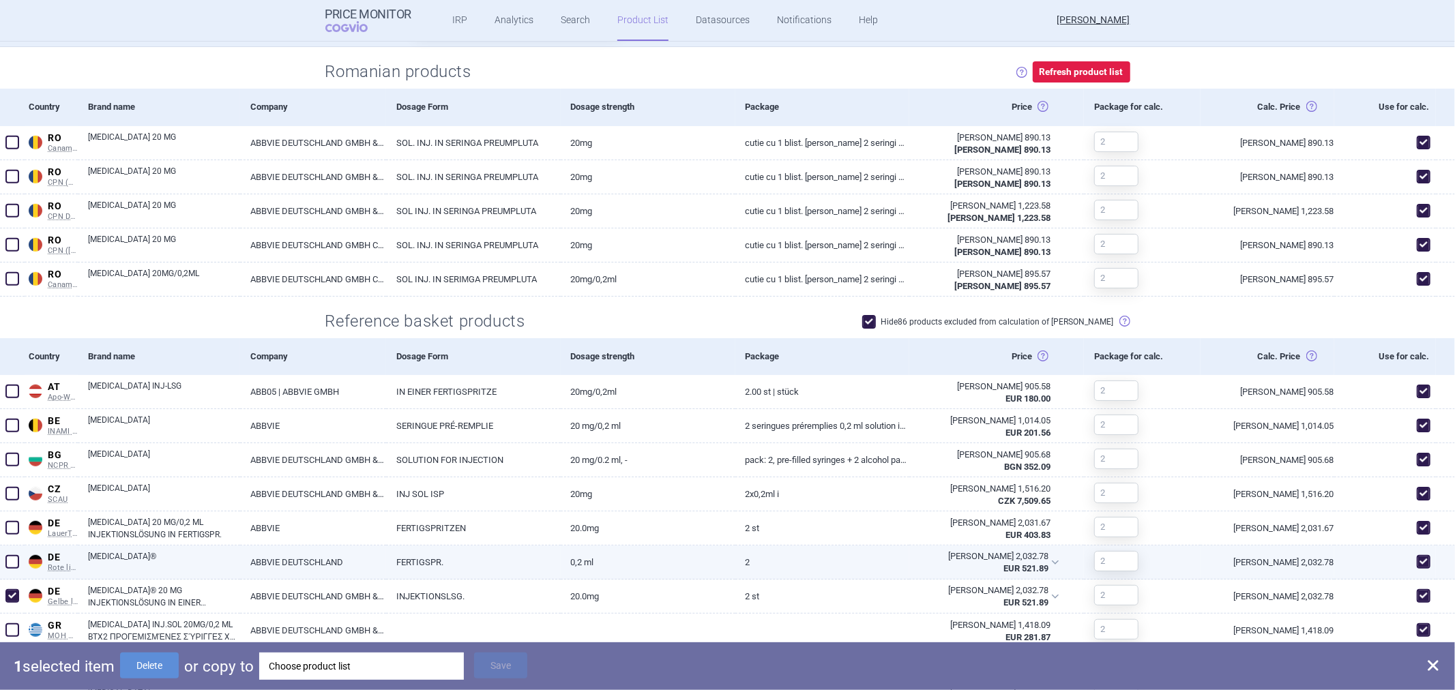
click at [14, 565] on span at bounding box center [12, 562] width 14 height 14
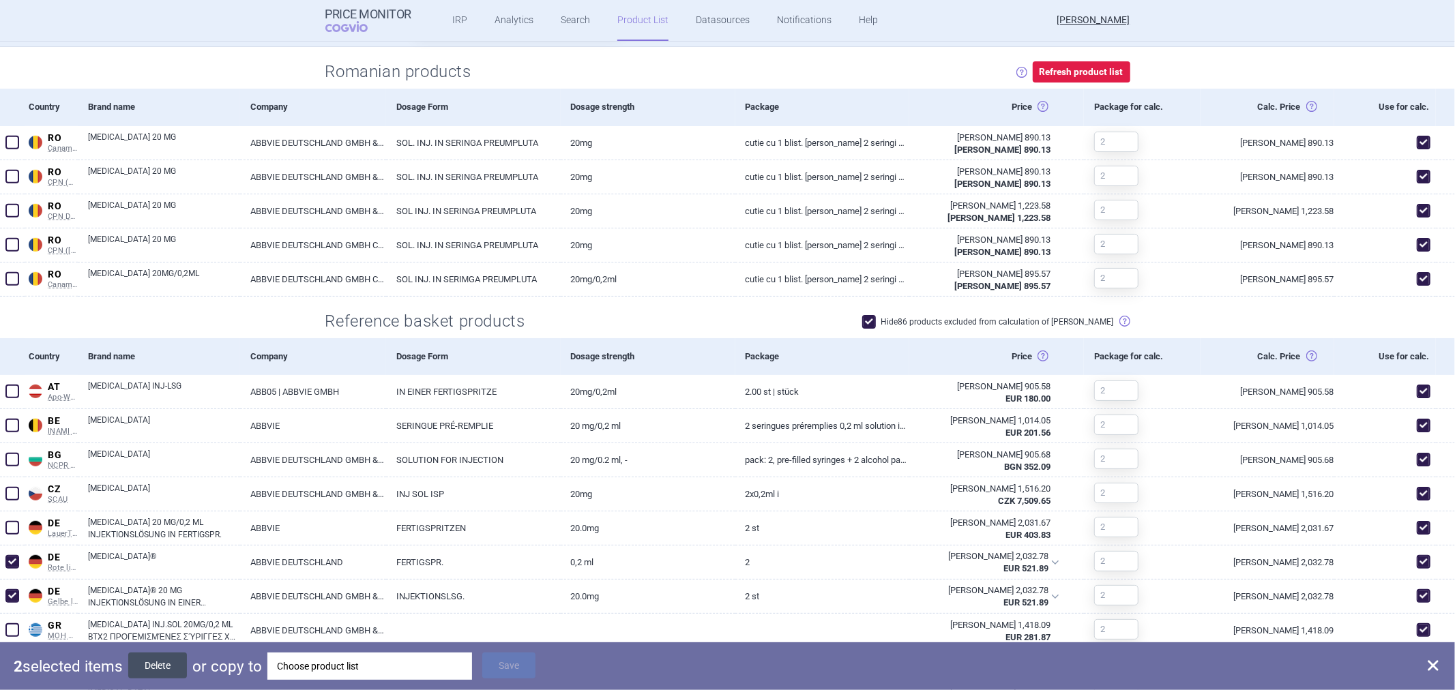
click at [158, 672] on button "Delete" at bounding box center [157, 666] width 59 height 26
checkbox input "false"
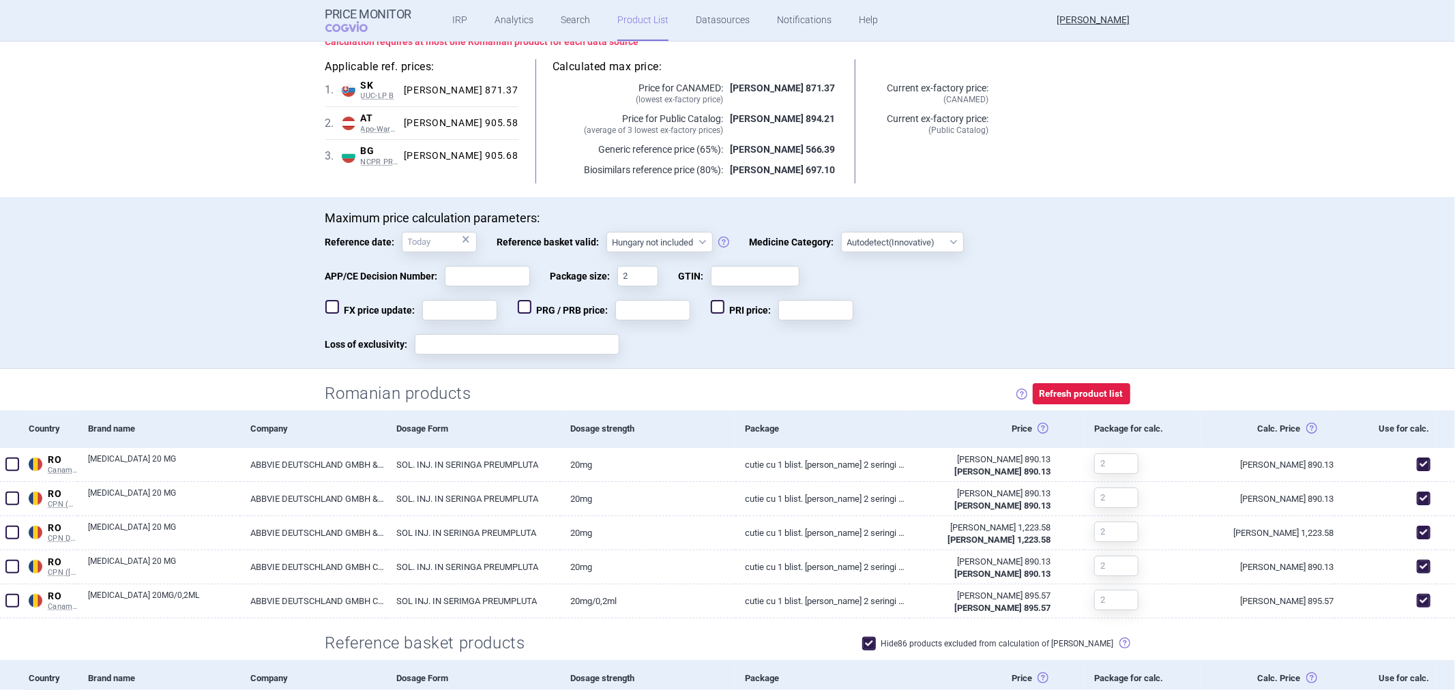
scroll to position [303, 0]
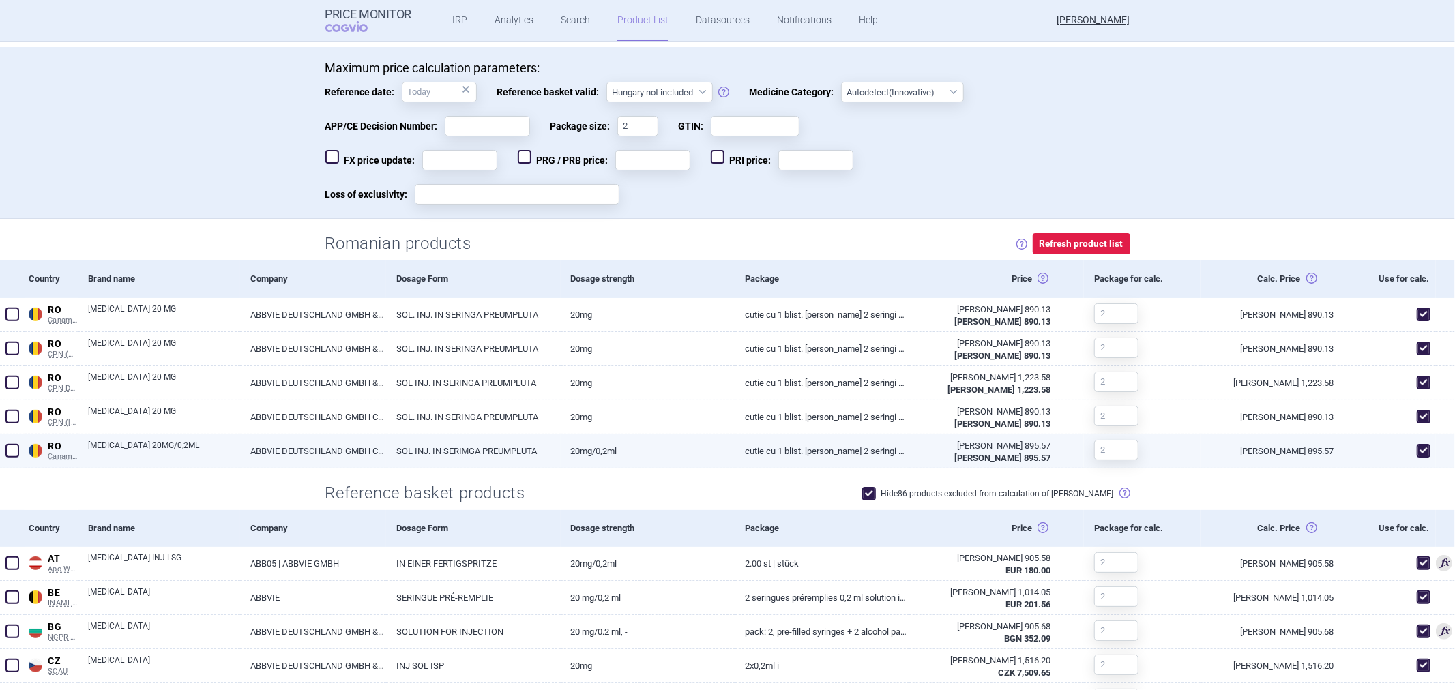
click at [8, 452] on span at bounding box center [12, 451] width 14 height 14
checkbox input "true"
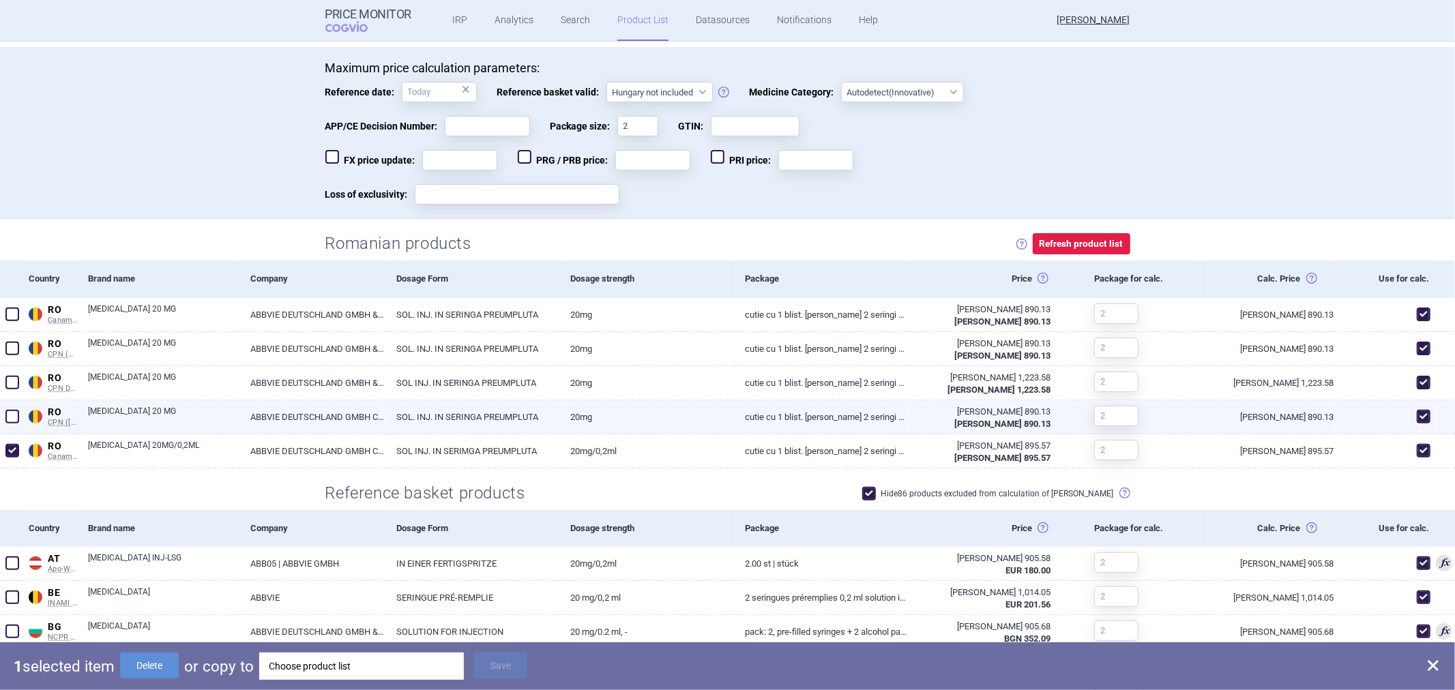
click at [8, 417] on span at bounding box center [12, 417] width 14 height 14
checkbox input "true"
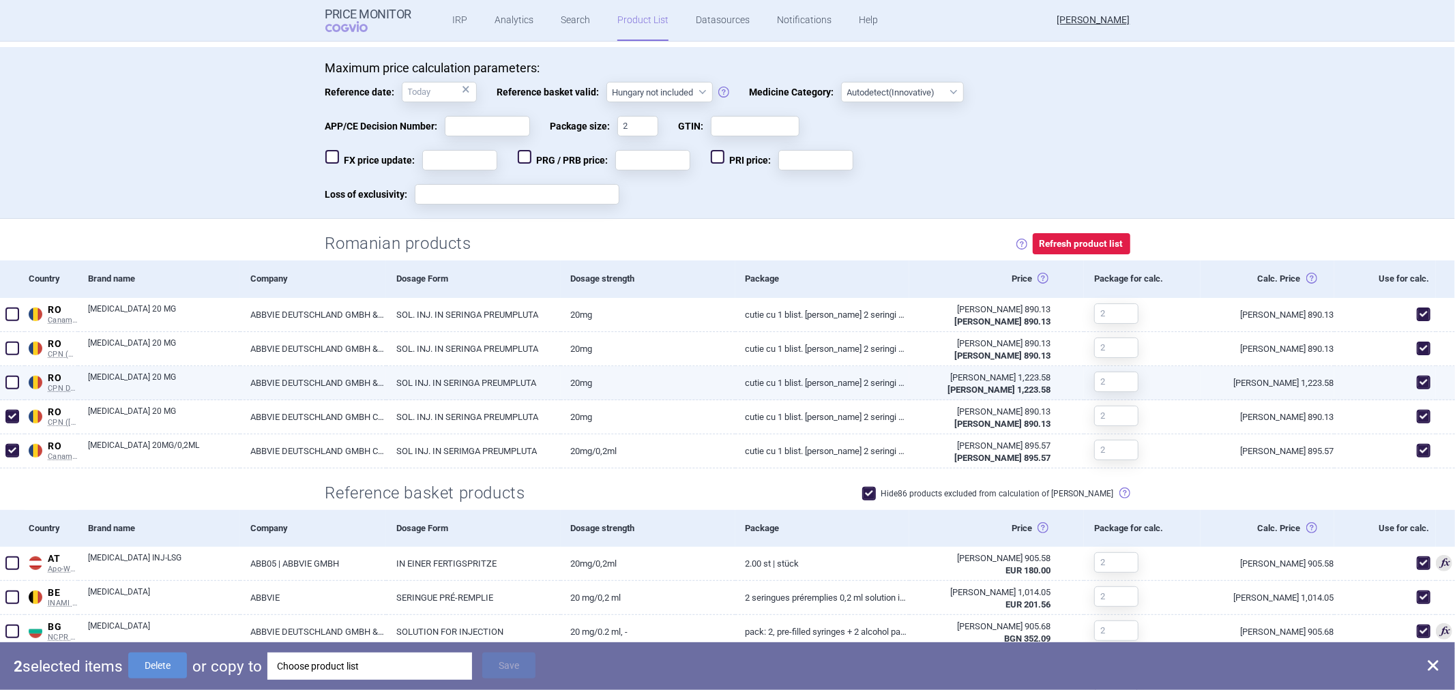
click at [11, 376] on span at bounding box center [12, 383] width 14 height 14
checkbox input "true"
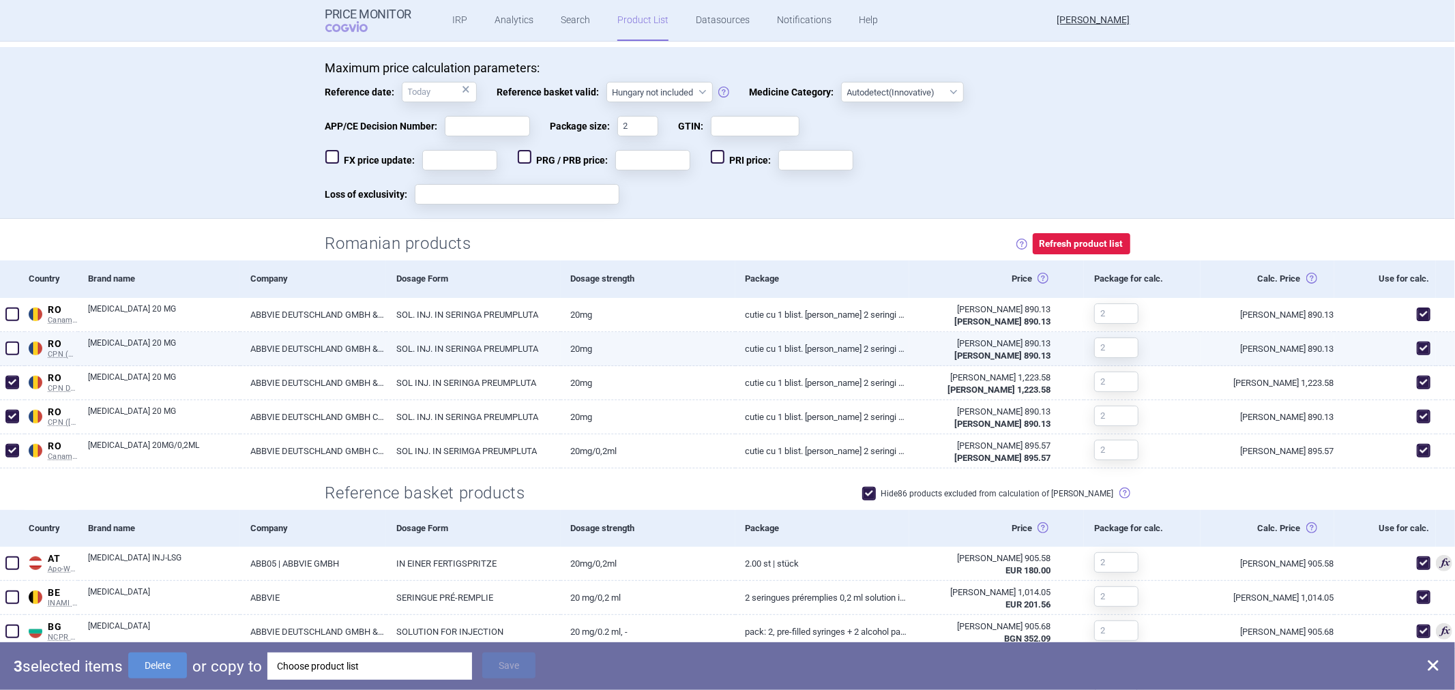
click at [11, 345] on span at bounding box center [12, 349] width 14 height 14
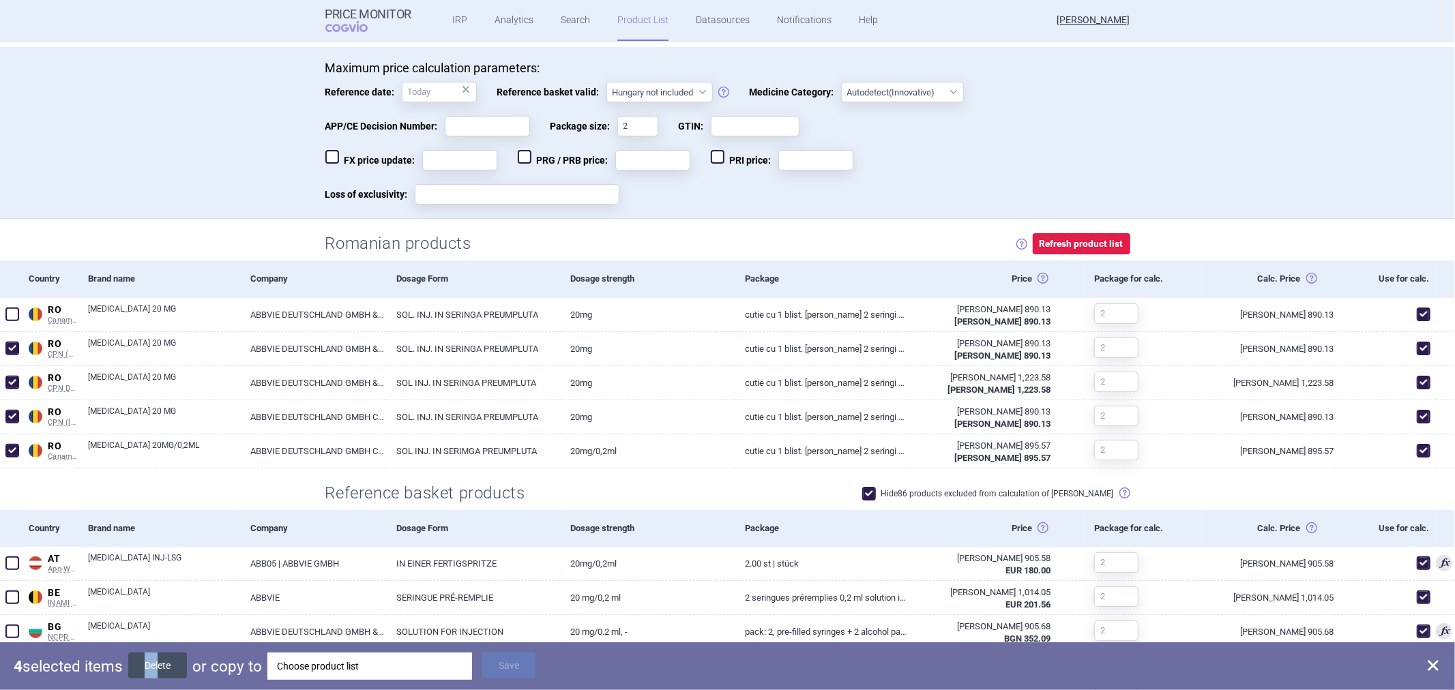
click at [160, 653] on div "4 selected items Delete or copy to Choose product list Save" at bounding box center [727, 667] width 1455 height 48
click at [161, 653] on button "Delete" at bounding box center [157, 666] width 59 height 26
checkbox input "false"
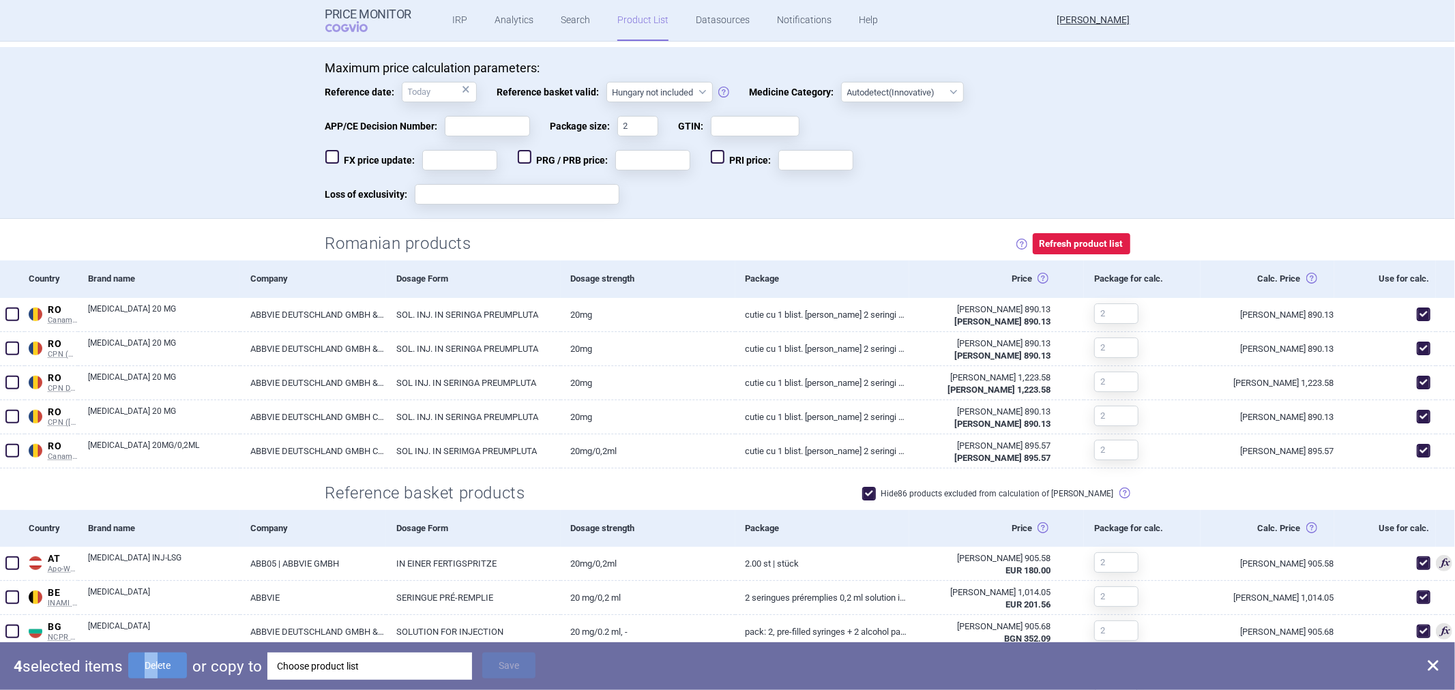
checkbox input "false"
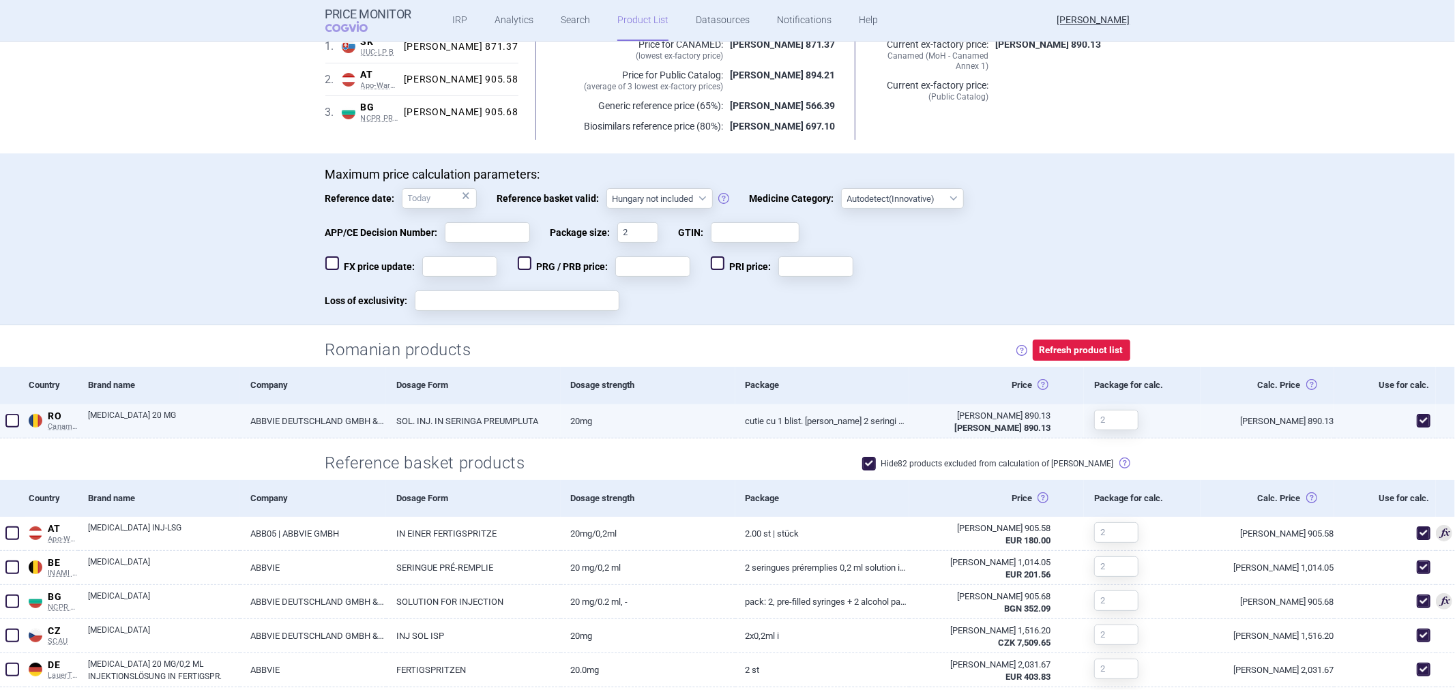
scroll to position [0, 0]
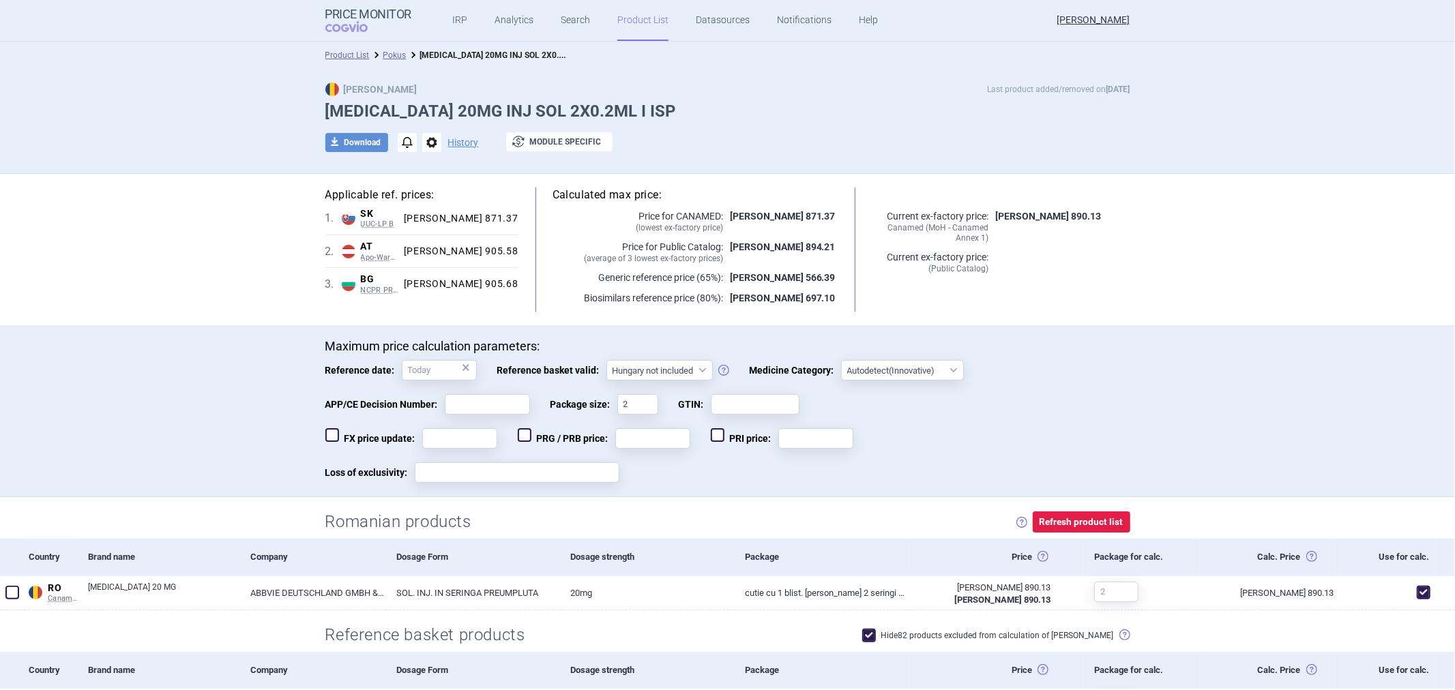
click at [578, 250] on p "Price for Public Catalog: ( average of 3 lowest ex-factory prices )" at bounding box center [638, 252] width 171 height 24
click at [598, 237] on div "Calculated max price: Price for CANAMED: ( lowest ex-factory price ) [PERSON_NA…" at bounding box center [695, 250] width 354 height 124
click at [632, 240] on p "Price for Public Catalog: ( average of 3 lowest ex-factory prices )" at bounding box center [638, 252] width 171 height 24
click at [643, 226] on span "( lowest ex-factory price )" at bounding box center [638, 228] width 171 height 10
click at [564, 19] on link "Search" at bounding box center [575, 20] width 29 height 41
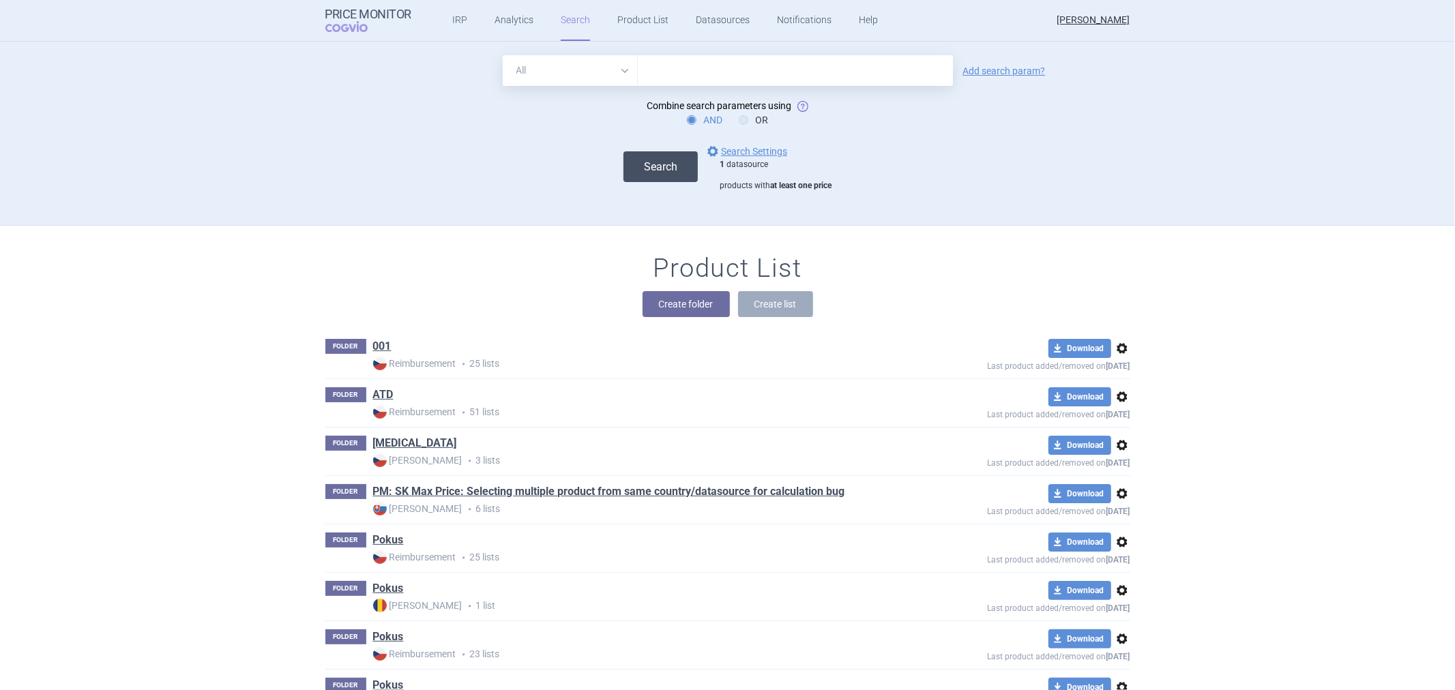
click at [644, 178] on button "Search" at bounding box center [660, 166] width 74 height 31
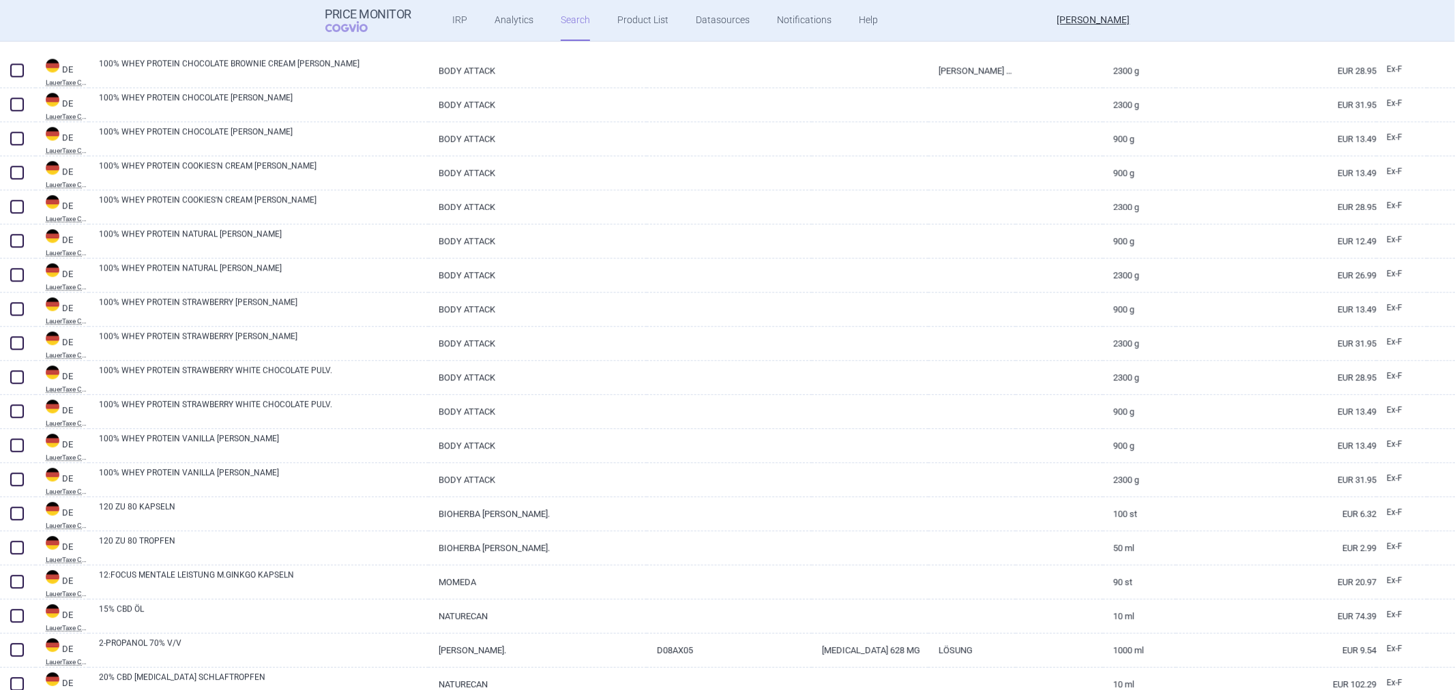
scroll to position [3099, 0]
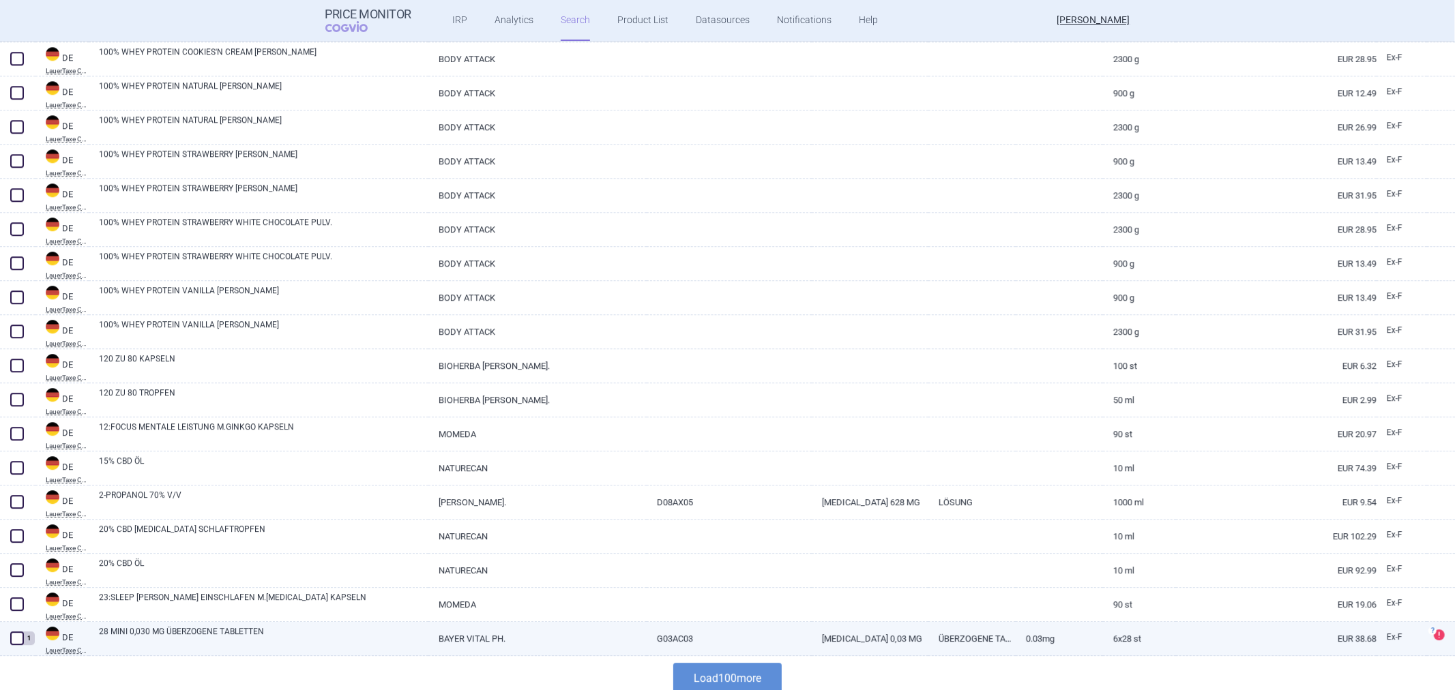
click at [1105, 633] on link "6X28 St" at bounding box center [1139, 638] width 73 height 33
select select "EUR"
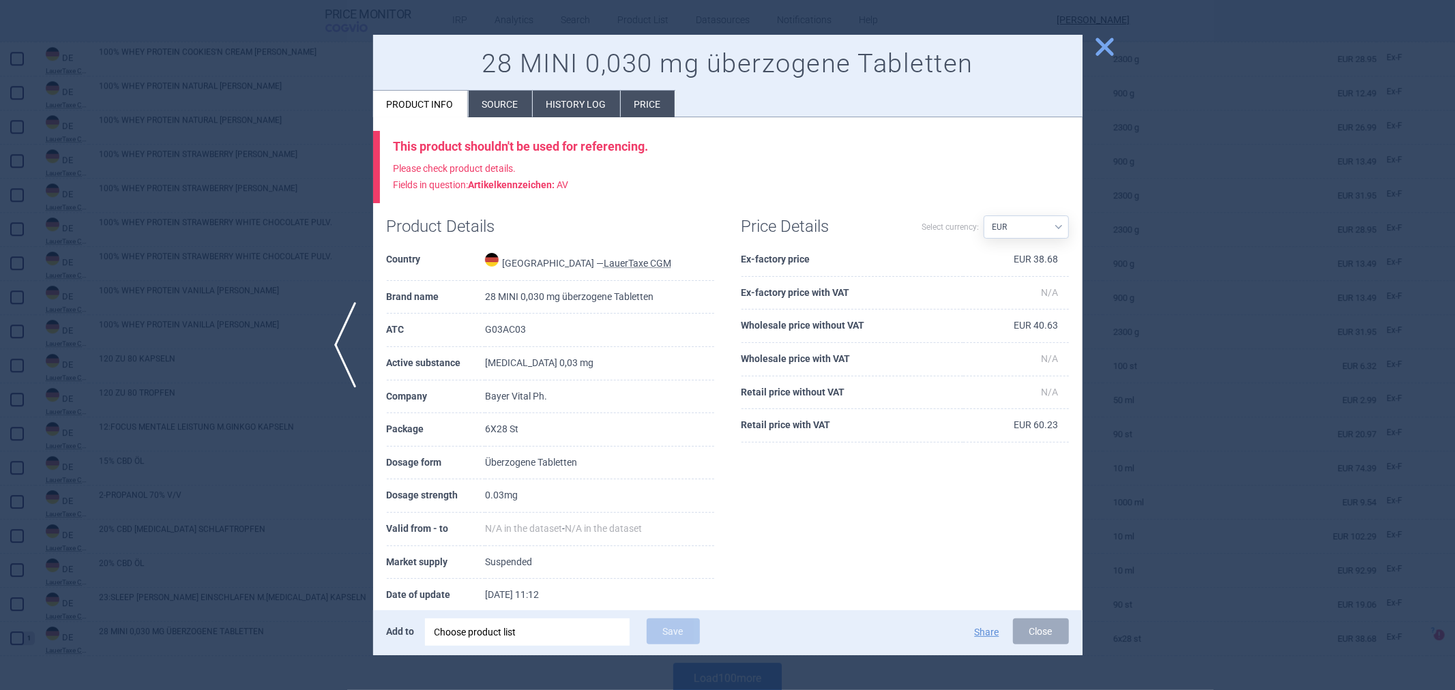
click at [715, 358] on div "Product Details Country [GEOGRAPHIC_DATA] — LauerTaxe [MEDICAL_DATA] Brand name…" at bounding box center [550, 431] width 355 height 456
